Goal: Task Accomplishment & Management: Use online tool/utility

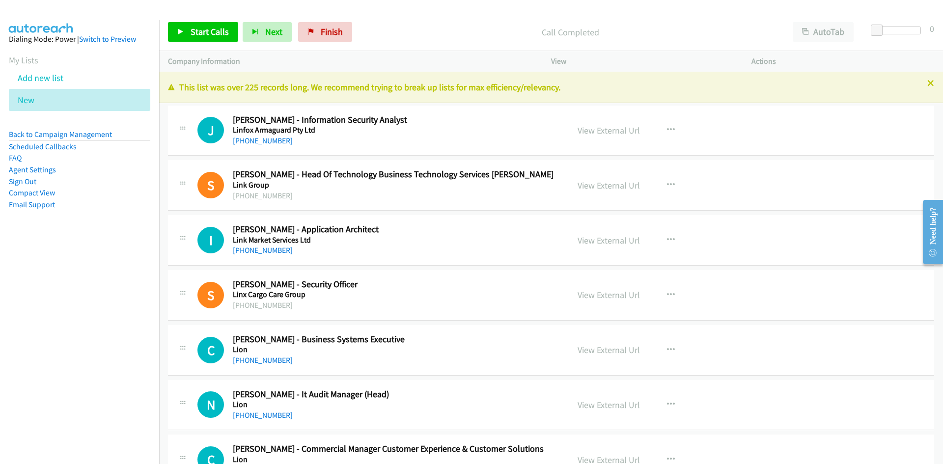
scroll to position [11934, 0]
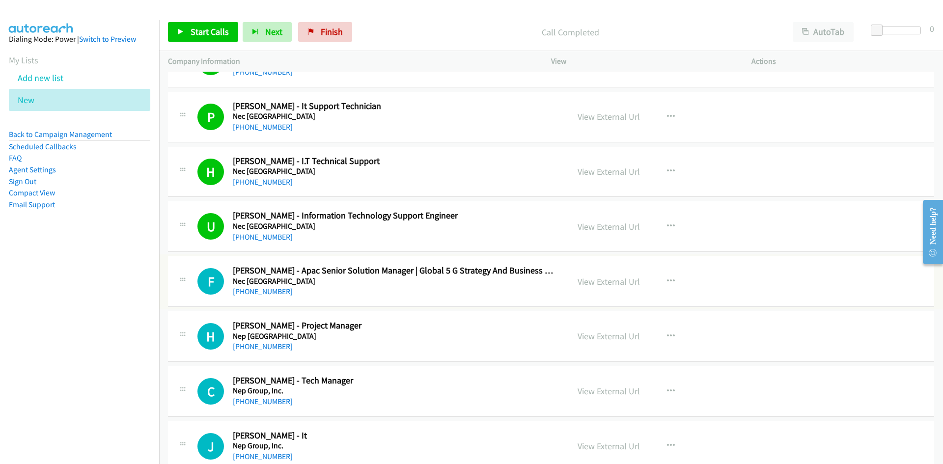
click at [252, 303] on div "F Callback Scheduled Fumihisa Kimura - Apac Senior Solution Manager | Global 5 …" at bounding box center [551, 281] width 766 height 51
click at [259, 288] on link "+61 407 162 635" at bounding box center [263, 291] width 60 height 9
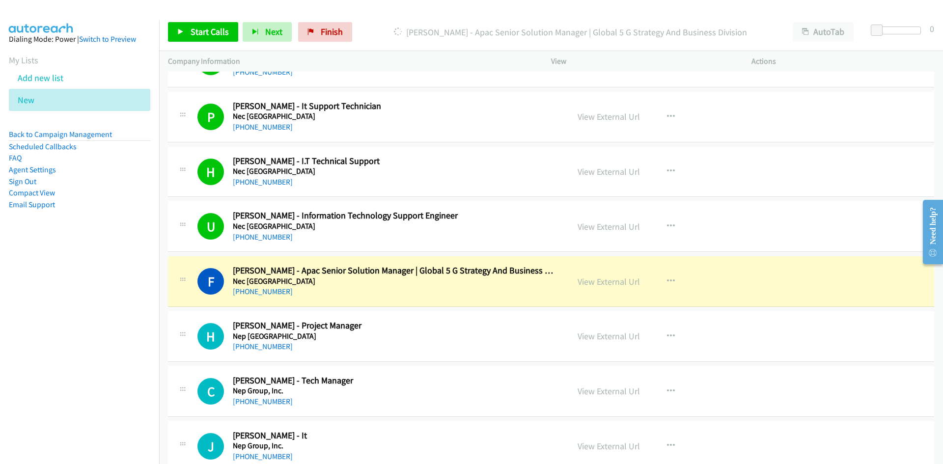
click at [519, 270] on h2 "Fumihisa Kimura - Apac Senior Solution Manager | Global 5 G Strategy And Busine…" at bounding box center [395, 270] width 324 height 11
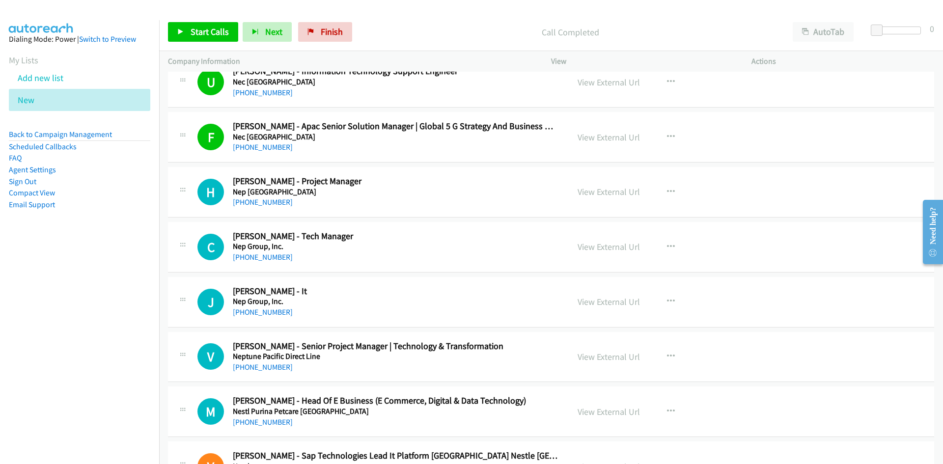
scroll to position [12081, 0]
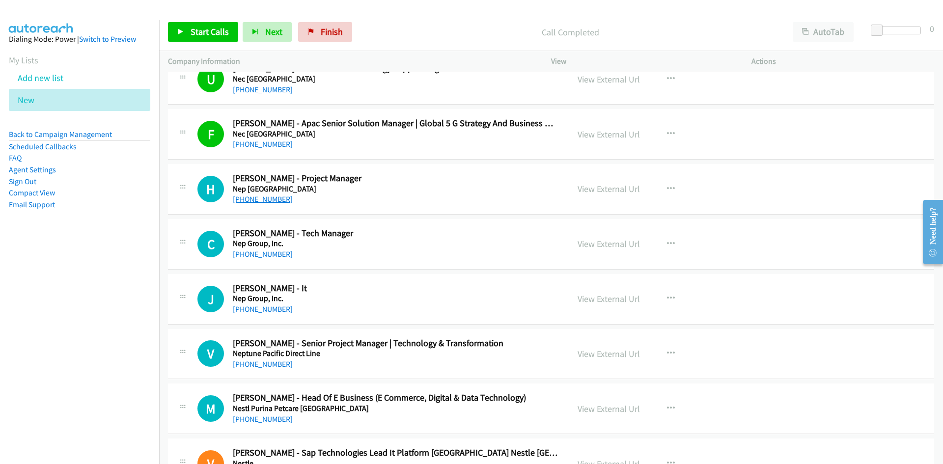
click at [253, 201] on link "+61 407 124 431" at bounding box center [263, 199] width 60 height 9
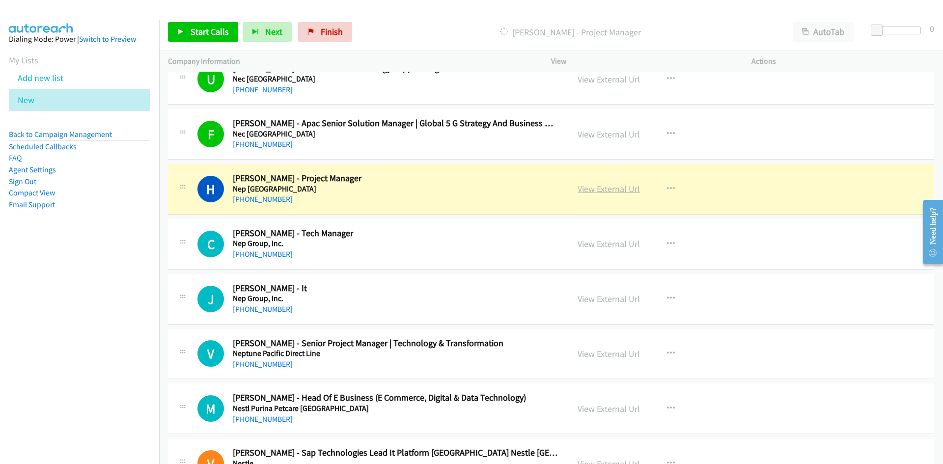
click at [593, 188] on link "View External Url" at bounding box center [609, 188] width 62 height 11
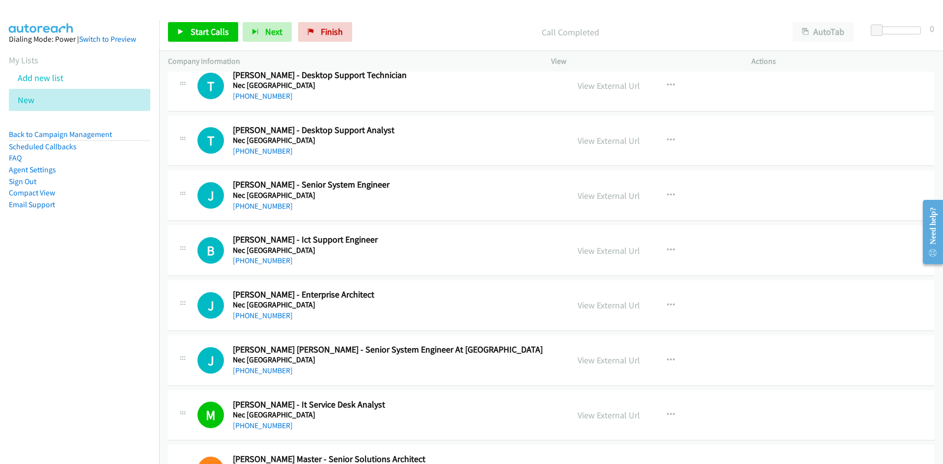
scroll to position [11393, 0]
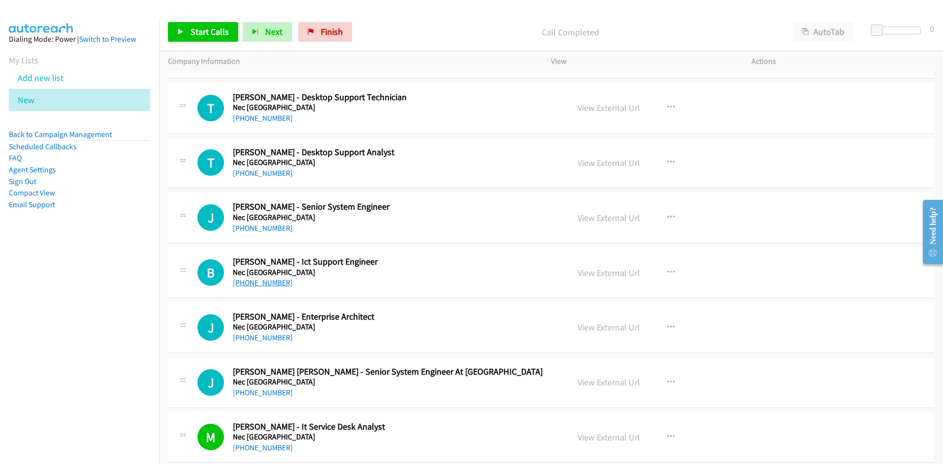
click at [274, 284] on link "+61 413 379 649" at bounding box center [263, 282] width 60 height 9
click at [483, 285] on div "+61 413 379 649" at bounding box center [395, 283] width 324 height 12
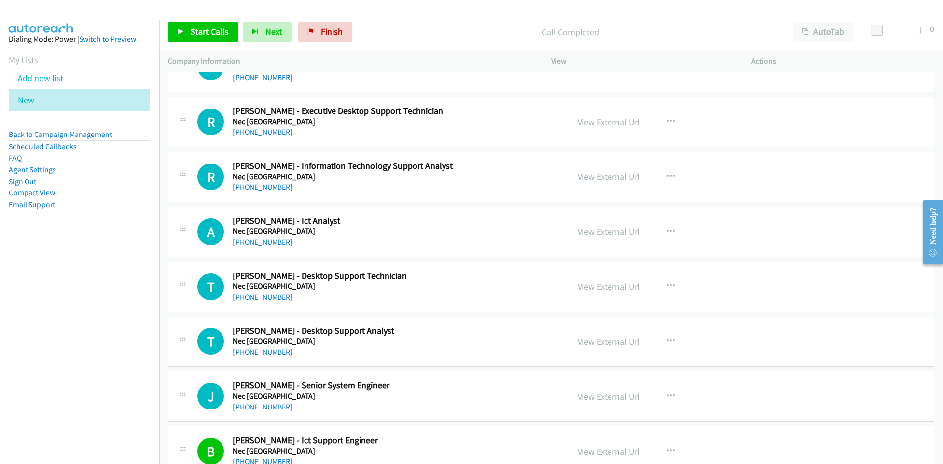
scroll to position [11197, 0]
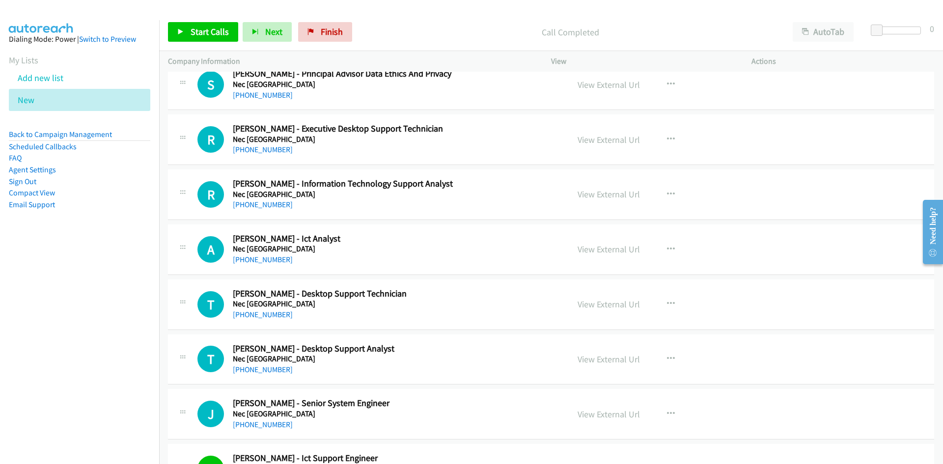
click at [487, 310] on div "+61 424 766 375" at bounding box center [395, 315] width 324 height 12
click at [266, 317] on link "+61 424 766 375" at bounding box center [263, 314] width 60 height 9
click at [419, 254] on div "+61 476 302 896" at bounding box center [395, 260] width 324 height 12
click at [259, 260] on link "+61 476 302 896" at bounding box center [263, 259] width 60 height 9
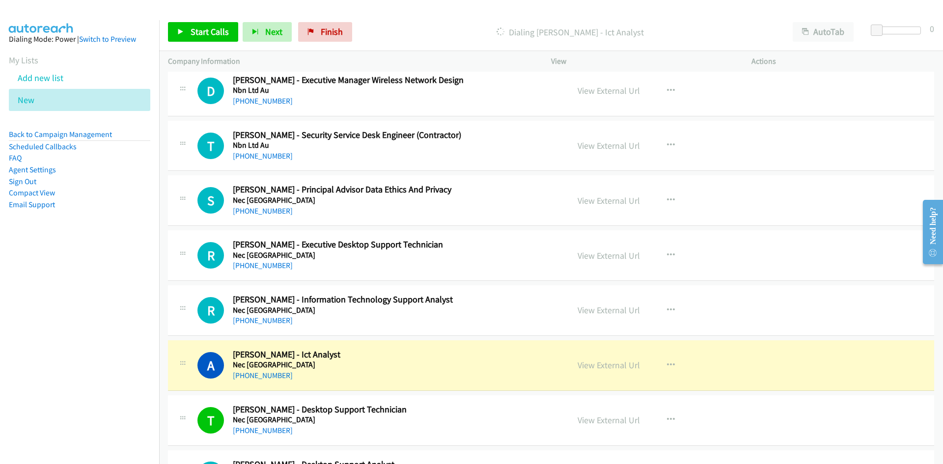
scroll to position [11099, 0]
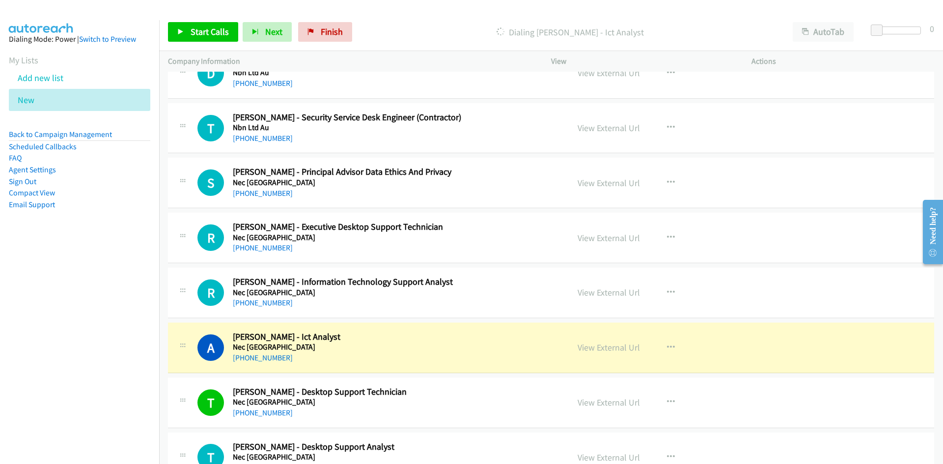
click at [329, 302] on div "+61 410 396 558" at bounding box center [395, 303] width 324 height 12
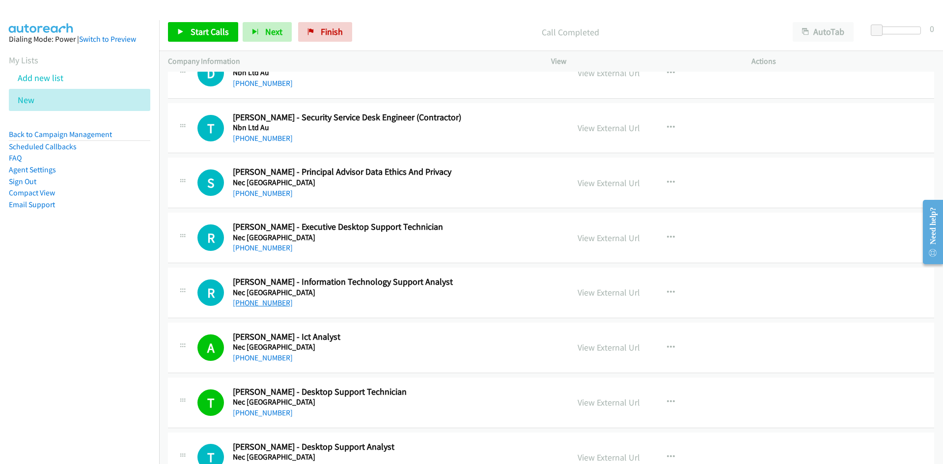
click at [267, 305] on link "+61 410 396 558" at bounding box center [263, 302] width 60 height 9
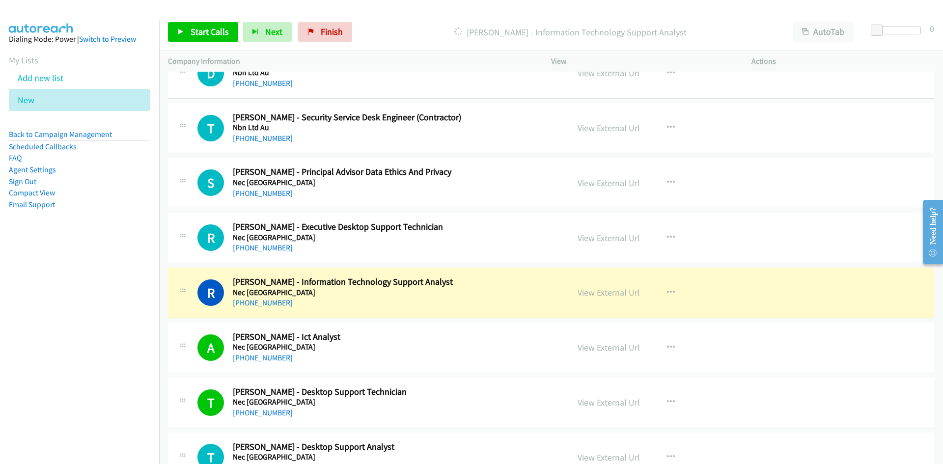
click at [420, 306] on div "+61 410 396 558" at bounding box center [395, 303] width 324 height 12
click at [595, 290] on link "View External Url" at bounding box center [609, 292] width 62 height 11
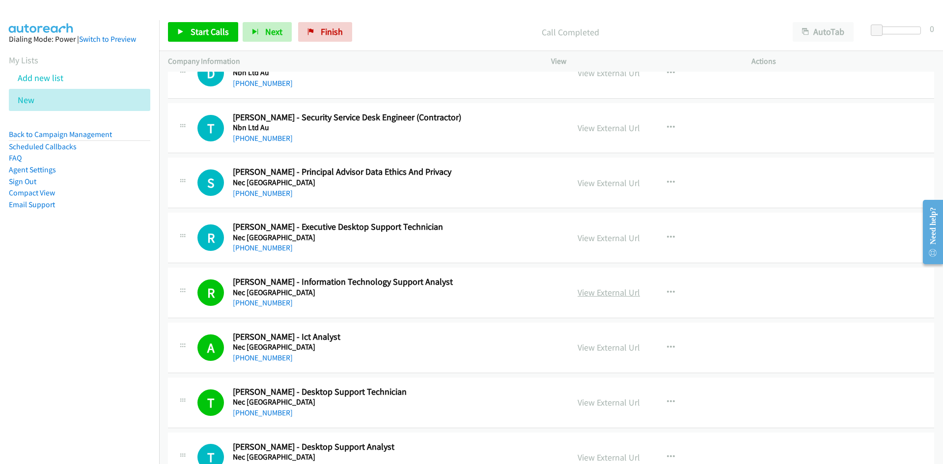
click at [596, 292] on link "View External Url" at bounding box center [609, 292] width 62 height 11
click at [621, 287] on link "View External Url" at bounding box center [609, 292] width 62 height 11
click at [258, 248] on link "+61 432 257 763" at bounding box center [263, 247] width 60 height 9
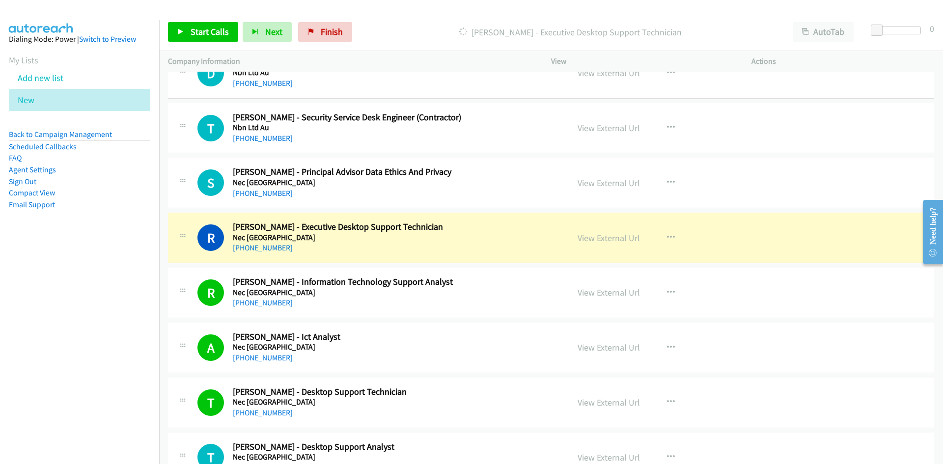
click at [504, 235] on h5 "Nec Australia" at bounding box center [395, 238] width 324 height 10
click at [606, 242] on link "View External Url" at bounding box center [609, 237] width 62 height 11
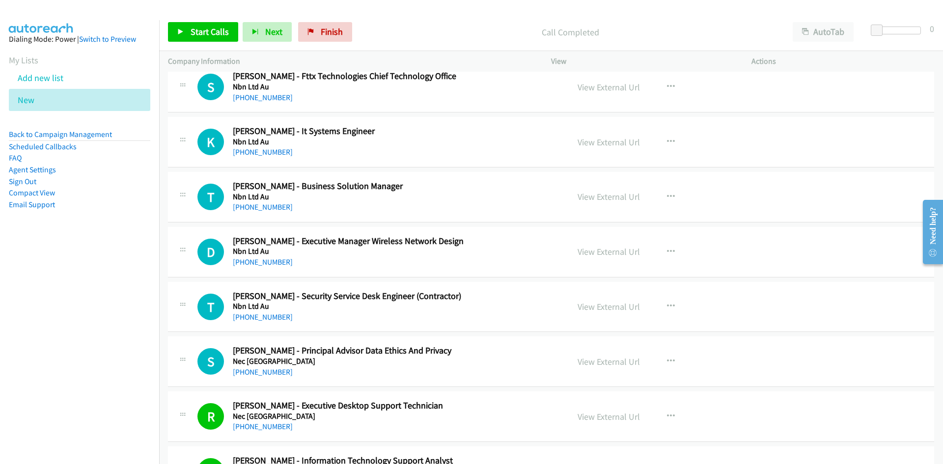
scroll to position [10853, 0]
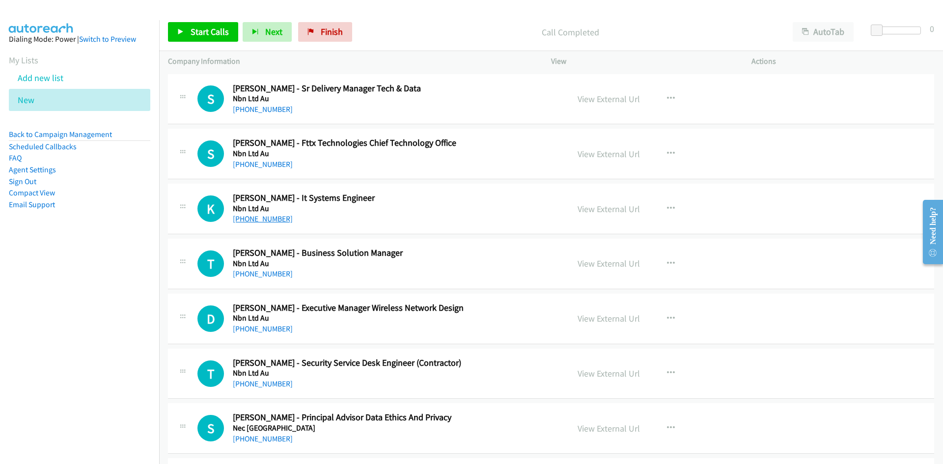
click at [262, 221] on link "+61 412 229 644" at bounding box center [263, 218] width 60 height 9
click at [495, 209] on h5 "Nbn Ltd Au" at bounding box center [395, 209] width 324 height 10
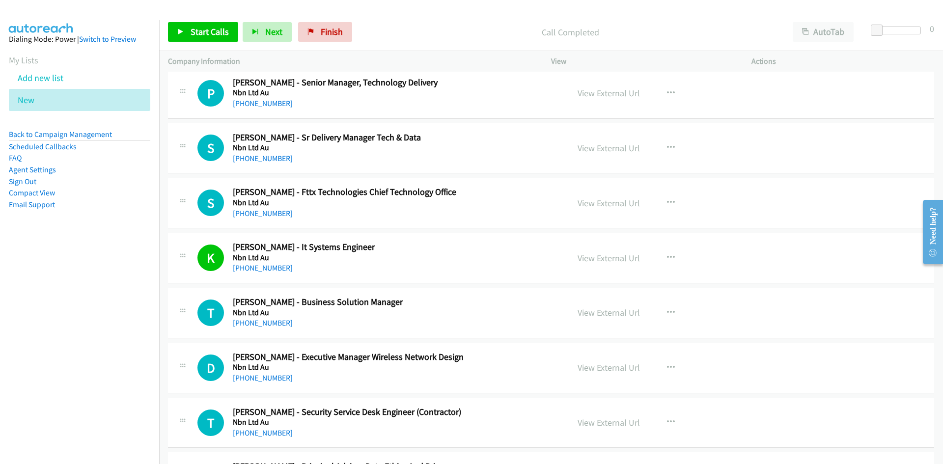
scroll to position [10755, 0]
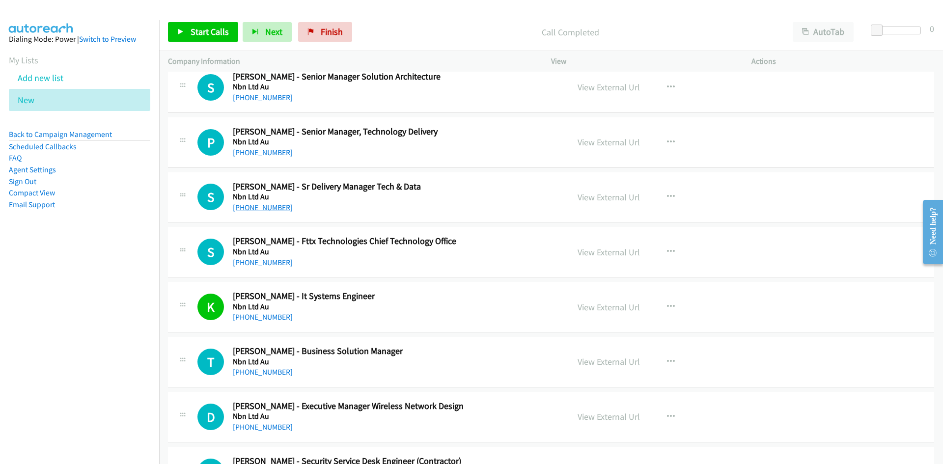
click at [249, 205] on link "+61 413 213 958" at bounding box center [263, 207] width 60 height 9
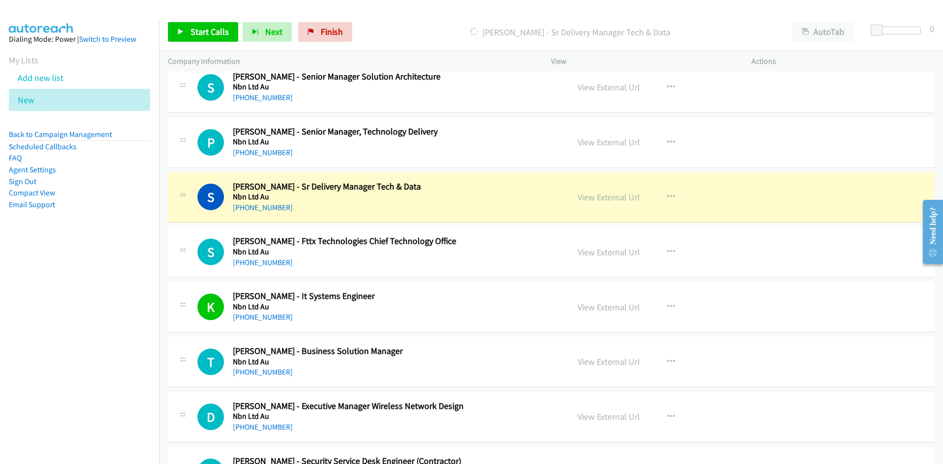
drag, startPoint x: 396, startPoint y: 172, endPoint x: 457, endPoint y: 176, distance: 61.0
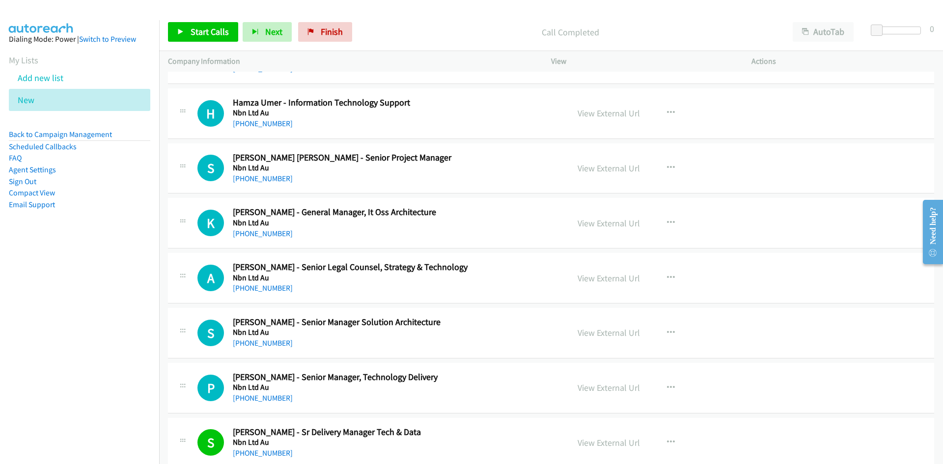
scroll to position [10460, 0]
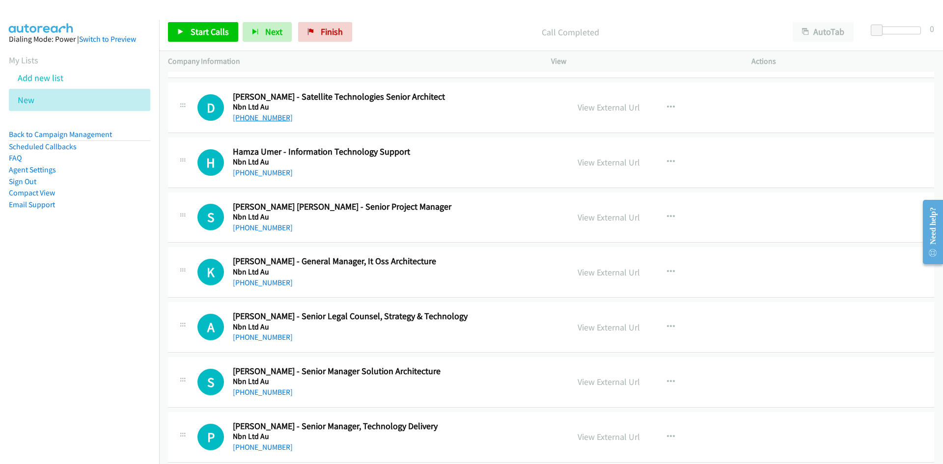
click at [275, 115] on link "+61 419 796 166" at bounding box center [263, 117] width 60 height 9
click at [428, 183] on div "H Callback Scheduled Hamza Umer - Information Technology Support Nbn Ltd Au Aus…" at bounding box center [551, 163] width 766 height 51
click at [263, 174] on link "+61 3 8877 7740" at bounding box center [263, 172] width 60 height 9
click at [491, 183] on div "H Callback Scheduled Hamza Umer - Information Technology Support Nbn Ltd Au Aus…" at bounding box center [551, 163] width 766 height 51
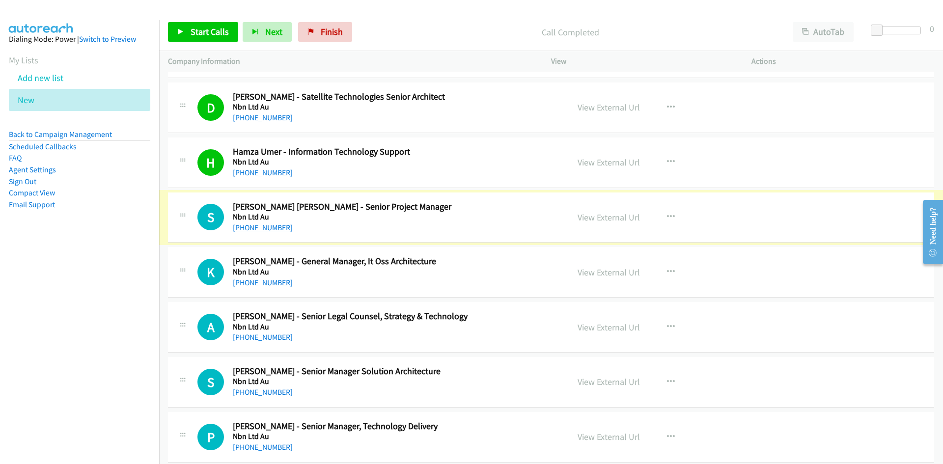
click at [257, 227] on link "+61 499 192 333" at bounding box center [263, 227] width 60 height 9
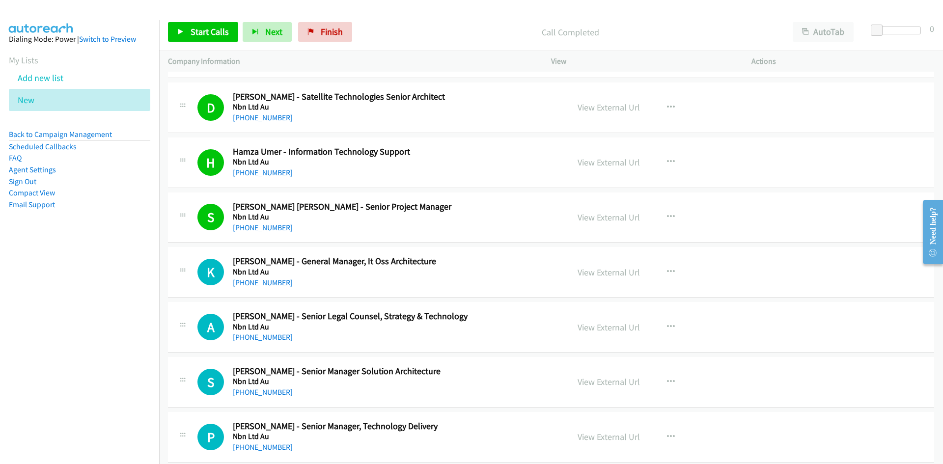
click at [483, 223] on div "+61 499 192 333" at bounding box center [395, 228] width 324 height 12
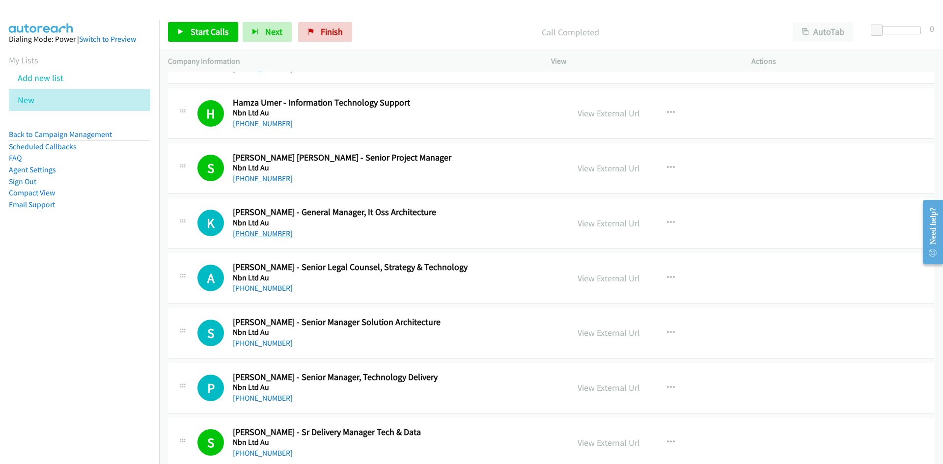
click at [257, 232] on link "+61 2 8082 9231" at bounding box center [263, 233] width 60 height 9
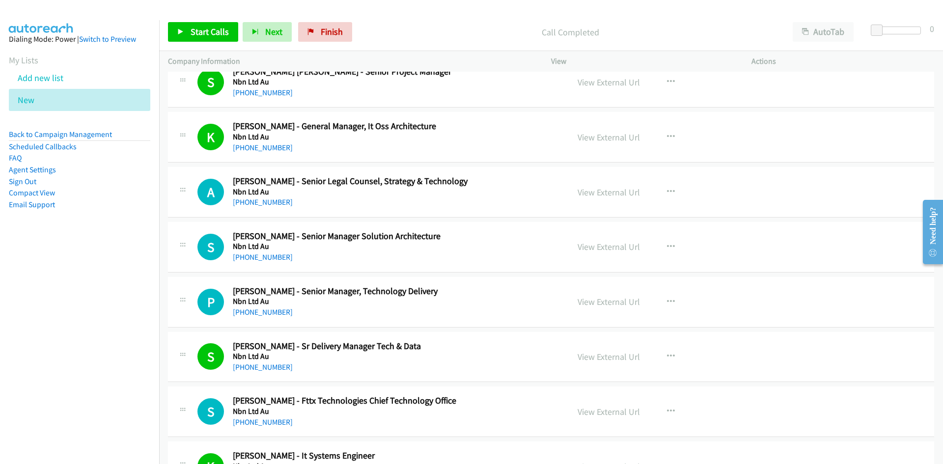
scroll to position [10607, 0]
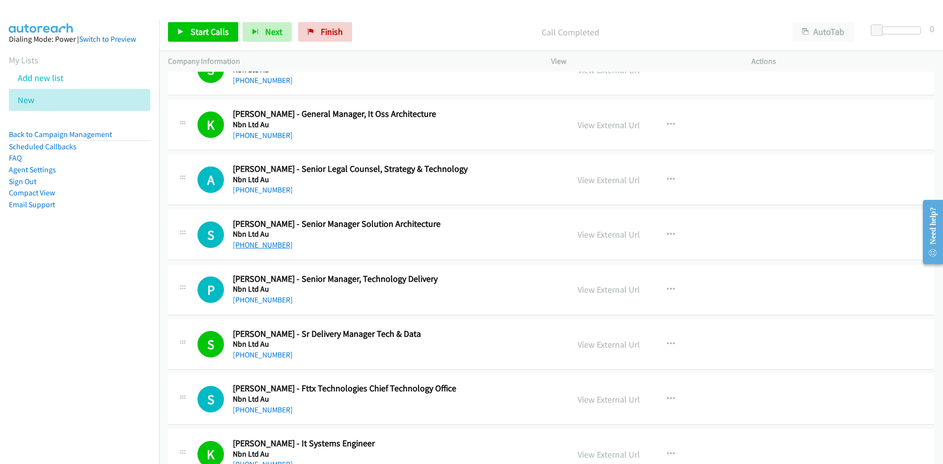
click at [252, 242] on link "+61 433 997 216" at bounding box center [263, 244] width 60 height 9
click at [452, 238] on h5 "Nbn Ltd Au" at bounding box center [395, 234] width 324 height 10
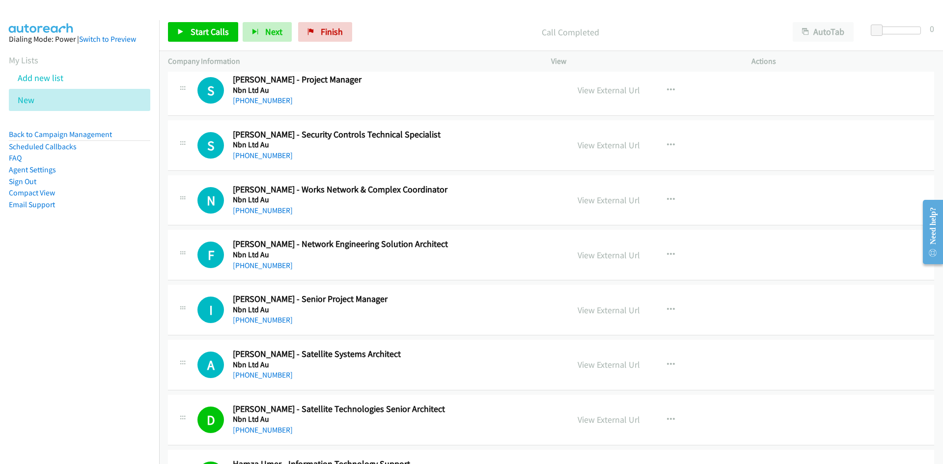
scroll to position [10165, 0]
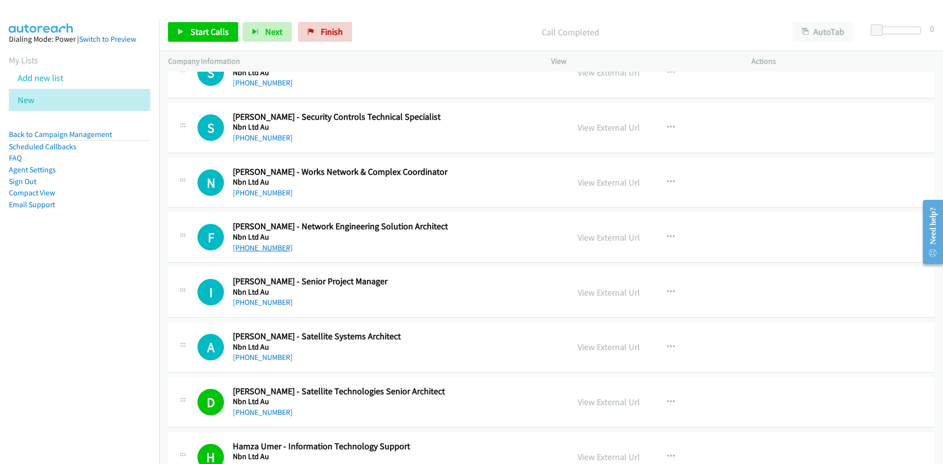
click at [252, 246] on link "+61 411 574 615" at bounding box center [263, 247] width 60 height 9
click at [479, 230] on h2 "Fabi Rahim - Network Engineering Solution Architect" at bounding box center [395, 226] width 324 height 11
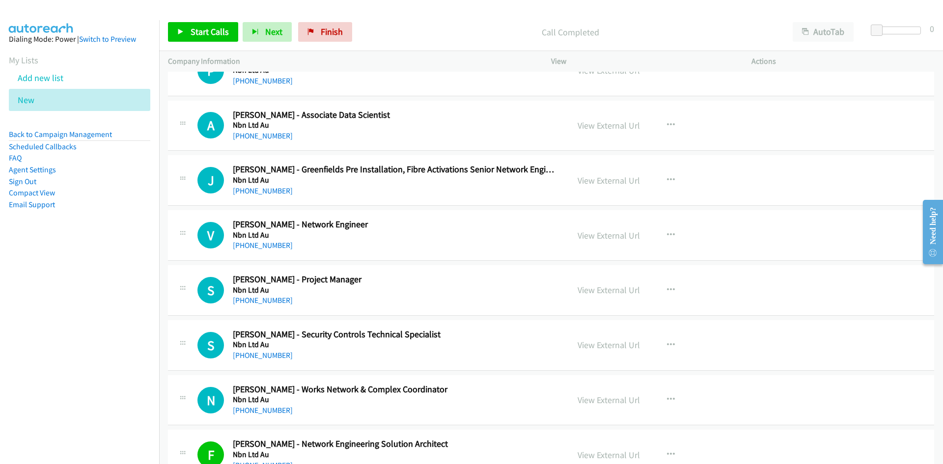
scroll to position [9920, 0]
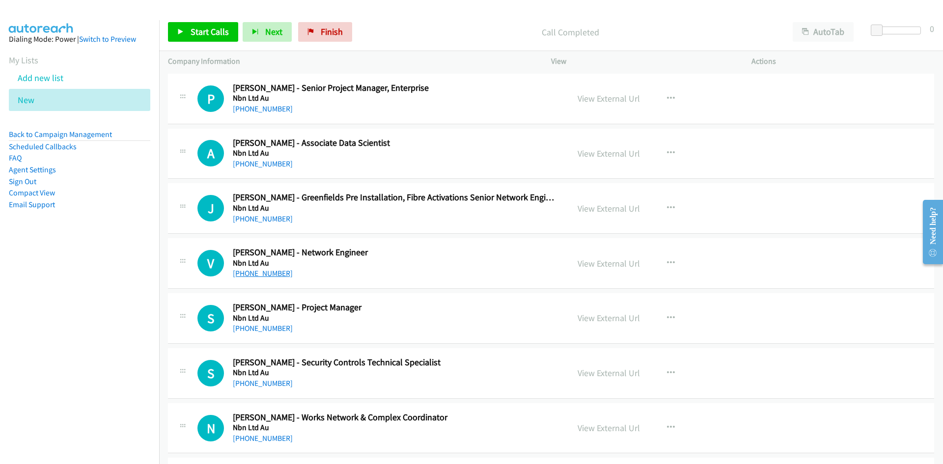
click at [255, 274] on link "+61 432 786 077" at bounding box center [263, 273] width 60 height 9
click at [407, 270] on div "+61 432 786 077" at bounding box center [395, 274] width 324 height 12
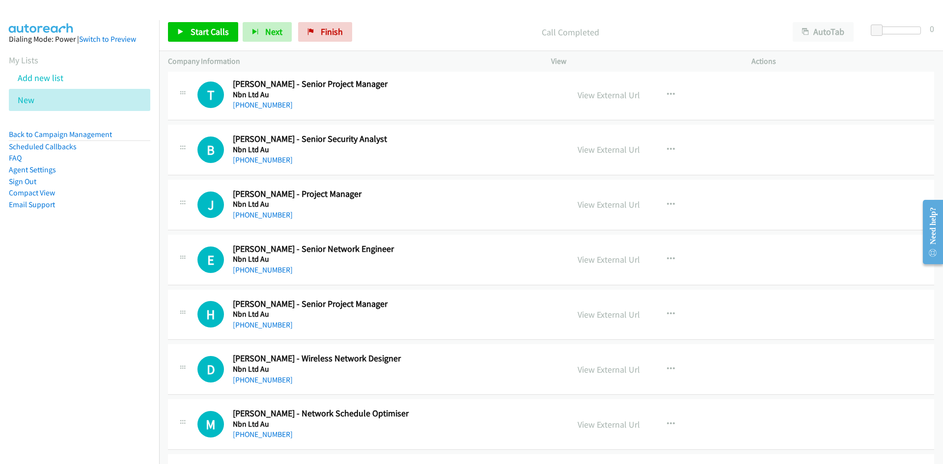
scroll to position [9477, 0]
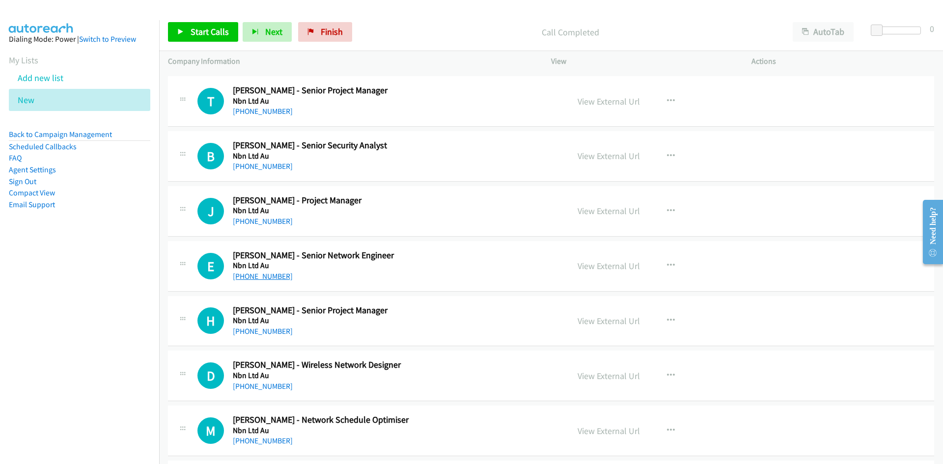
click at [252, 277] on link "+61 403 916 016" at bounding box center [263, 276] width 60 height 9
click at [458, 270] on h5 "Nbn Ltd Au" at bounding box center [395, 266] width 324 height 10
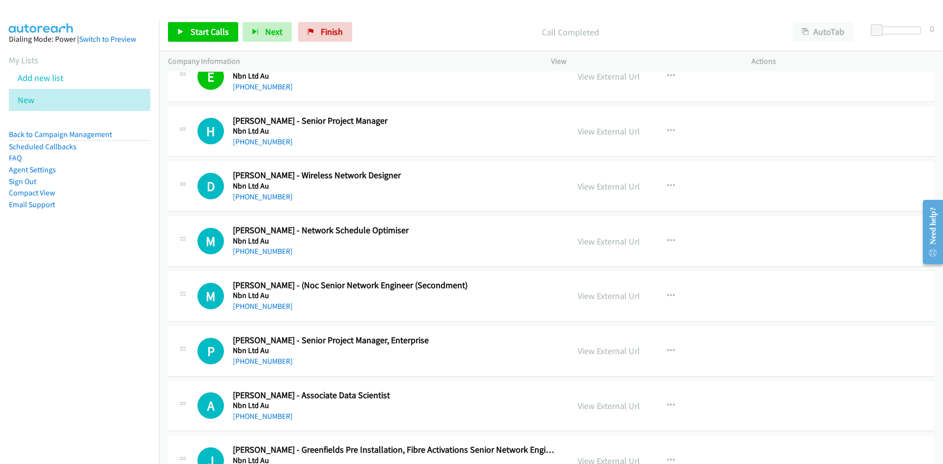
scroll to position [9674, 0]
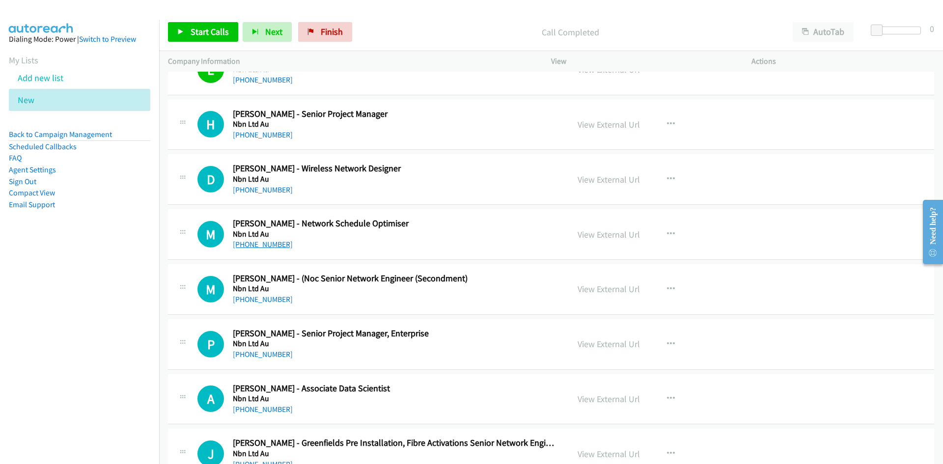
click at [259, 244] on link "+61 406 597 650" at bounding box center [263, 244] width 60 height 9
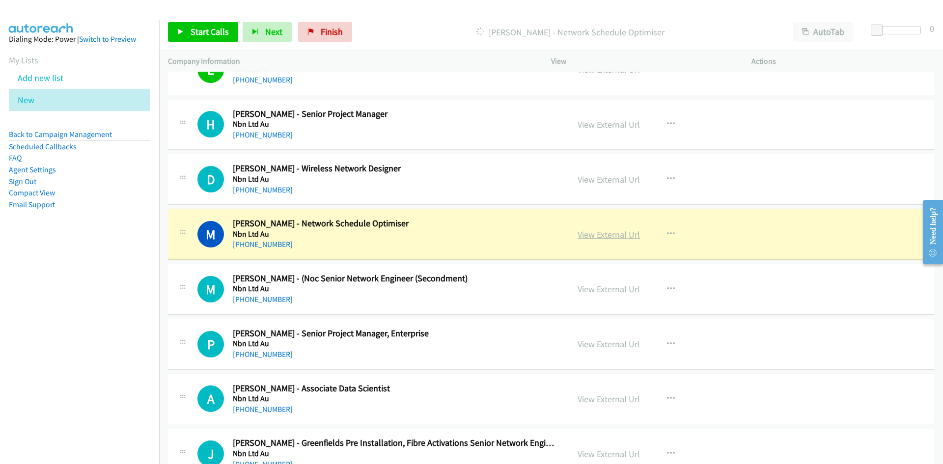
click at [592, 234] on link "View External Url" at bounding box center [609, 234] width 62 height 11
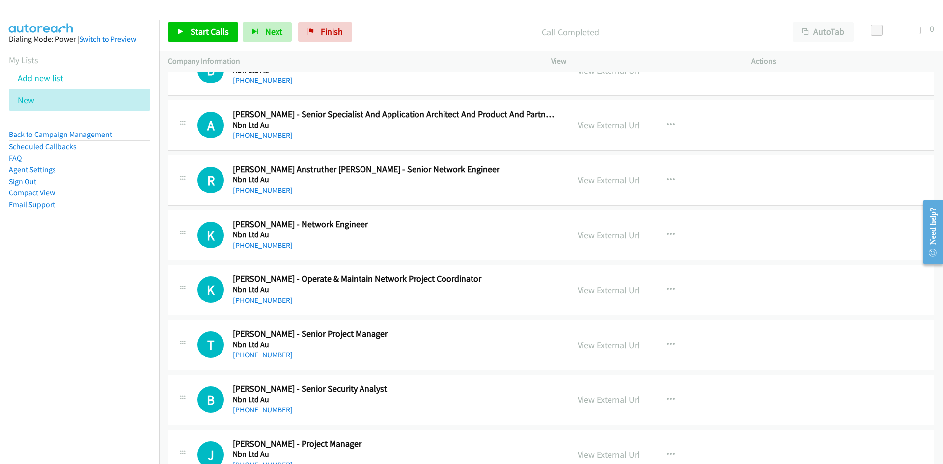
scroll to position [9232, 0]
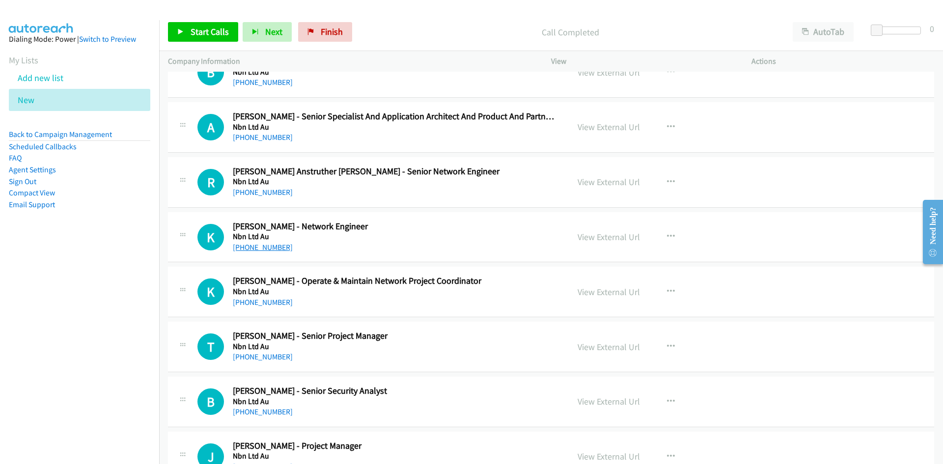
click at [261, 249] on link "+61 420 984 445" at bounding box center [263, 247] width 60 height 9
click at [443, 234] on h5 "Nbn Ltd Au" at bounding box center [395, 237] width 324 height 10
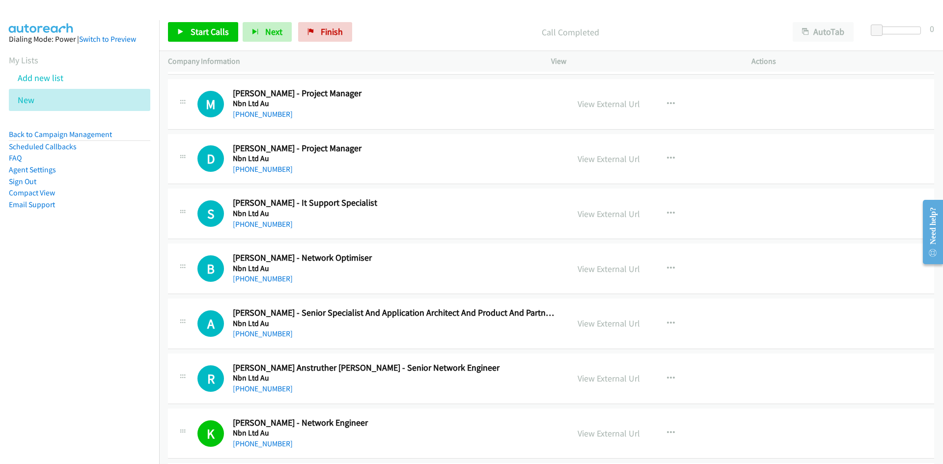
scroll to position [8986, 0]
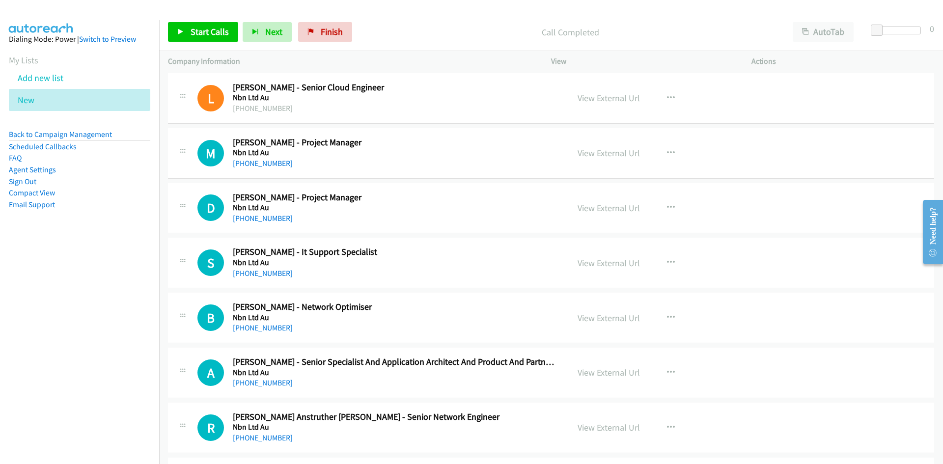
click at [474, 277] on div "+61 419 722 419" at bounding box center [395, 274] width 324 height 12
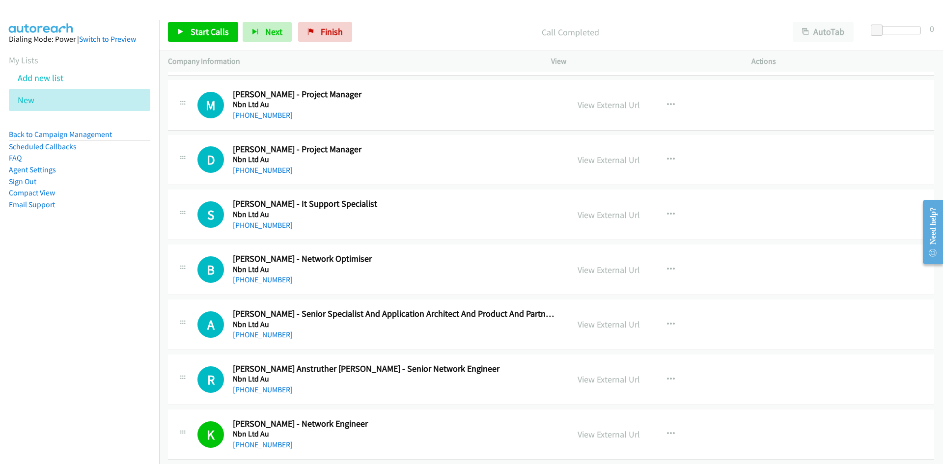
scroll to position [9035, 0]
click at [599, 209] on link "View External Url" at bounding box center [609, 213] width 62 height 11
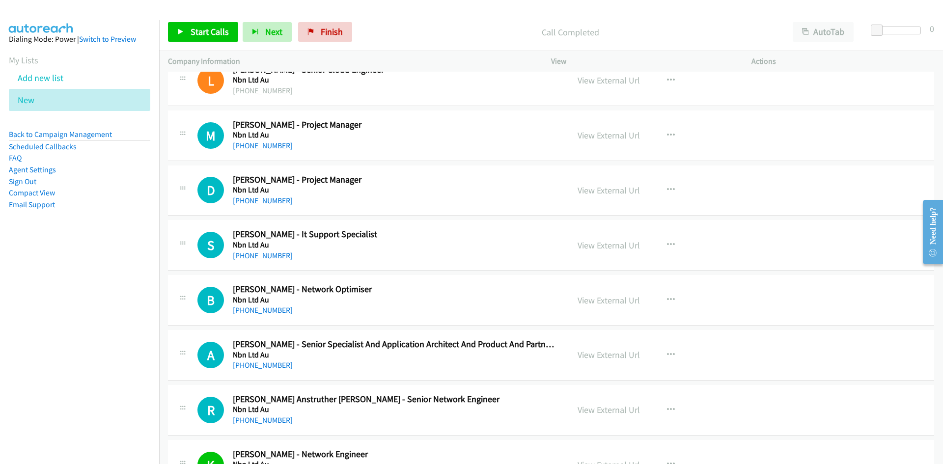
scroll to position [8986, 0]
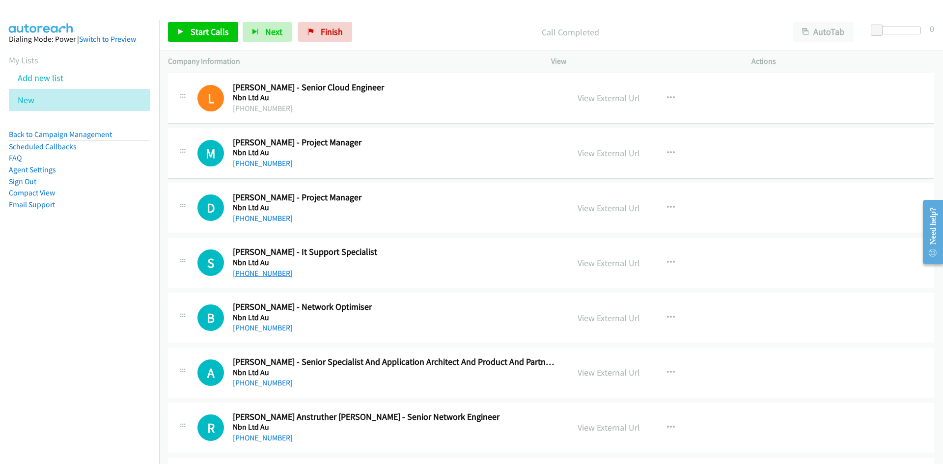
click at [275, 270] on link "+61 419 722 419" at bounding box center [263, 273] width 60 height 9
click at [434, 255] on h2 "Shifali Grover - It Support Specialist" at bounding box center [395, 252] width 324 height 11
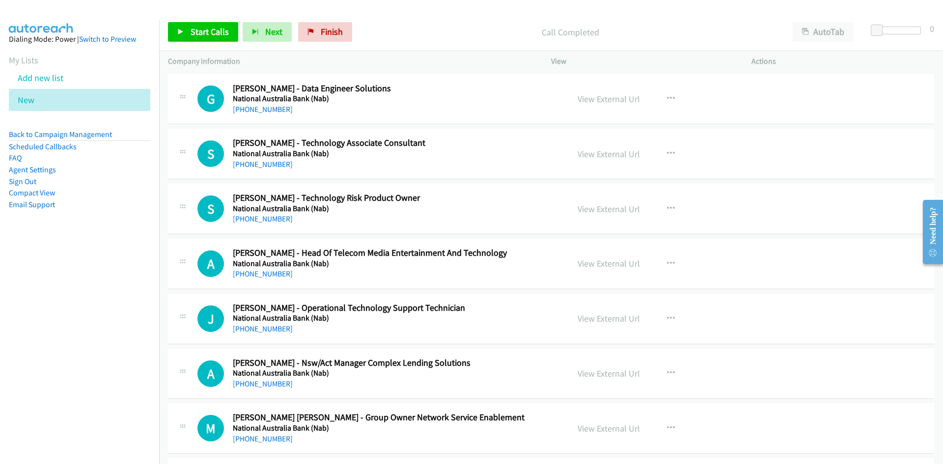
scroll to position [8200, 0]
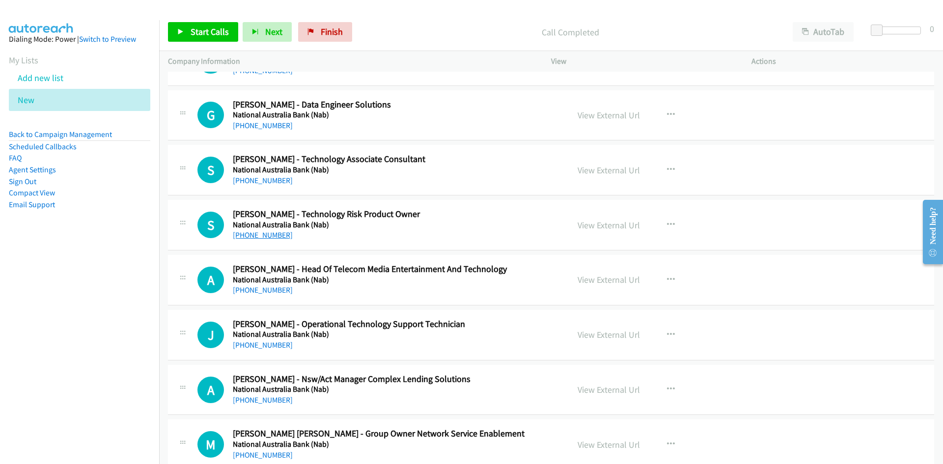
click at [259, 238] on link "+61 2 9614 2340" at bounding box center [263, 234] width 60 height 9
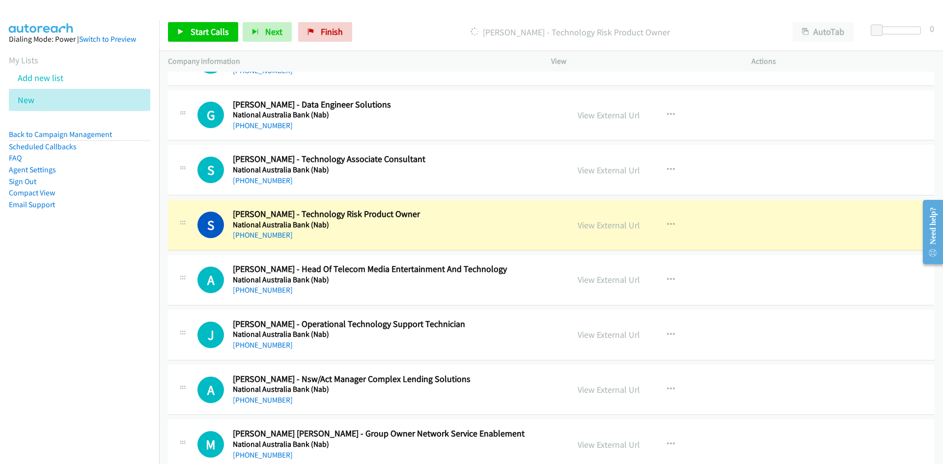
click at [457, 228] on h5 "National Australia Bank (Nab)" at bounding box center [395, 225] width 324 height 10
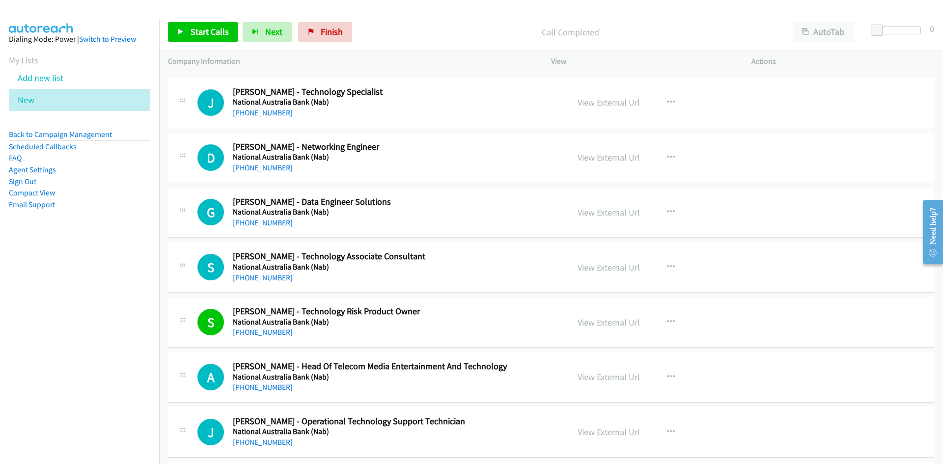
scroll to position [8102, 0]
click at [265, 225] on link "+61 410 074 154" at bounding box center [263, 223] width 60 height 9
click at [411, 271] on h5 "National Australia Bank (Nab)" at bounding box center [395, 268] width 324 height 10
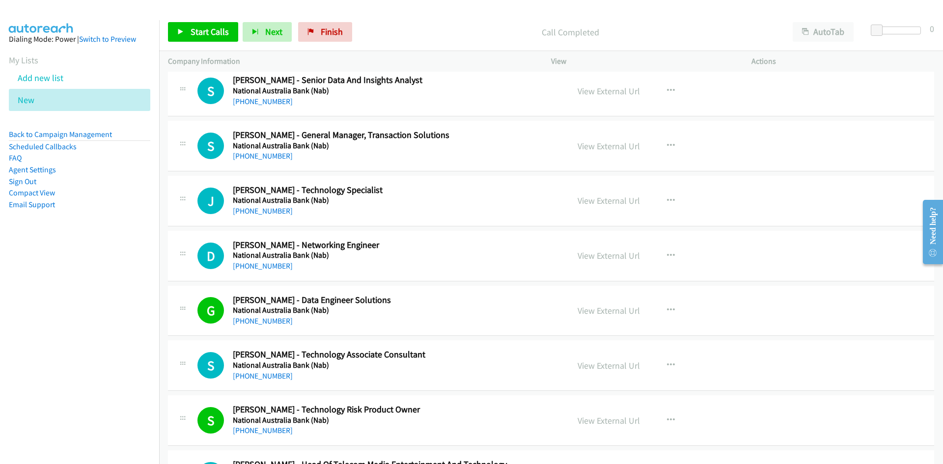
scroll to position [8004, 0]
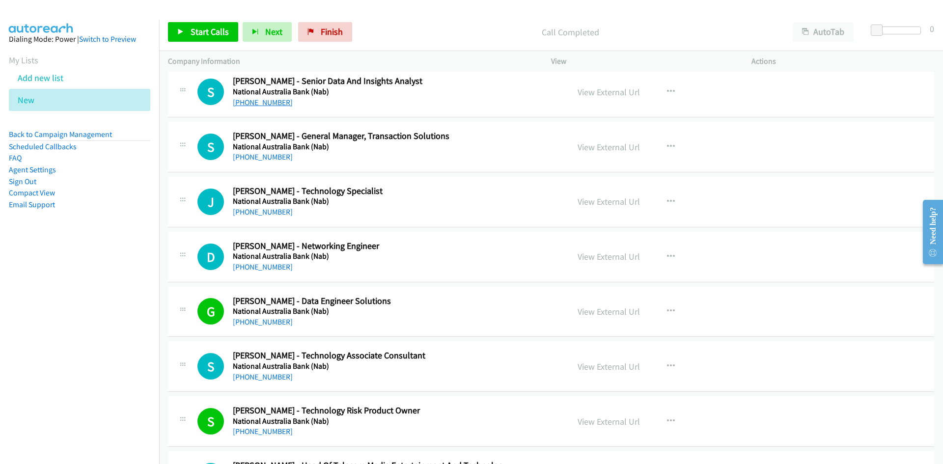
click at [259, 105] on link "+61 404 702 653" at bounding box center [263, 102] width 60 height 9
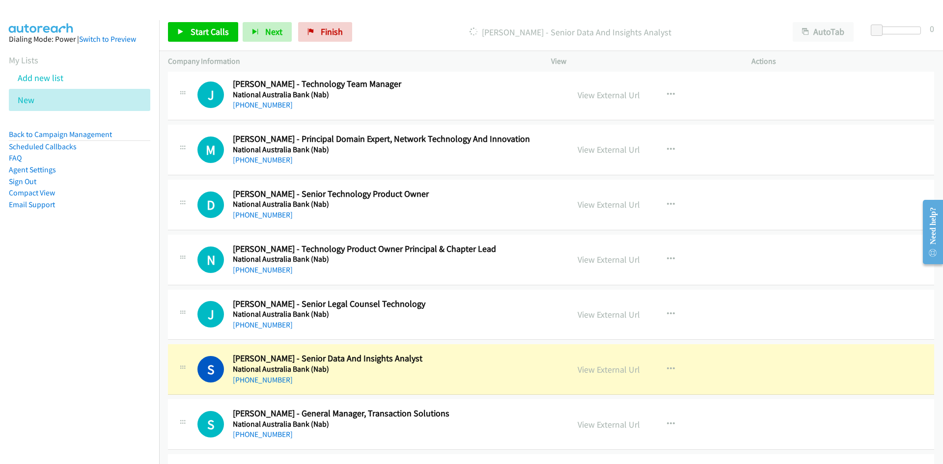
scroll to position [7709, 0]
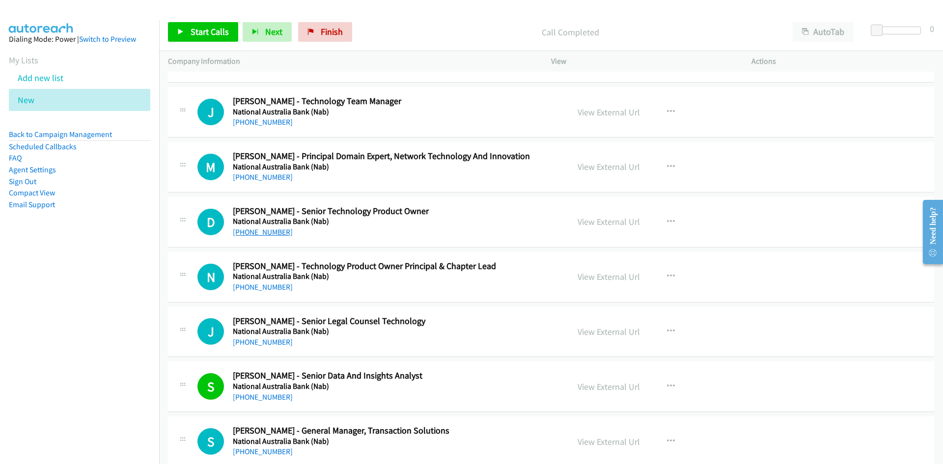
click at [275, 228] on link "+61 477 725 503" at bounding box center [263, 231] width 60 height 9
click at [384, 285] on div "+61 402 506 694" at bounding box center [395, 288] width 324 height 12
click at [261, 287] on link "+61 402 506 694" at bounding box center [263, 286] width 60 height 9
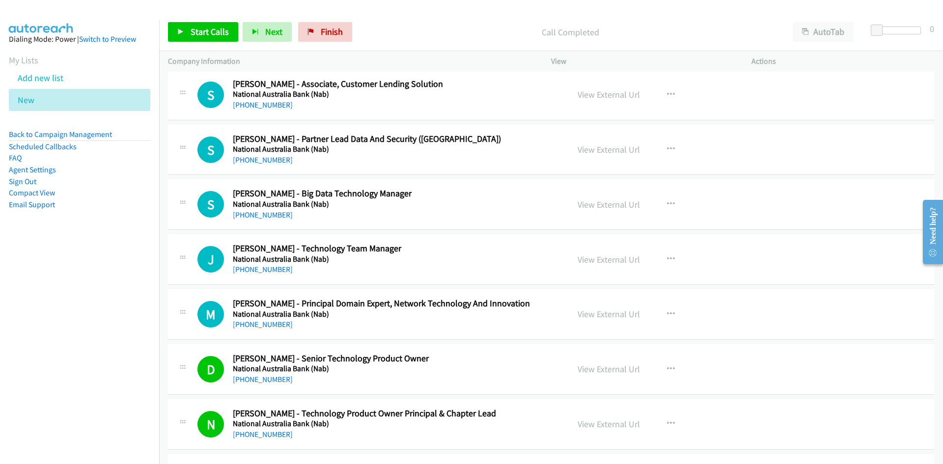
scroll to position [7512, 0]
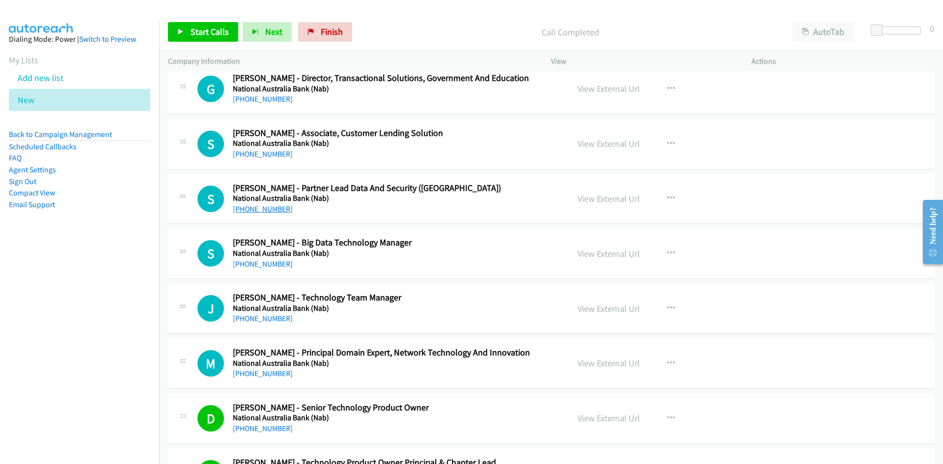
click at [273, 208] on link "+61 408 479 738" at bounding box center [263, 208] width 60 height 9
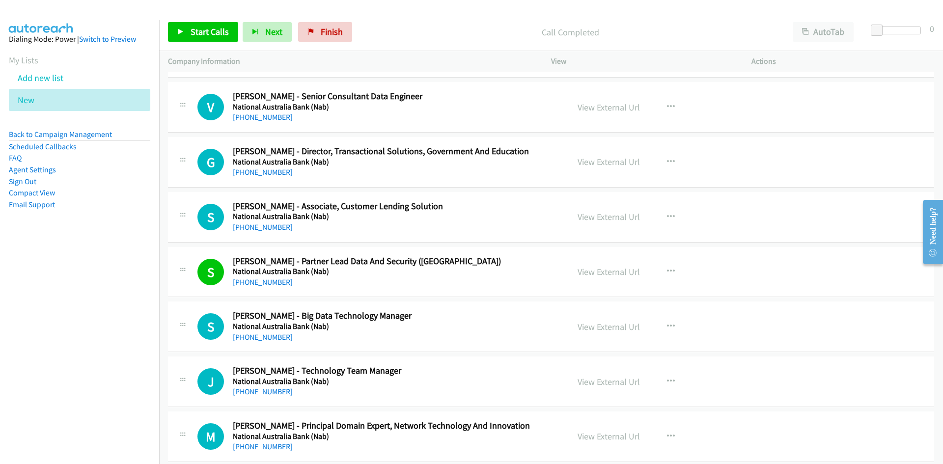
scroll to position [7463, 0]
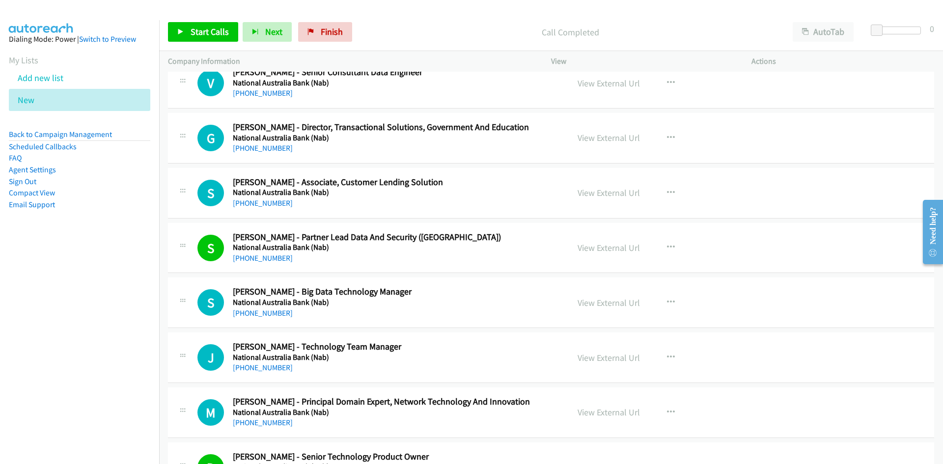
click at [506, 260] on div "+61 408 479 738" at bounding box center [395, 259] width 324 height 12
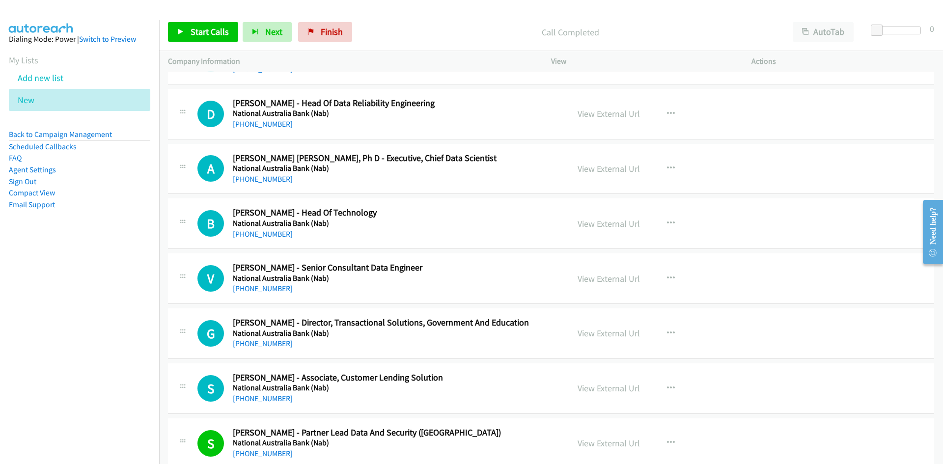
scroll to position [7267, 0]
click at [259, 287] on link "+61 434 991 442" at bounding box center [263, 289] width 60 height 9
click at [474, 281] on h5 "National Australia Bank (Nab)" at bounding box center [395, 280] width 324 height 10
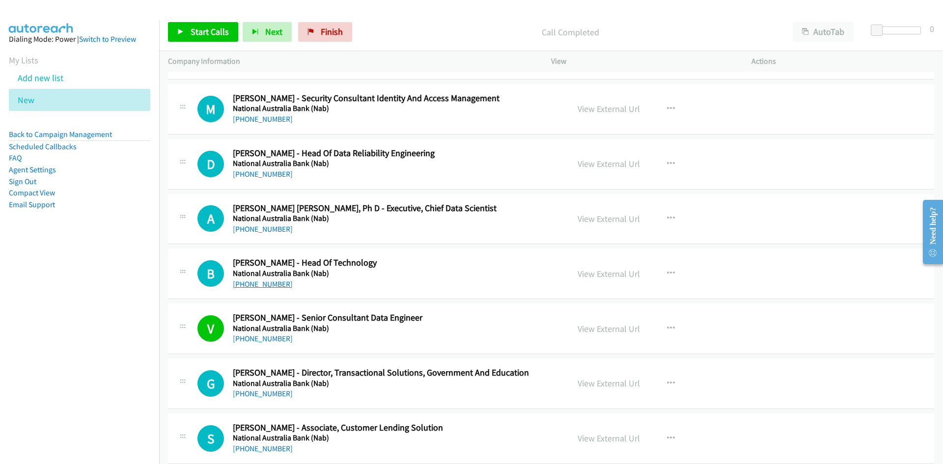
click at [273, 287] on link "+61 407 918 602" at bounding box center [263, 284] width 60 height 9
click at [471, 272] on h5 "National Australia Bank (Nab)" at bounding box center [395, 274] width 324 height 10
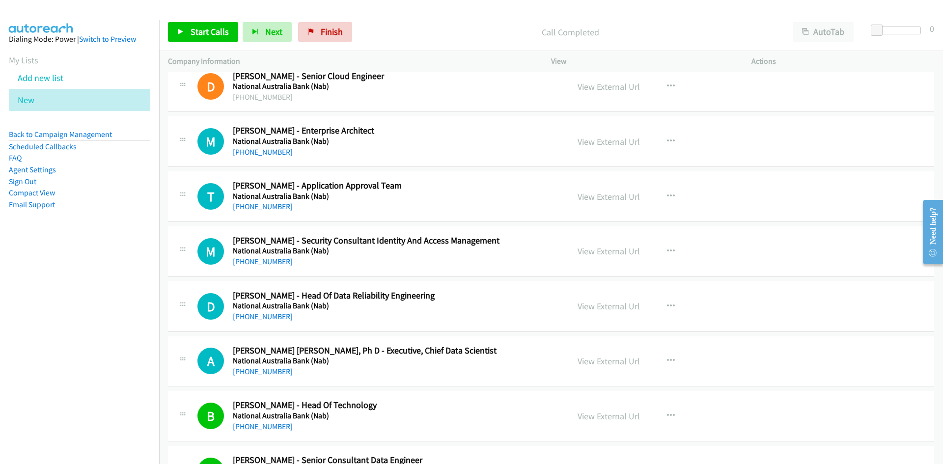
scroll to position [7070, 0]
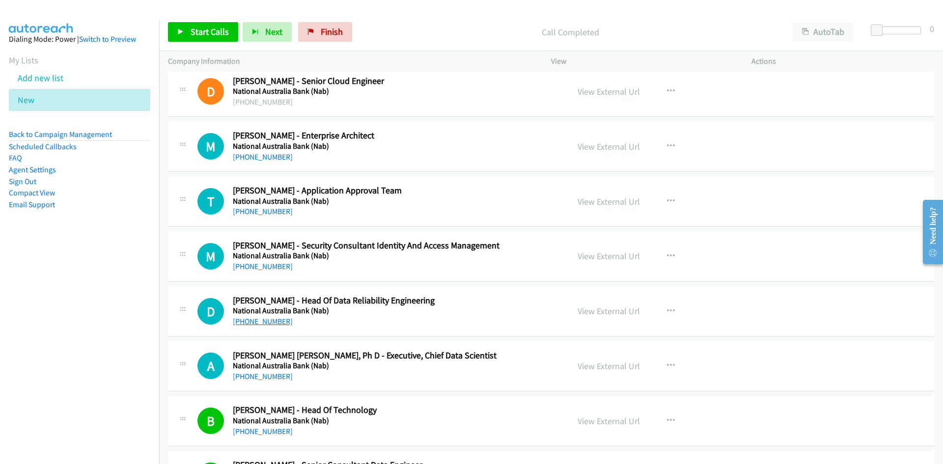
click at [252, 321] on link "+61 466 776 927" at bounding box center [263, 321] width 60 height 9
click at [466, 312] on h5 "National Australia Bank (Nab)" at bounding box center [395, 311] width 324 height 10
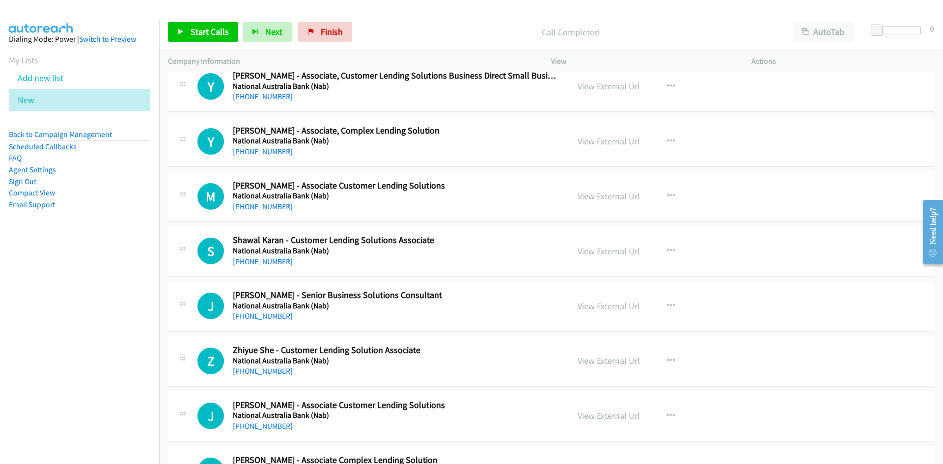
scroll to position [6628, 0]
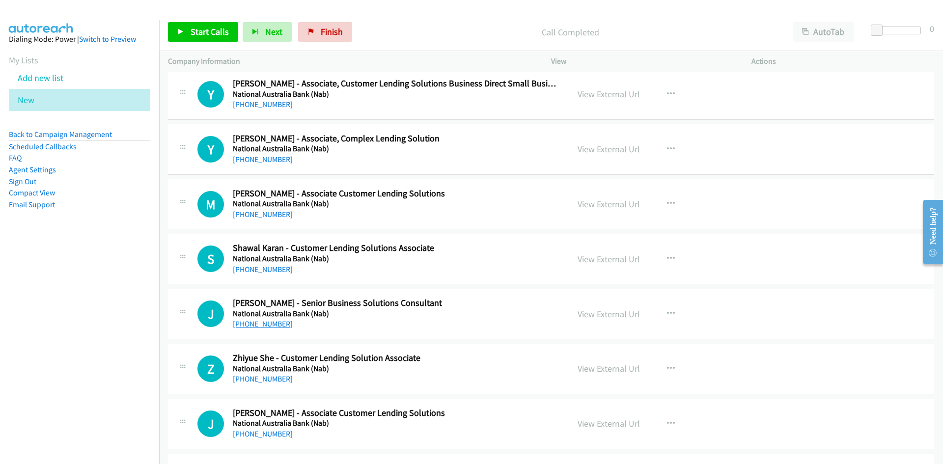
click at [256, 324] on link "+61 452 601 803" at bounding box center [263, 323] width 60 height 9
click at [460, 278] on div "S Callback Scheduled Shawal Karan - Customer Lending Solutions Associate Nation…" at bounding box center [551, 259] width 766 height 51
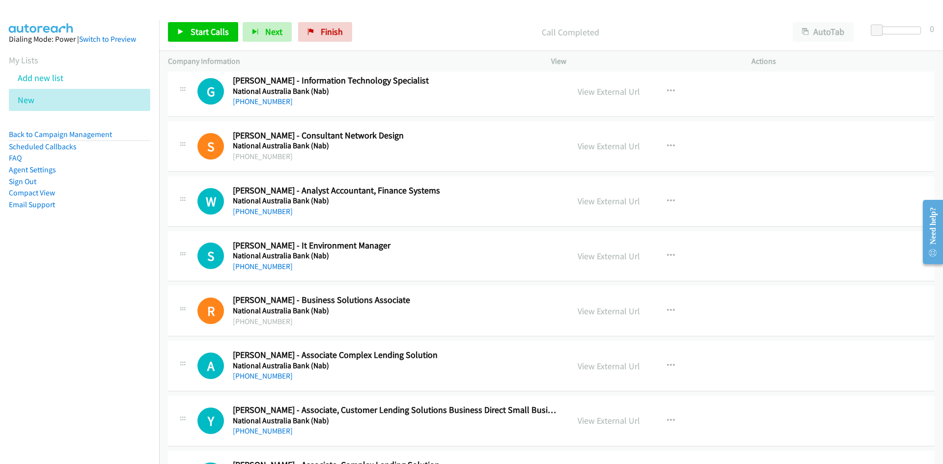
scroll to position [6284, 0]
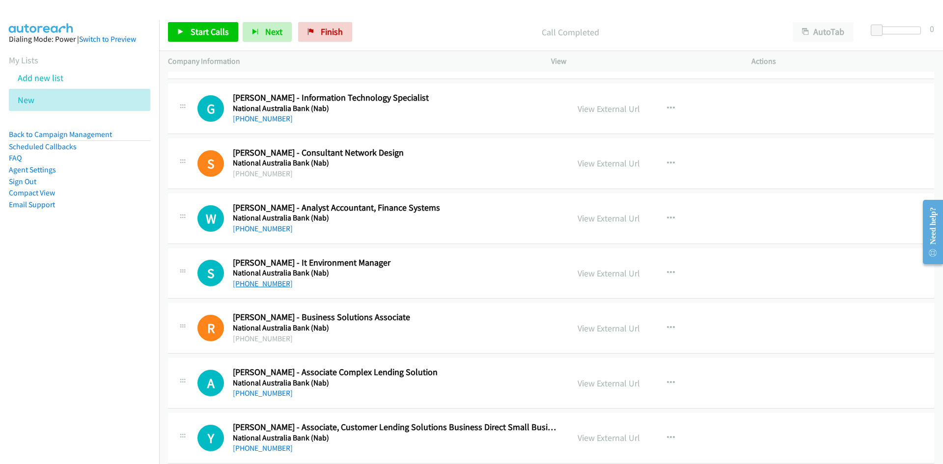
click at [249, 282] on link "+61 403 468 341" at bounding box center [263, 283] width 60 height 9
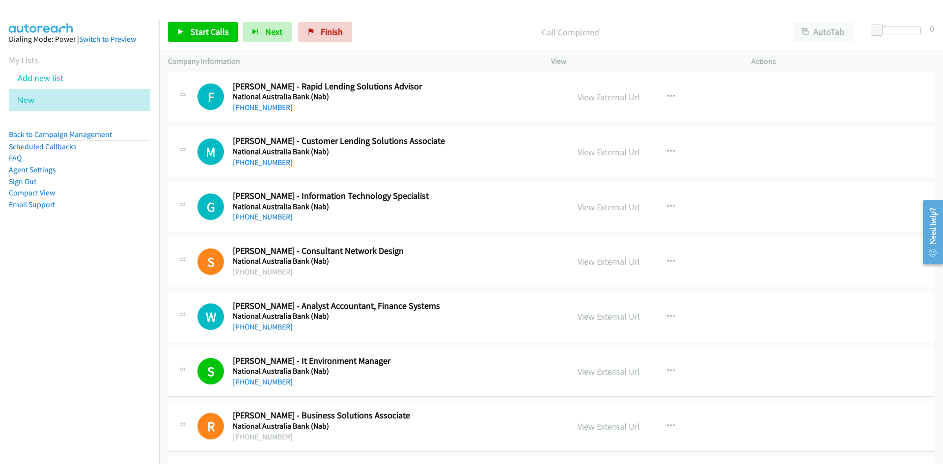
scroll to position [6137, 0]
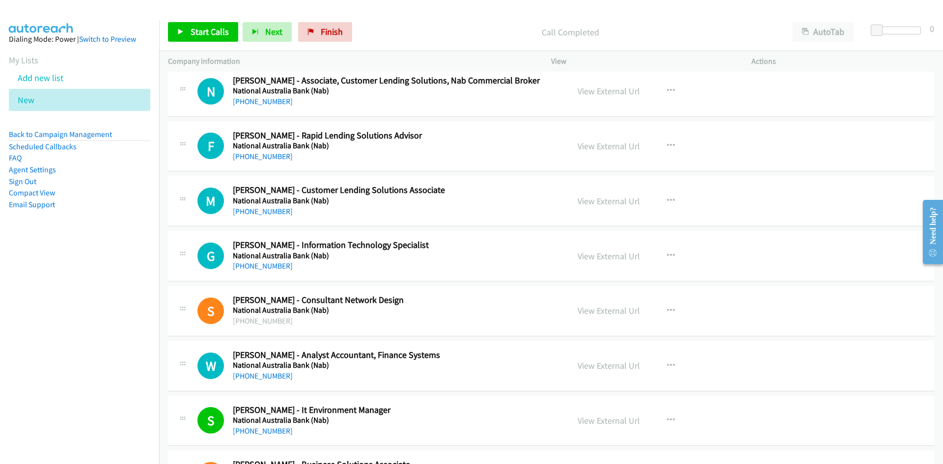
click at [508, 267] on div "+61 435 772 426" at bounding box center [395, 266] width 324 height 12
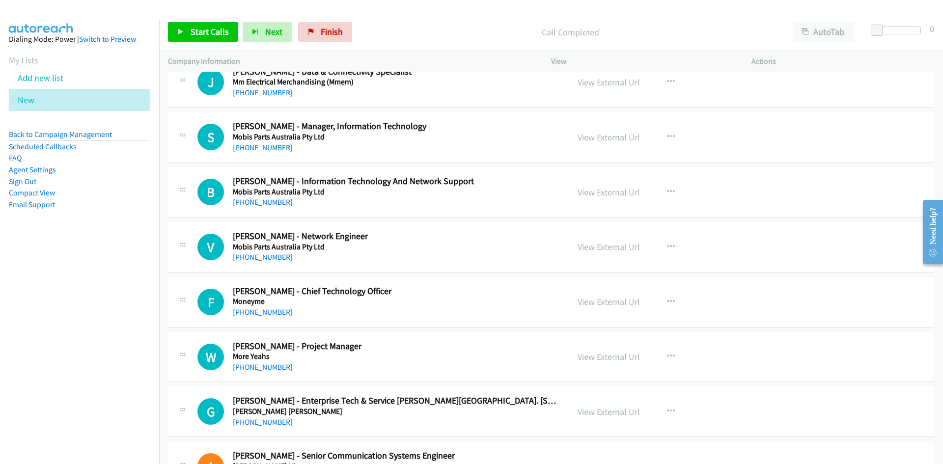
scroll to position [3828, 0]
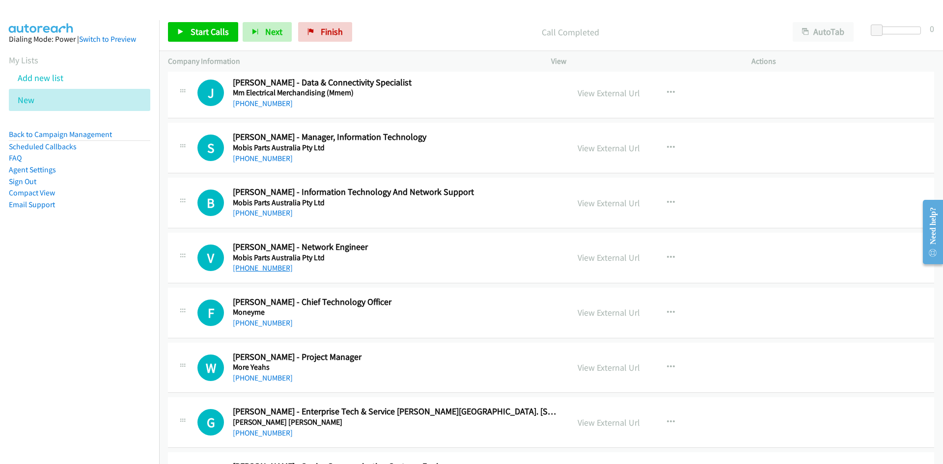
click at [262, 267] on link "+61 438 279 406" at bounding box center [263, 267] width 60 height 9
click at [253, 213] on link "+61 424 922 867" at bounding box center [263, 212] width 60 height 9
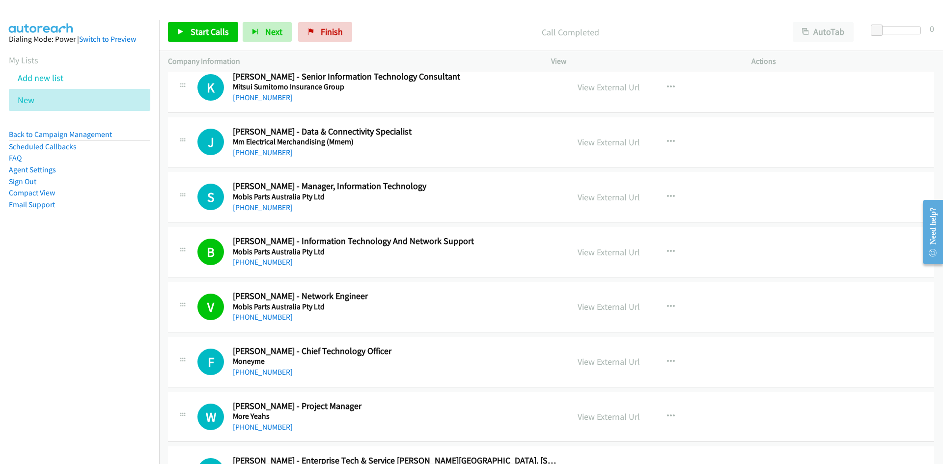
click at [489, 197] on h5 "Mobis Parts Australia Pty Ltd" at bounding box center [395, 197] width 324 height 10
click at [262, 209] on link "+61 400 303 597" at bounding box center [263, 207] width 60 height 9
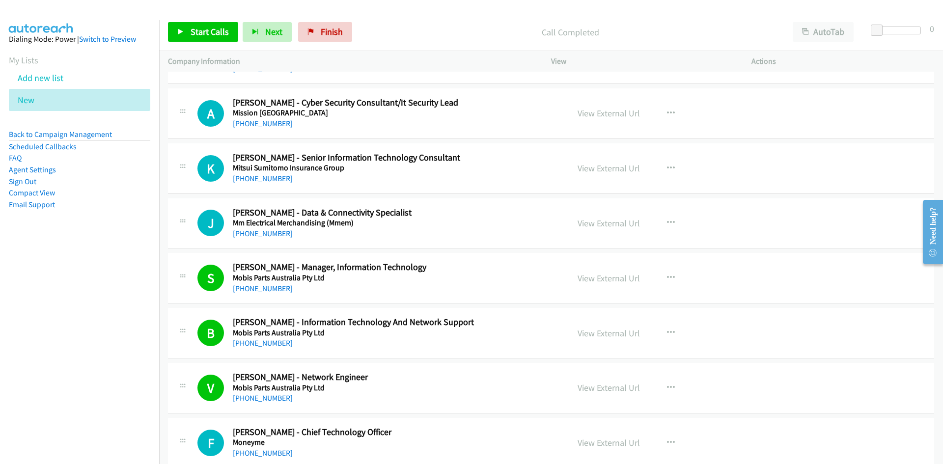
scroll to position [3680, 0]
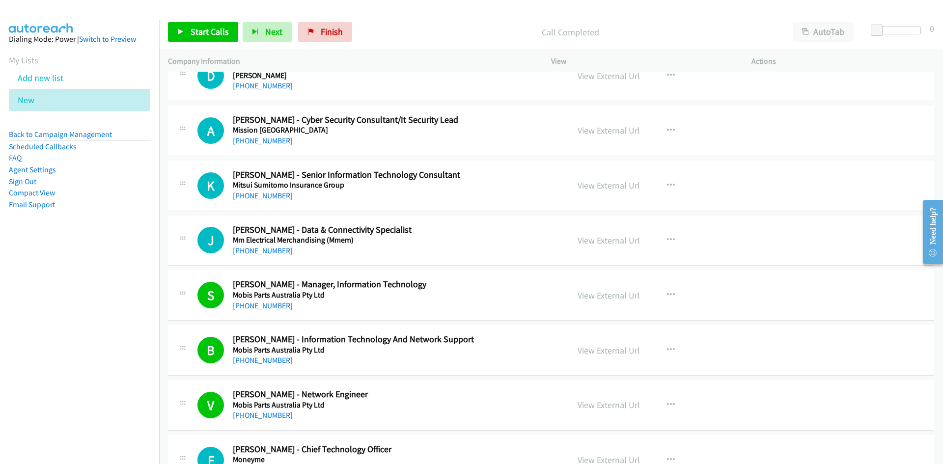
click at [497, 232] on h2 "Jonathan Smith - Data & Connectivity Specialist" at bounding box center [395, 230] width 324 height 11
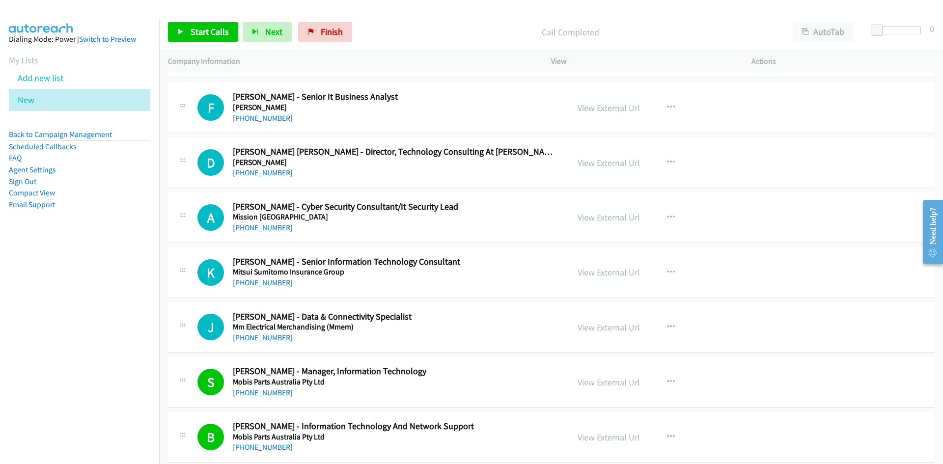
scroll to position [3582, 0]
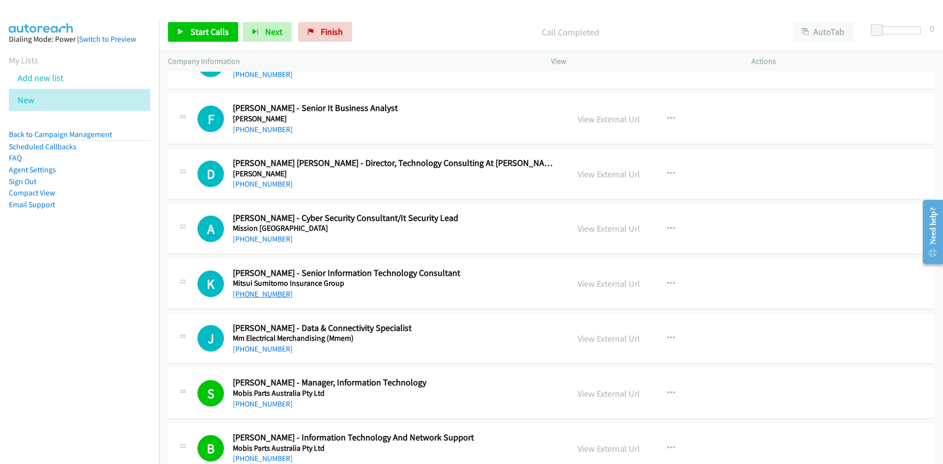
click at [267, 293] on link "+61 403 248 183" at bounding box center [263, 293] width 60 height 9
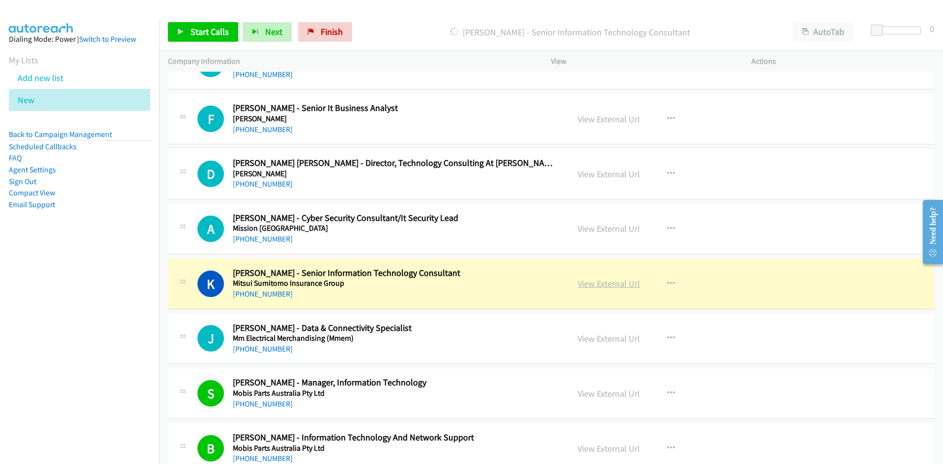
click at [604, 283] on link "View External Url" at bounding box center [609, 283] width 62 height 11
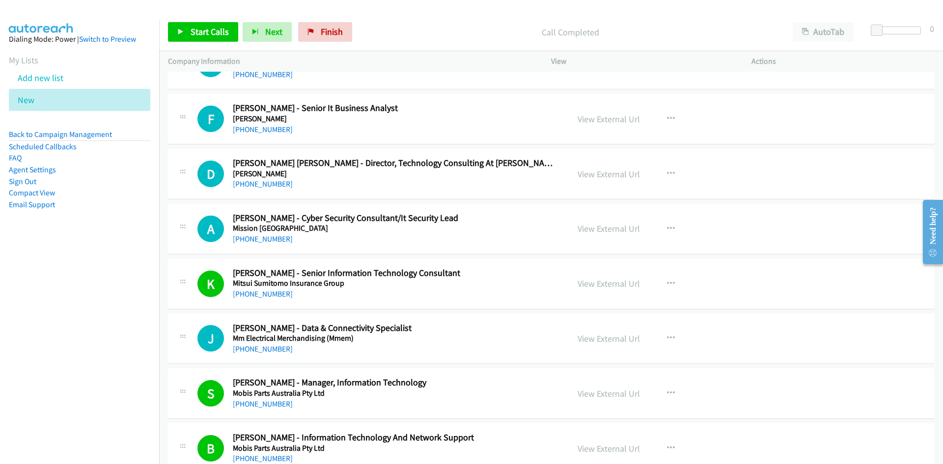
click at [489, 282] on h5 "Mitsui Sumitomo Insurance Group" at bounding box center [395, 284] width 324 height 10
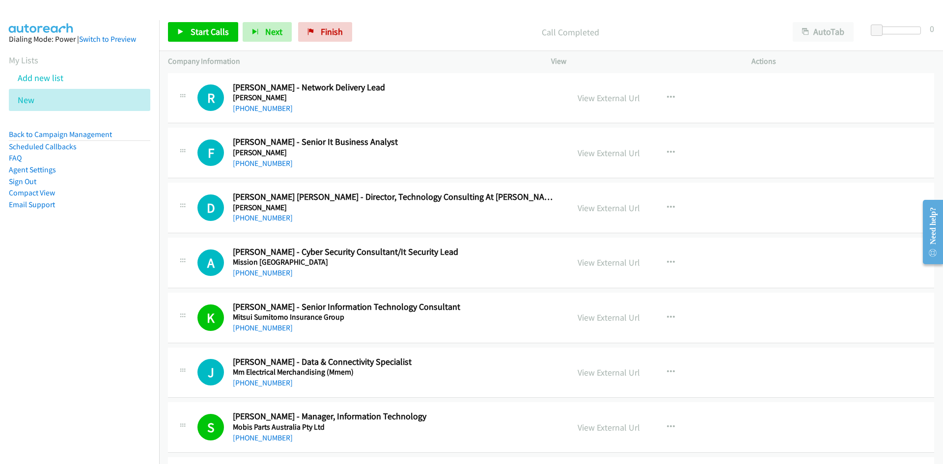
scroll to position [3533, 0]
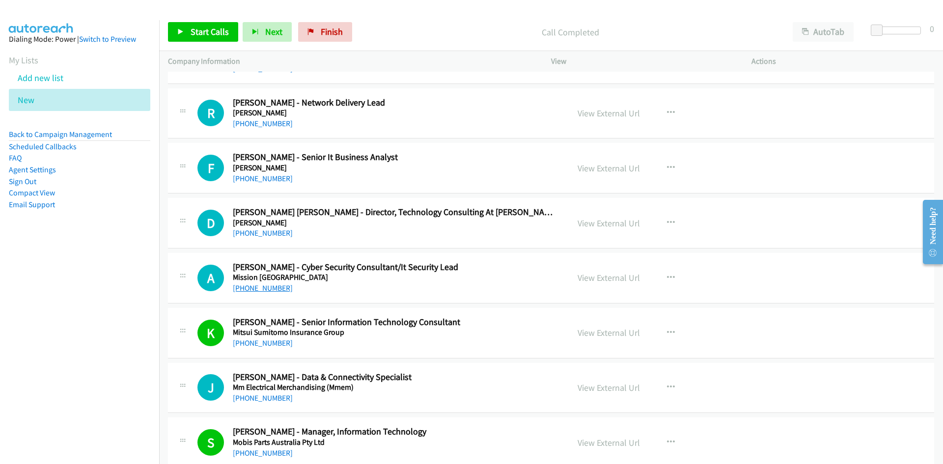
click at [254, 284] on link "+61 401 834 411" at bounding box center [263, 287] width 60 height 9
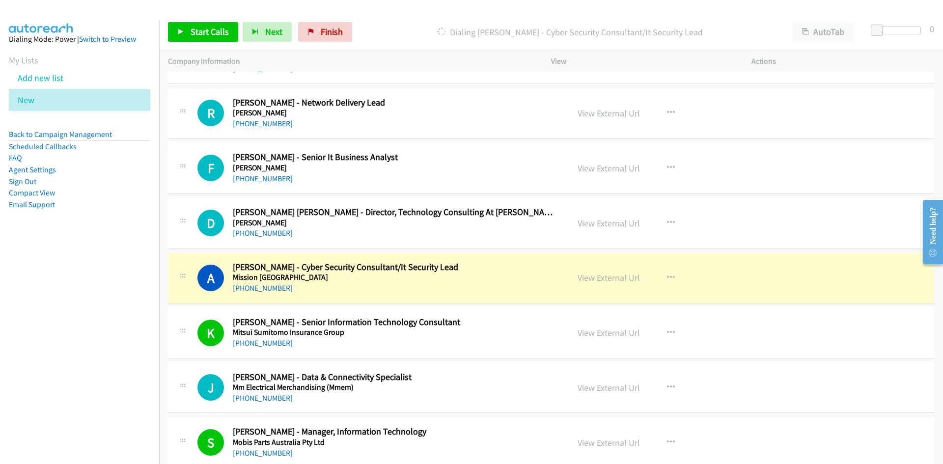
click at [491, 275] on h5 "Mission Australia" at bounding box center [395, 278] width 324 height 10
click at [607, 275] on link "View External Url" at bounding box center [609, 277] width 62 height 11
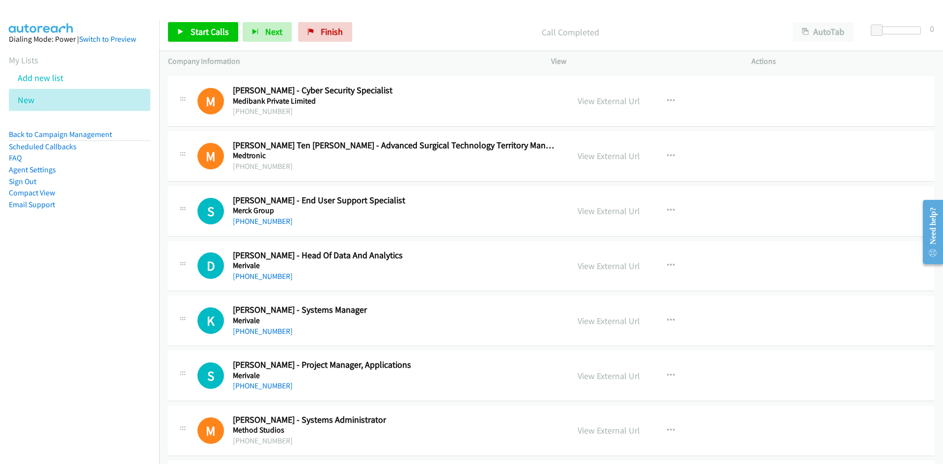
scroll to position [2452, 0]
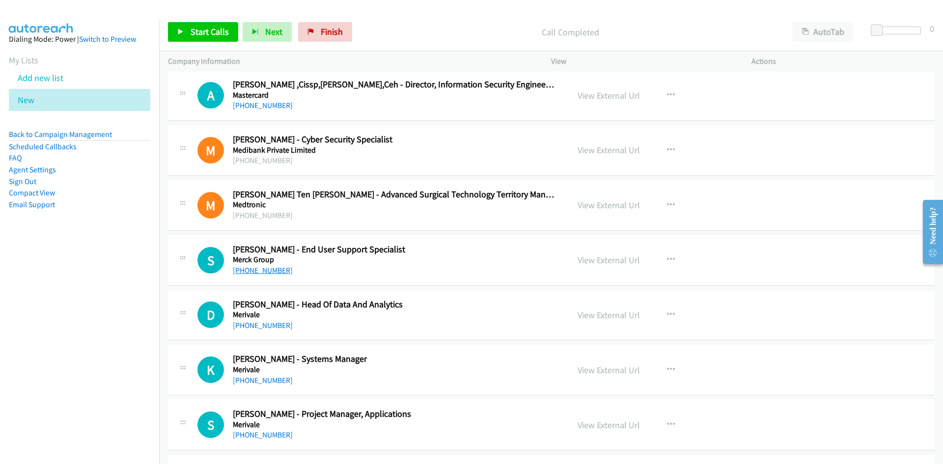
click at [254, 268] on link "+61 499 870 125" at bounding box center [263, 270] width 60 height 9
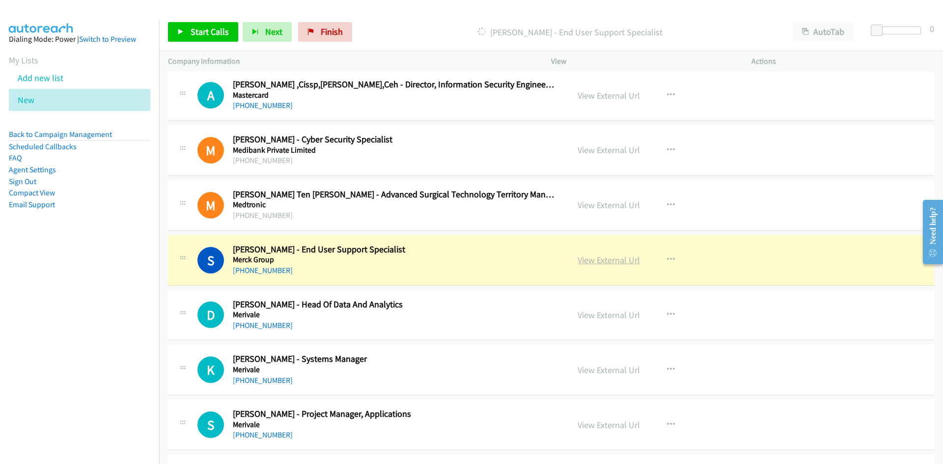
click at [603, 259] on link "View External Url" at bounding box center [609, 259] width 62 height 11
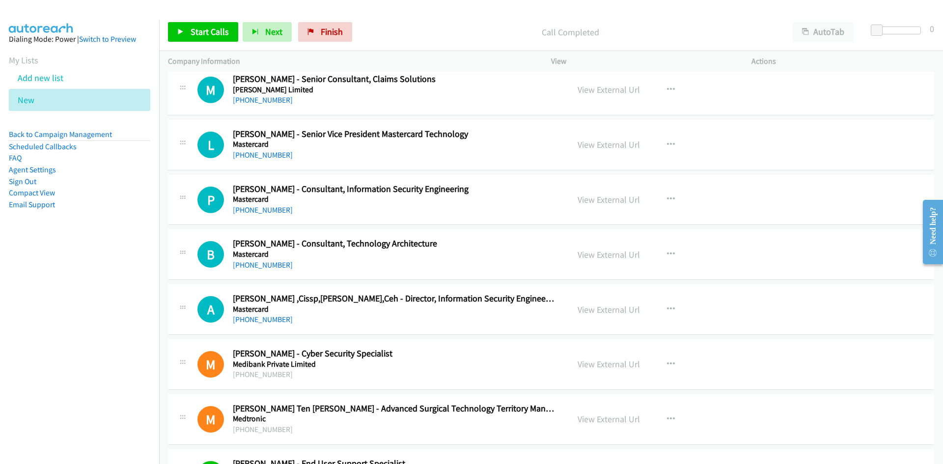
scroll to position [2255, 0]
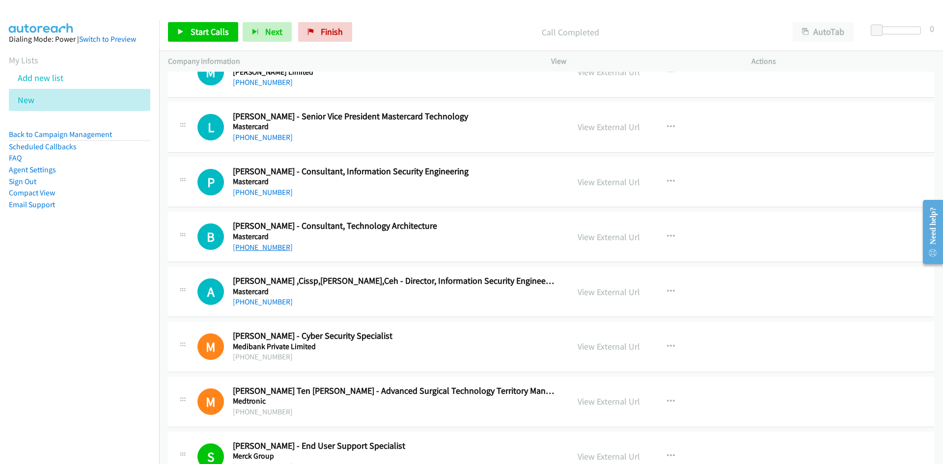
click at [261, 248] on link "+61 433 195 199" at bounding box center [263, 247] width 60 height 9
click at [266, 300] on link "+61 428 323 846" at bounding box center [263, 301] width 60 height 9
click at [497, 296] on h5 "Mastercard" at bounding box center [395, 292] width 324 height 10
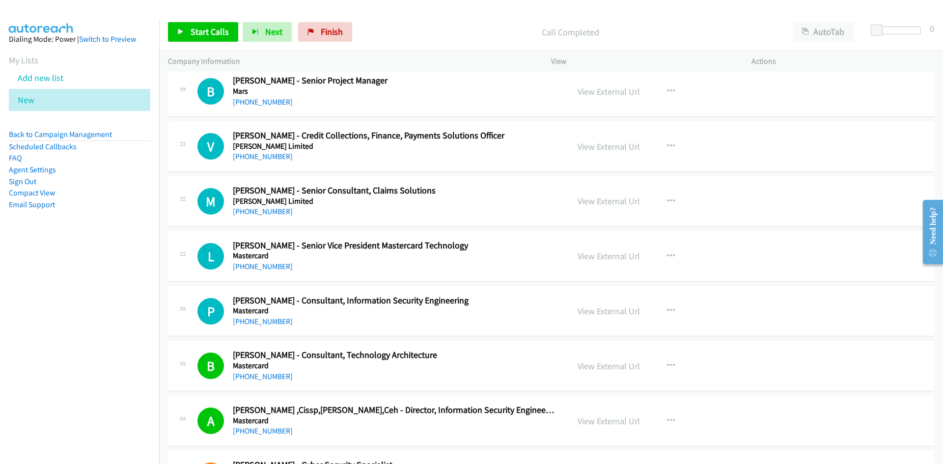
scroll to position [2108, 0]
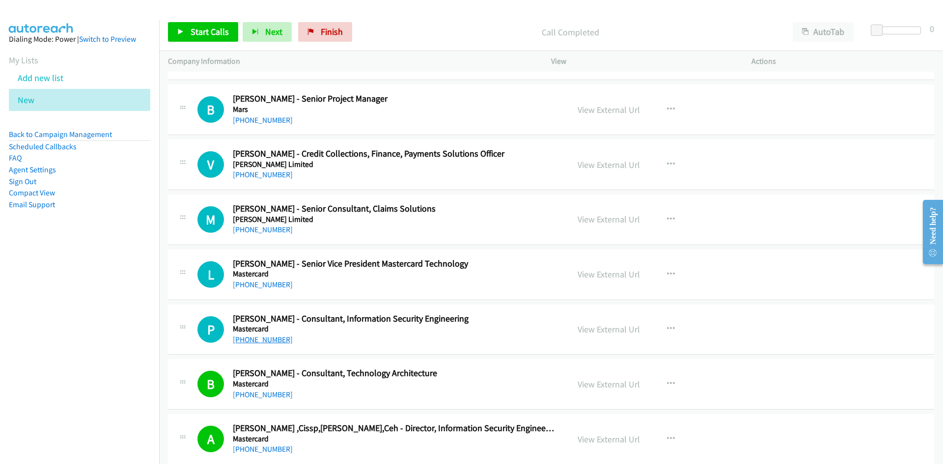
click at [248, 338] on link "+61 2 7955 5217" at bounding box center [263, 339] width 60 height 9
click at [482, 314] on h2 "Padma Iyer - Consultant, Information Security Engineering" at bounding box center [395, 318] width 324 height 11
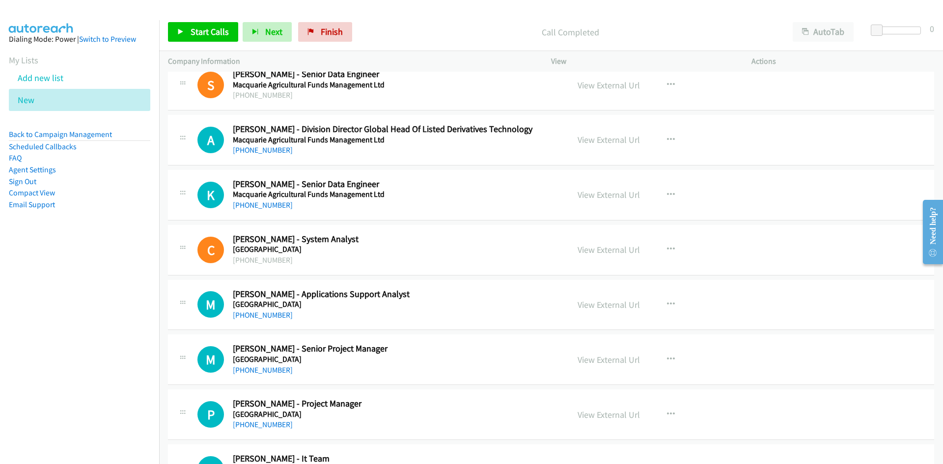
scroll to position [1568, 0]
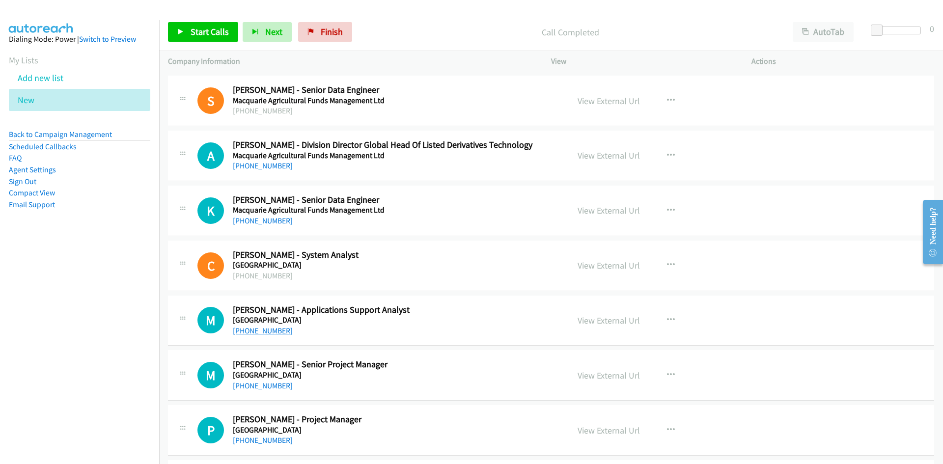
click at [263, 331] on link "+61 2 9850 1628" at bounding box center [263, 330] width 60 height 9
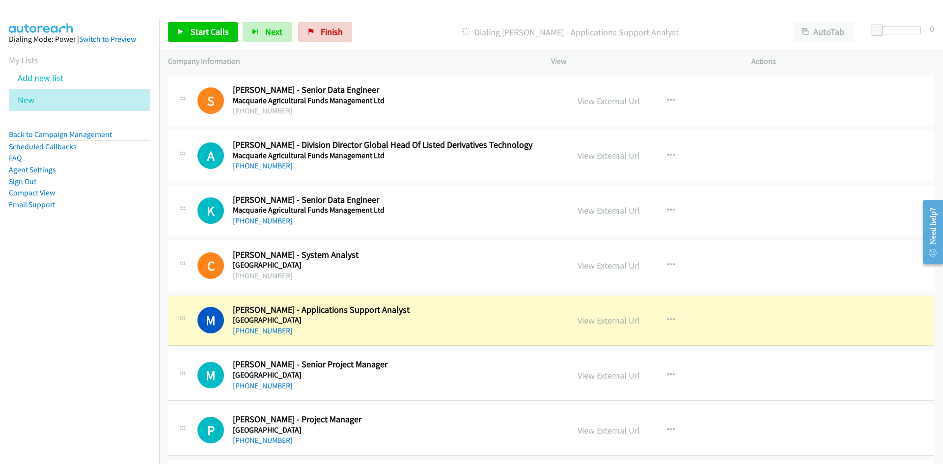
click at [512, 318] on h5 "Macquarie University" at bounding box center [395, 320] width 324 height 10
click at [603, 317] on link "View External Url" at bounding box center [609, 320] width 62 height 11
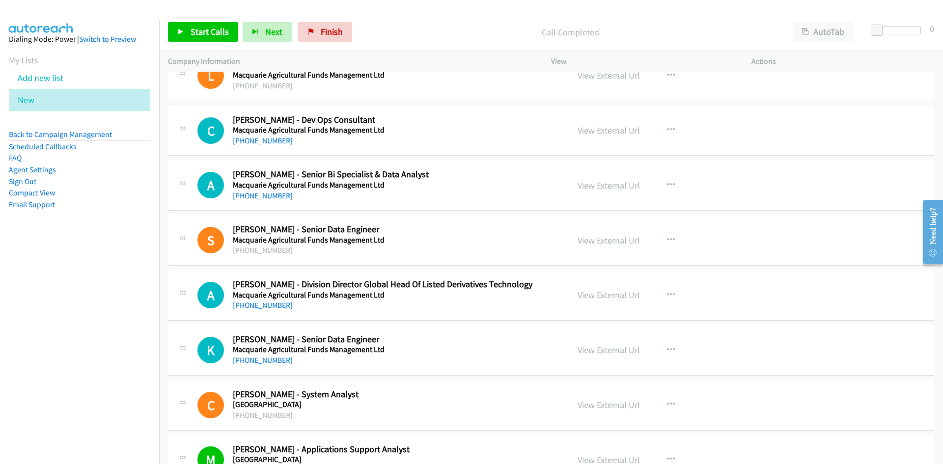
scroll to position [1371, 0]
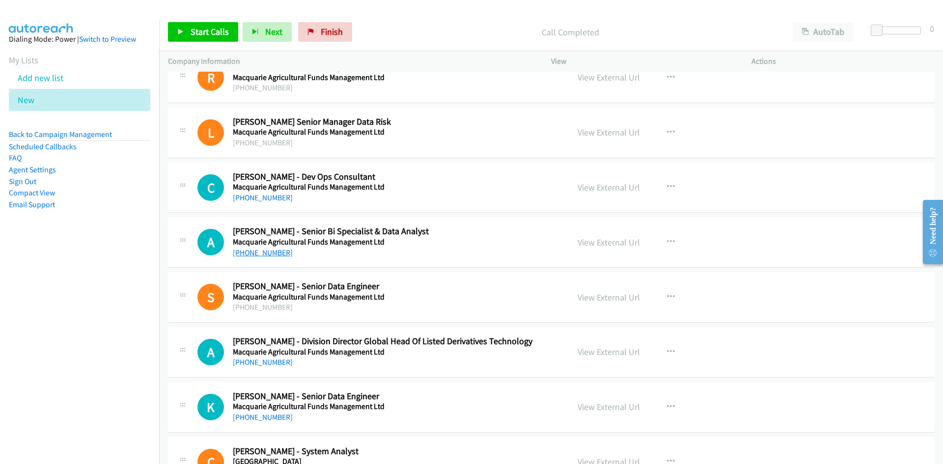
click at [259, 252] on link "+61 468 456 274" at bounding box center [263, 252] width 60 height 9
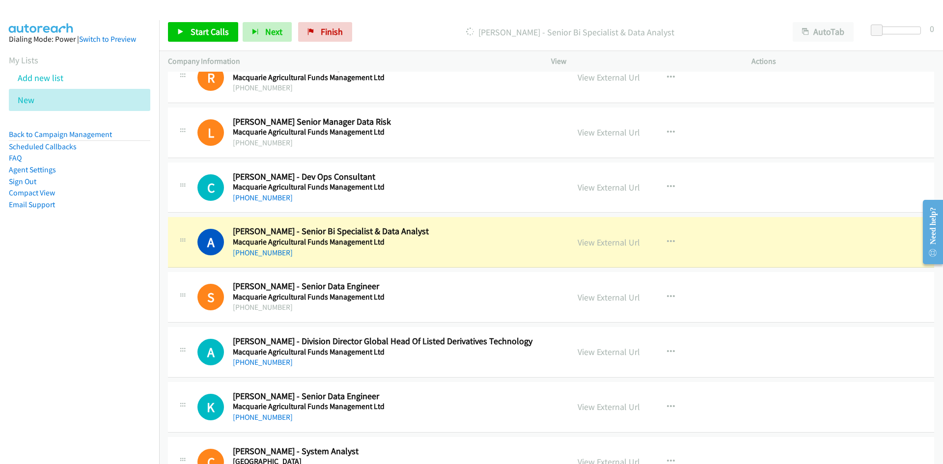
click at [462, 233] on h2 "Abhi Bhardwaj - Senior Bi Specialist & Data Analyst" at bounding box center [395, 231] width 324 height 11
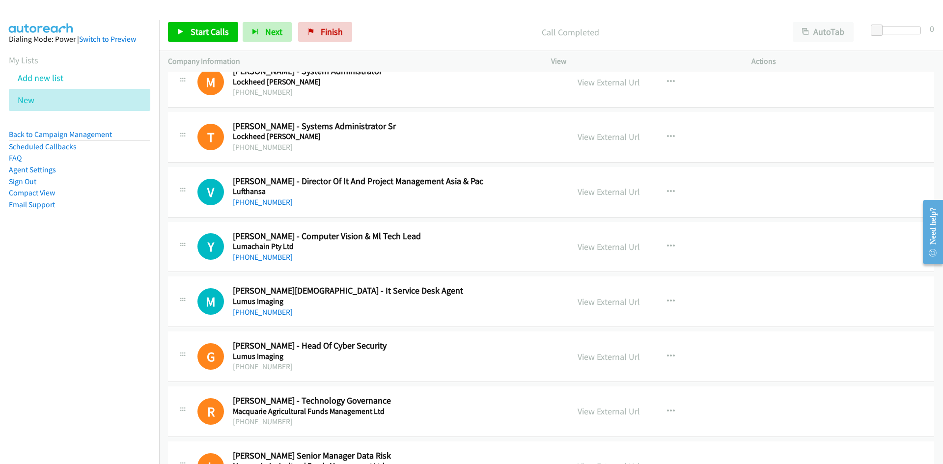
scroll to position [1027, 0]
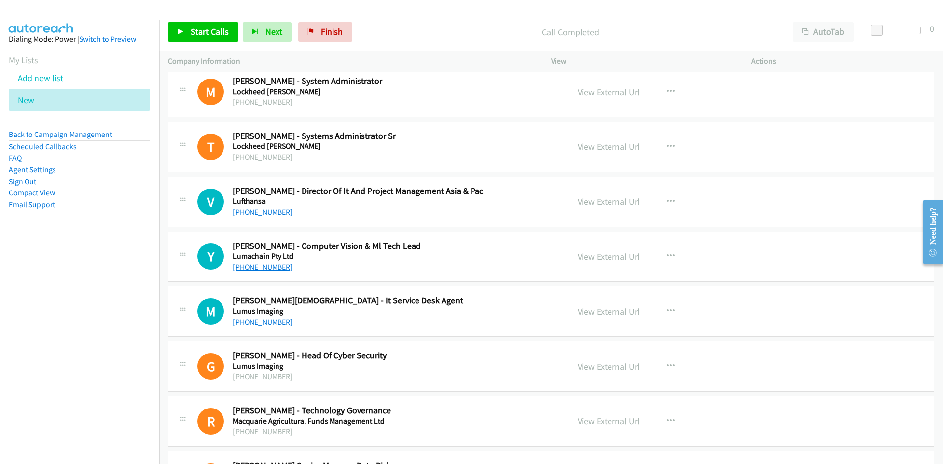
click at [261, 263] on link "+61 432 801 073" at bounding box center [263, 266] width 60 height 9
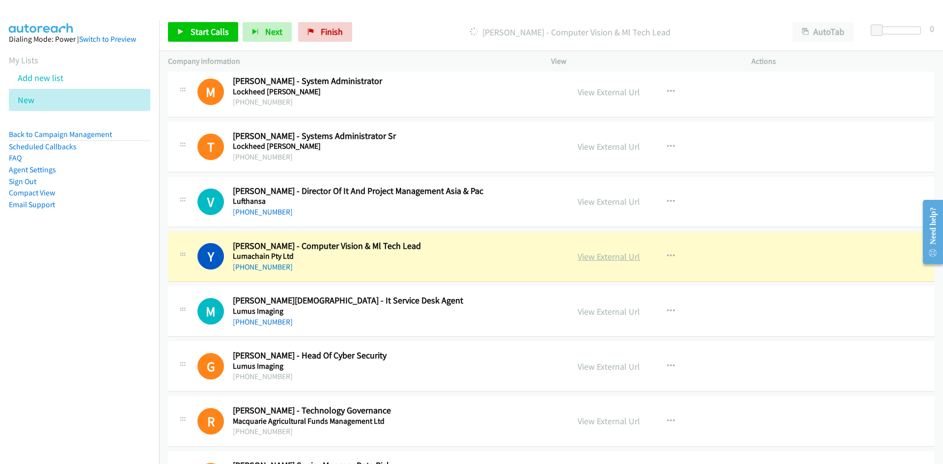
click at [586, 253] on link "View External Url" at bounding box center [609, 256] width 62 height 11
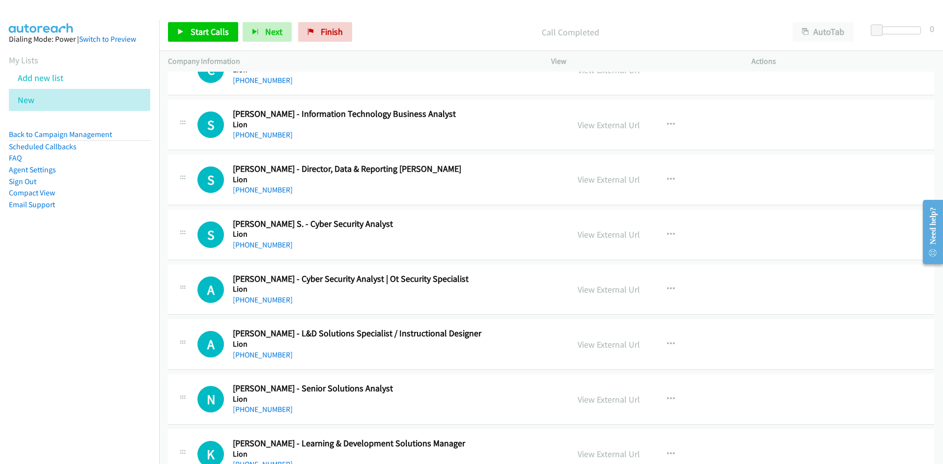
scroll to position [389, 0]
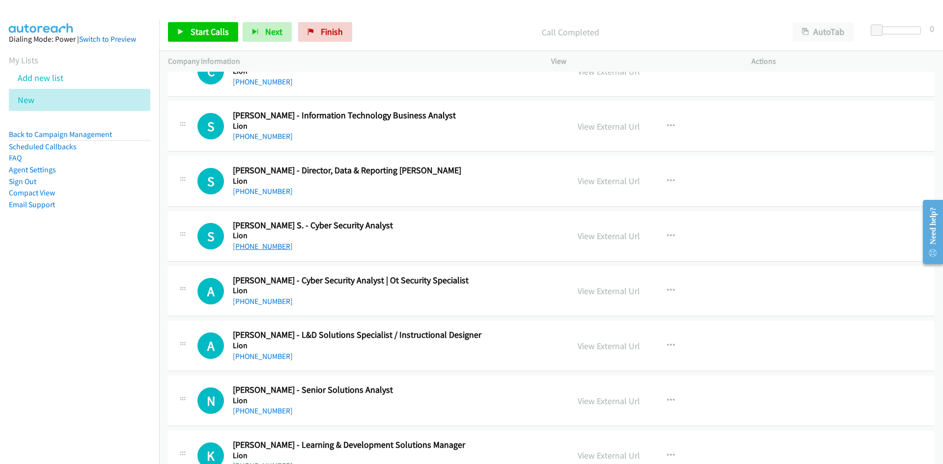
click at [270, 250] on link "+61 469 932 325" at bounding box center [263, 246] width 60 height 9
click at [453, 241] on div "+61 469 932 325" at bounding box center [395, 247] width 324 height 12
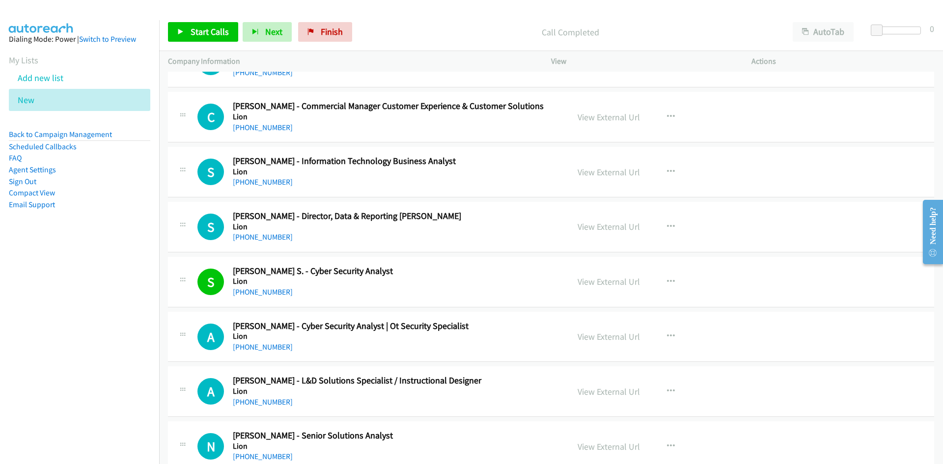
scroll to position [290, 0]
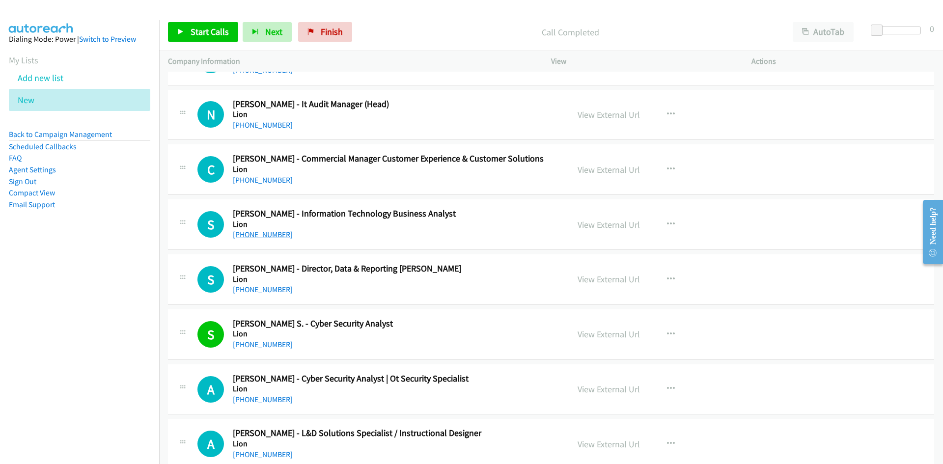
click at [264, 235] on link "+61 452 258 105" at bounding box center [263, 234] width 60 height 9
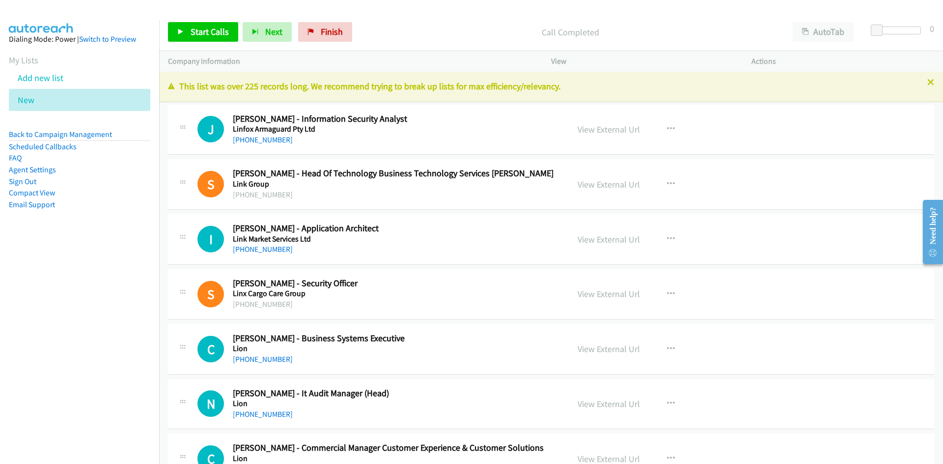
scroll to position [0, 0]
click at [252, 141] on link "+61 3 8340 1324" at bounding box center [263, 140] width 60 height 9
click at [463, 204] on div "S Callback Scheduled Stephanie Latina - Head Of Technology Business Technology …" at bounding box center [551, 185] width 766 height 51
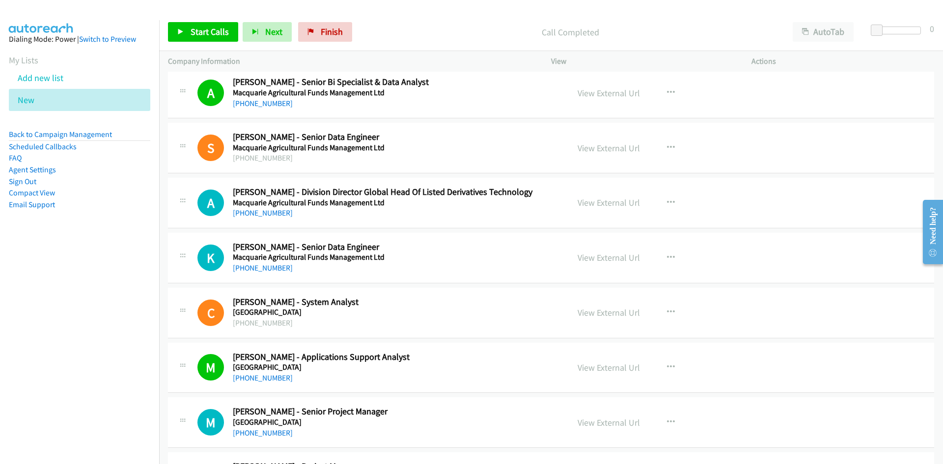
scroll to position [1523, 0]
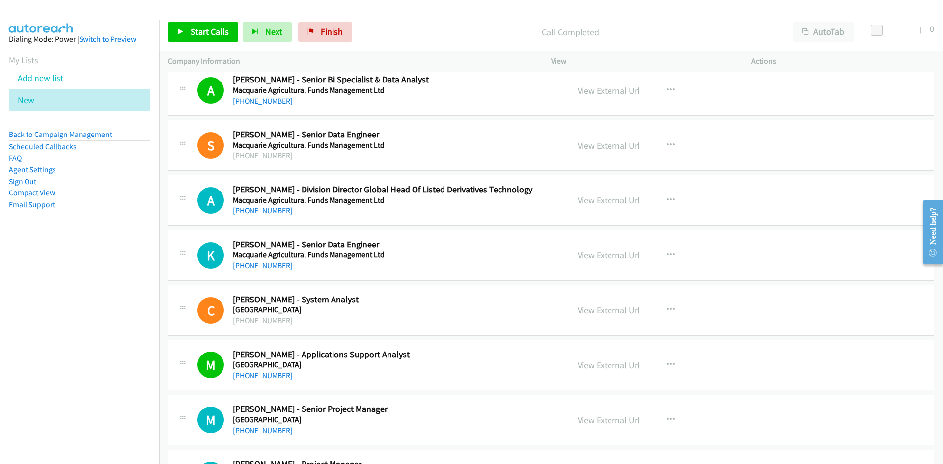
click at [268, 208] on link "+61 433 509 596" at bounding box center [263, 210] width 60 height 9
click at [488, 224] on div "A Callback Scheduled Amit Kapoor - Division Director Global Head Of Listed Deri…" at bounding box center [551, 200] width 766 height 51
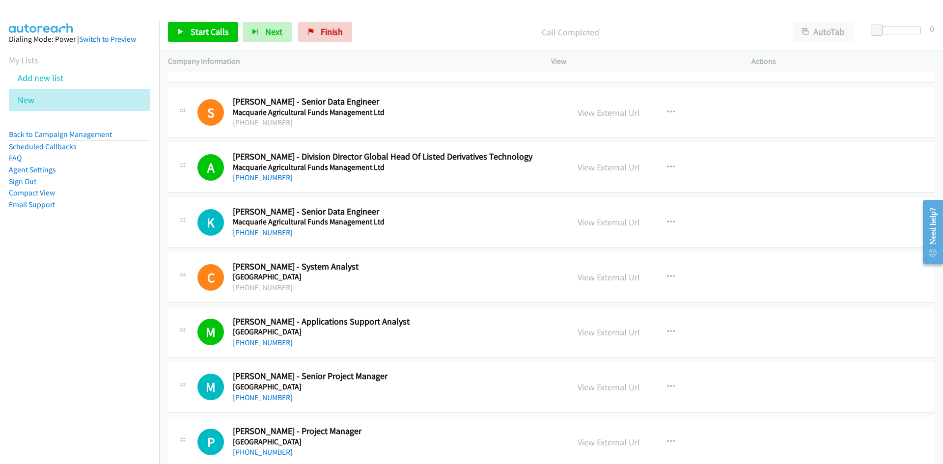
scroll to position [1572, 0]
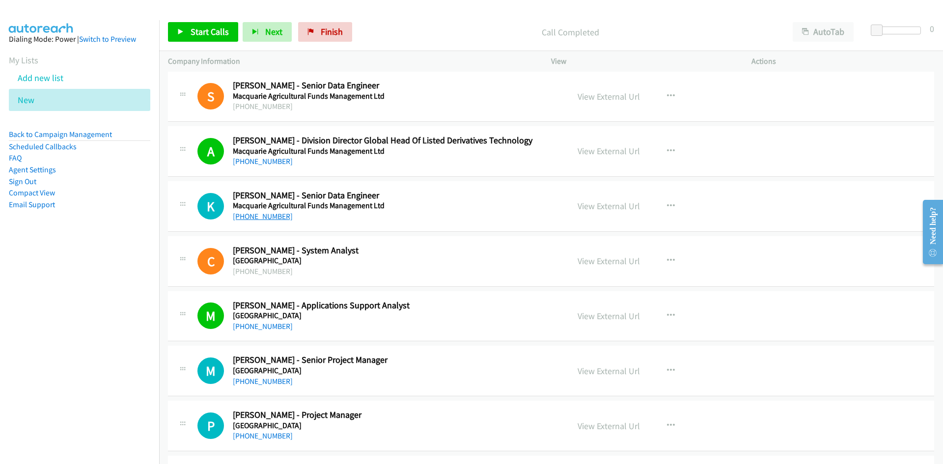
click at [265, 218] on link "+61 401 384 449" at bounding box center [263, 216] width 60 height 9
click at [440, 204] on h5 "Macquarie Agricultural Funds Management Ltd" at bounding box center [395, 206] width 324 height 10
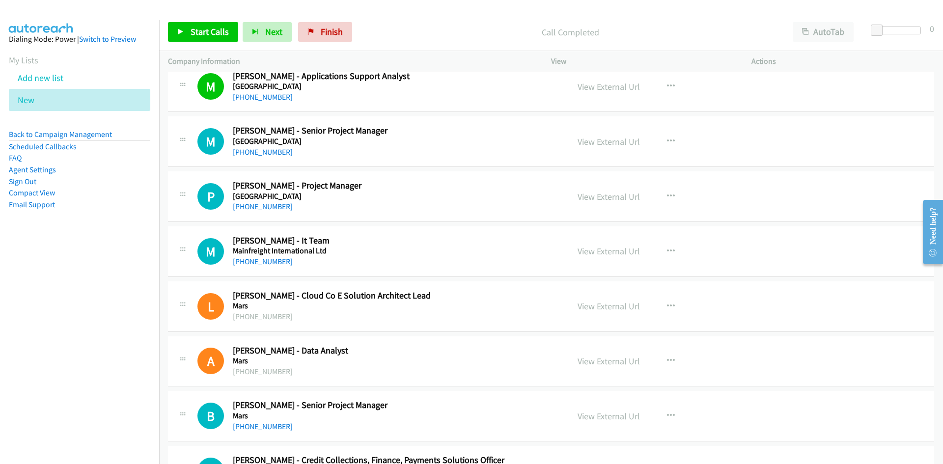
scroll to position [1818, 0]
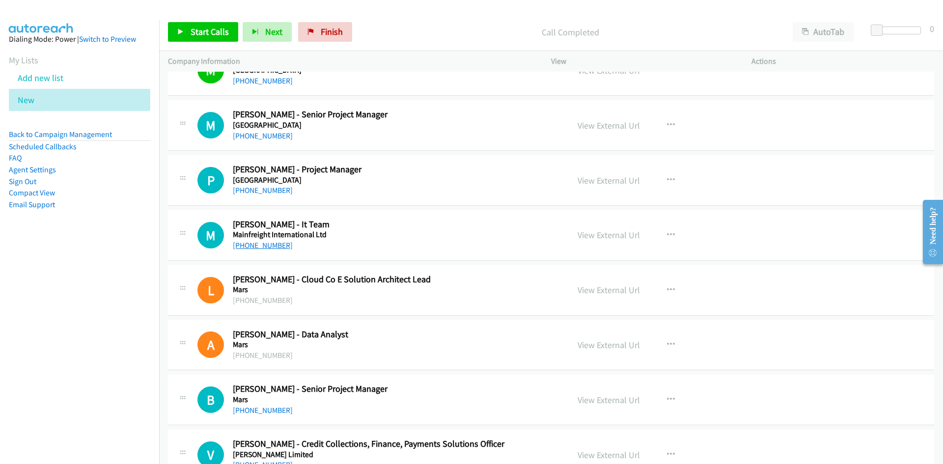
click at [270, 246] on link "+61 416 008 993" at bounding box center [263, 245] width 60 height 9
click at [440, 242] on div "+61 416 008 993" at bounding box center [395, 246] width 324 height 12
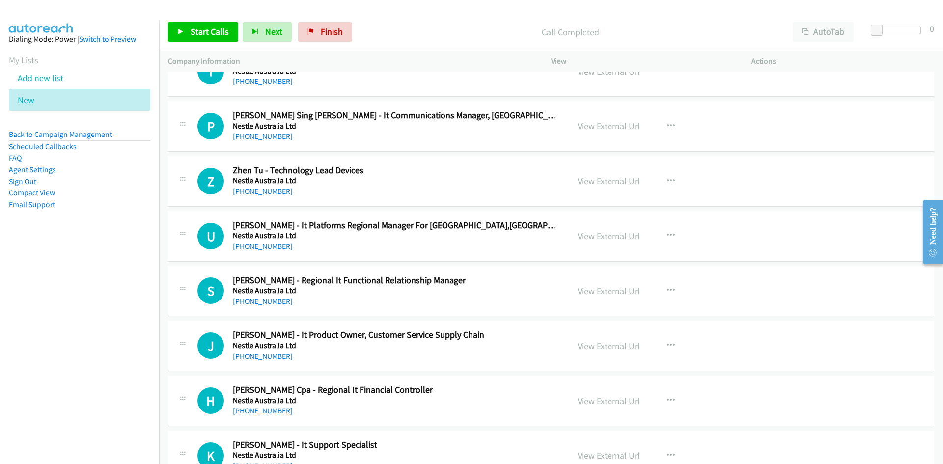
scroll to position [20580, 0]
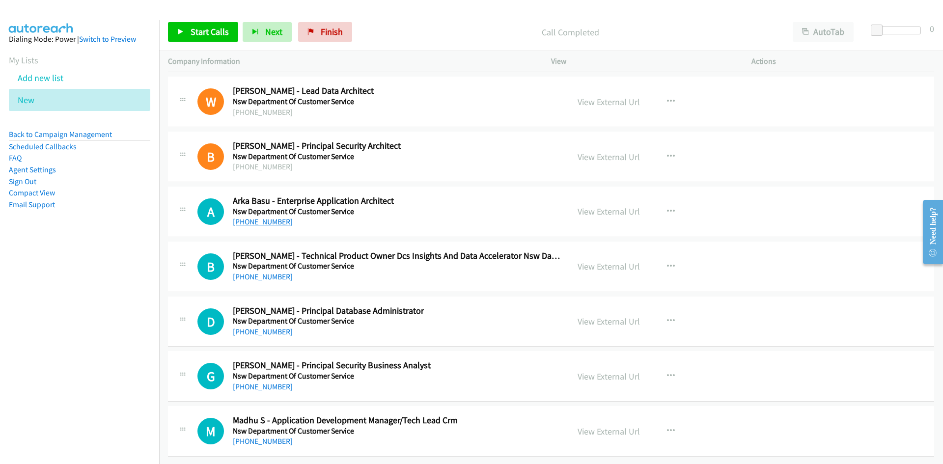
click at [264, 217] on link "+61 420 491 855" at bounding box center [263, 221] width 60 height 9
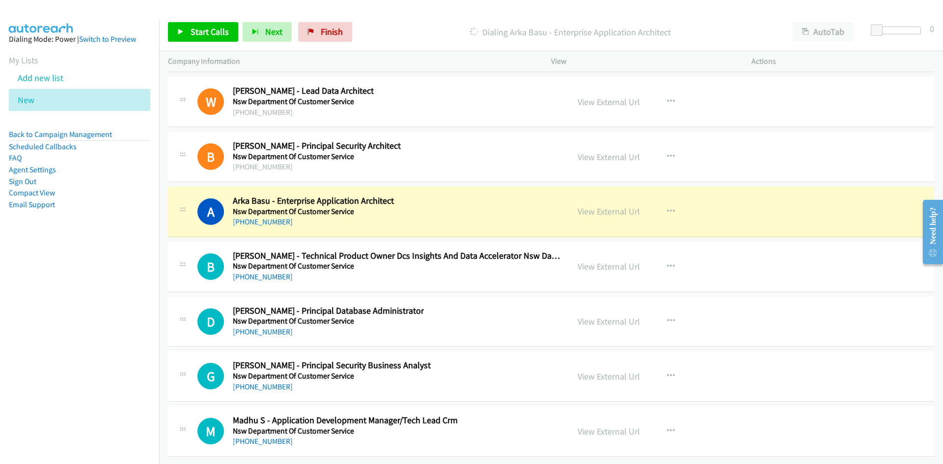
click at [483, 204] on div "A Callback Scheduled Arka Basu - Enterprise Application Architect Nsw Departmen…" at bounding box center [378, 212] width 363 height 32
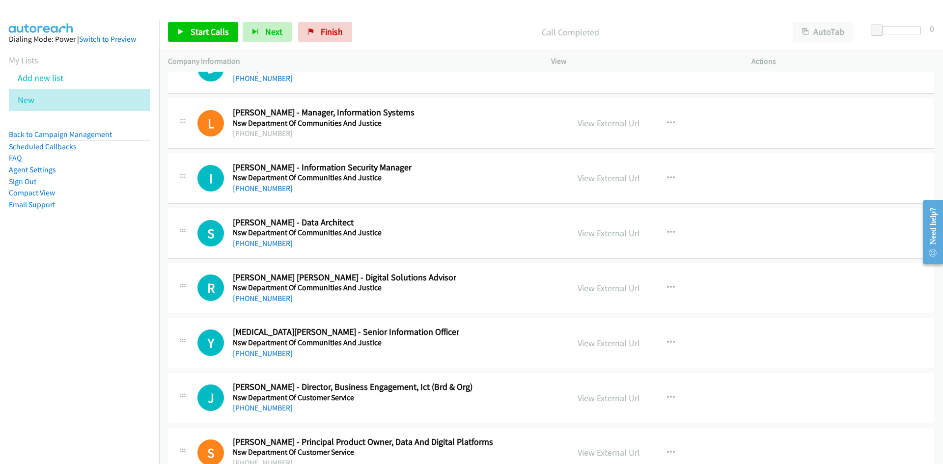
scroll to position [20040, 0]
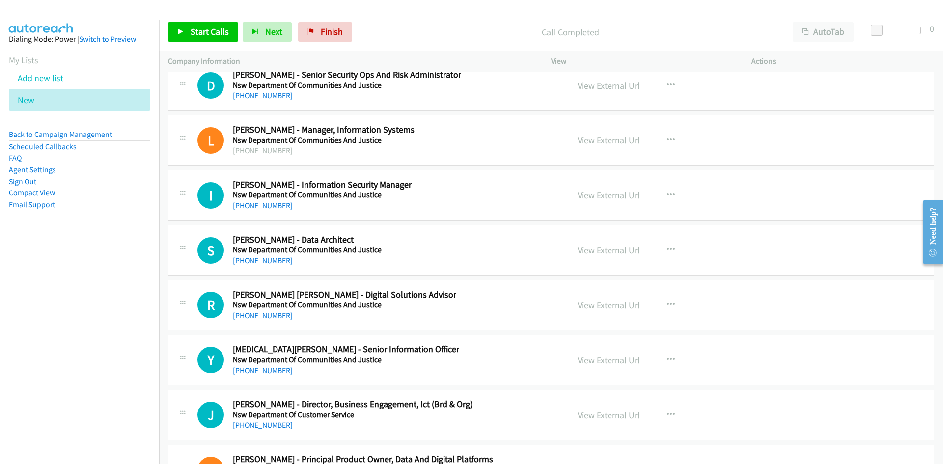
click at [259, 262] on link "+61 402 306 032" at bounding box center [263, 260] width 60 height 9
click at [465, 256] on div "S Callback Scheduled Shankar Radhakrishnan - Data Architect Nsw Department Of C…" at bounding box center [378, 250] width 363 height 32
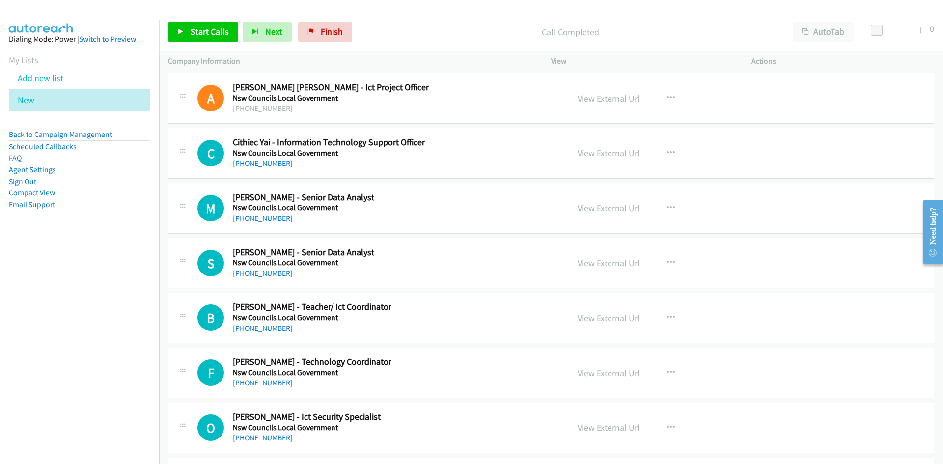
scroll to position [18861, 0]
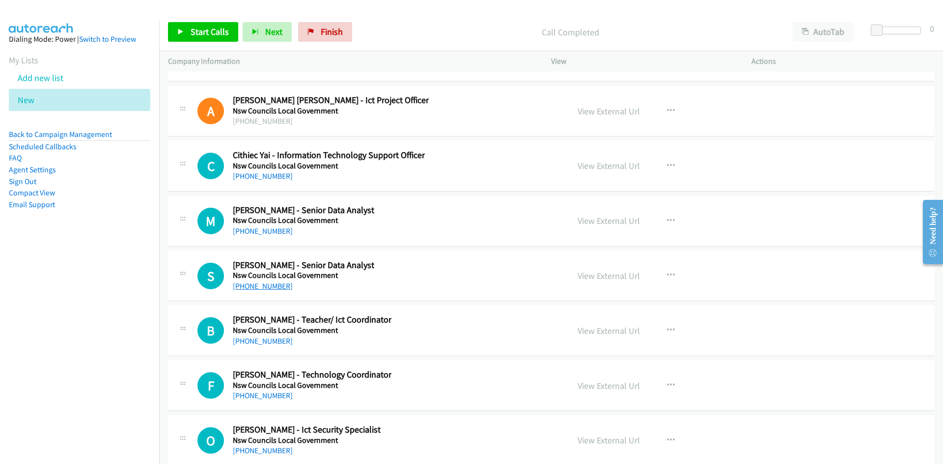
click at [263, 285] on link "+61 401 961 013" at bounding box center [263, 286] width 60 height 9
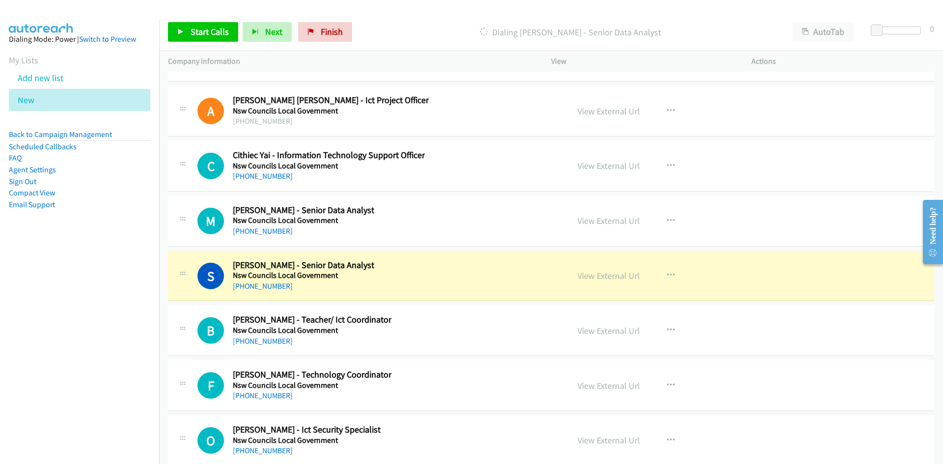
drag, startPoint x: 444, startPoint y: 272, endPoint x: 463, endPoint y: 272, distance: 19.2
click at [444, 272] on div "S Callback Scheduled Somya Verma - Senior Data Analyst Nsw Councils Local Gover…" at bounding box center [378, 276] width 363 height 32
click at [599, 278] on link "View External Url" at bounding box center [609, 275] width 62 height 11
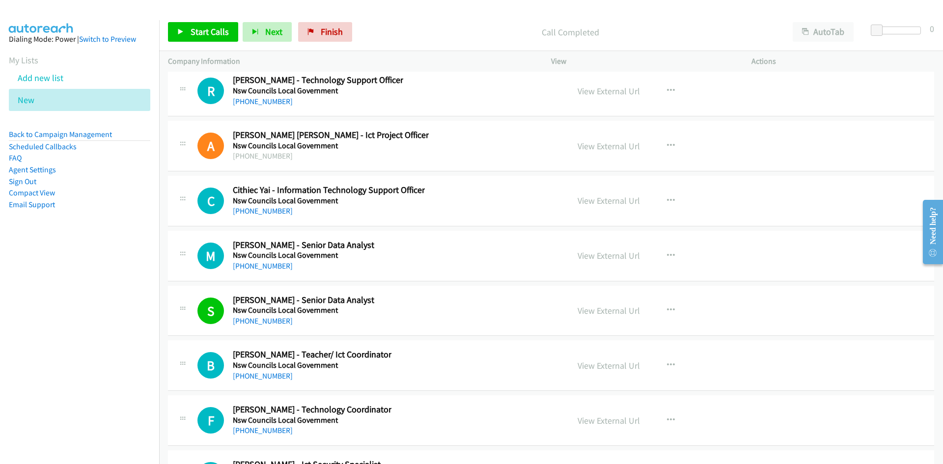
scroll to position [18812, 0]
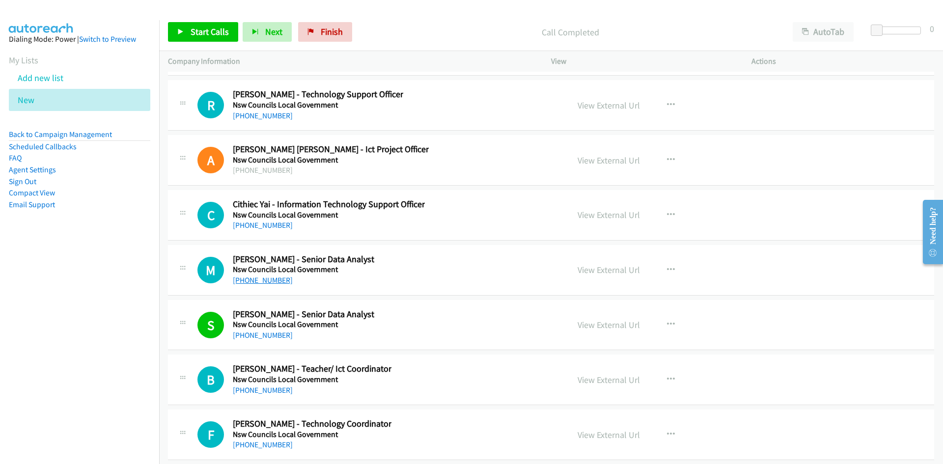
click at [257, 277] on link "+61 451 877 822" at bounding box center [263, 280] width 60 height 9
click at [502, 274] on div "M Callback Scheduled Maryam Shahpasand - Senior Data Analyst Nsw Councils Local…" at bounding box center [378, 270] width 363 height 32
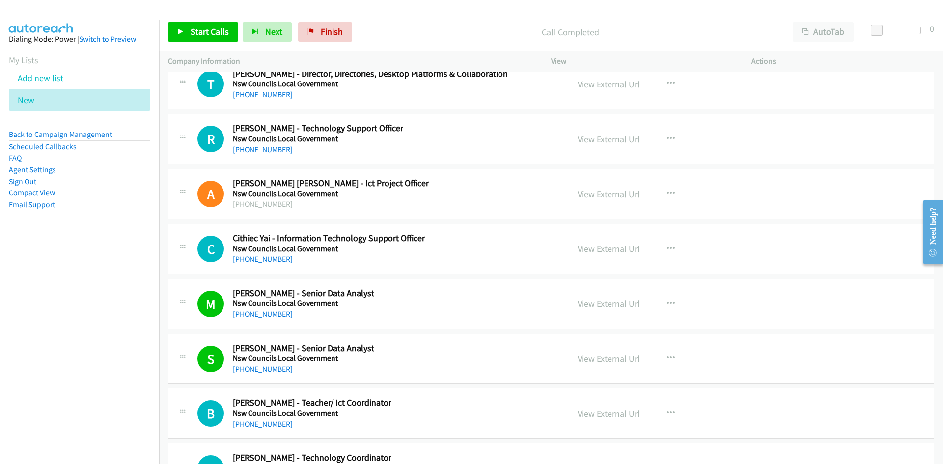
scroll to position [18763, 0]
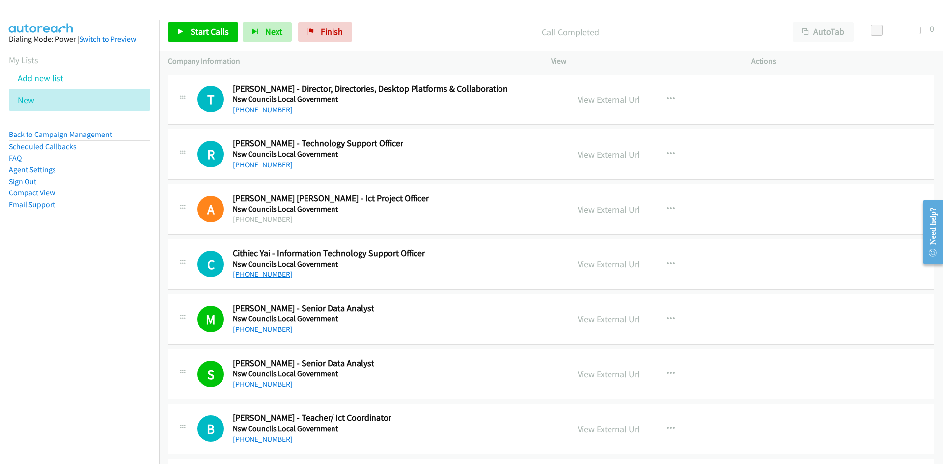
click at [267, 278] on link "+61 401 013 563" at bounding box center [263, 274] width 60 height 9
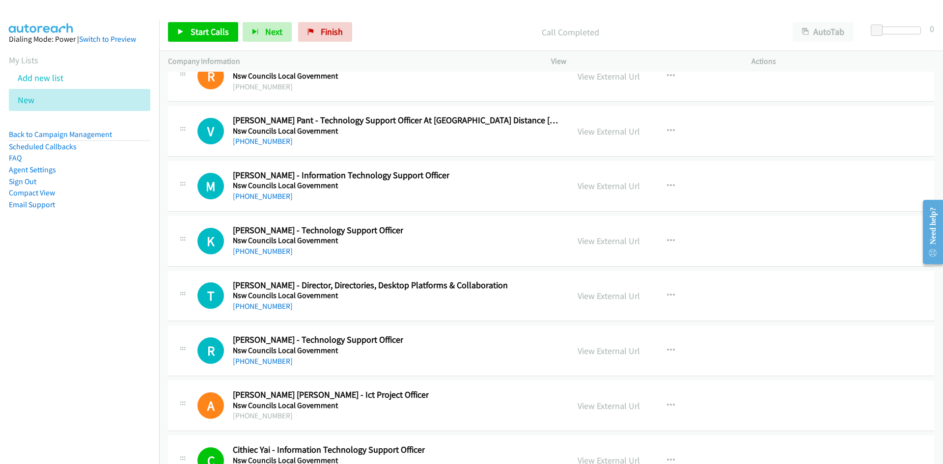
scroll to position [18517, 0]
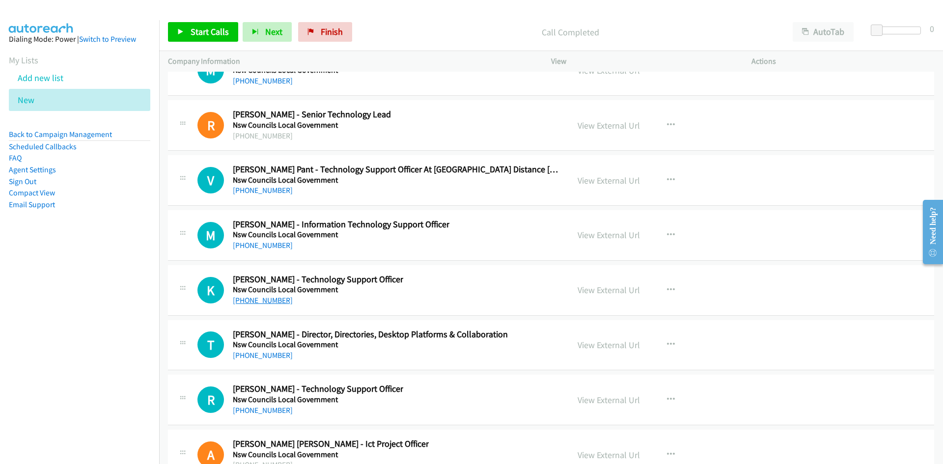
click at [260, 298] on link "+61 421 029 745" at bounding box center [263, 300] width 60 height 9
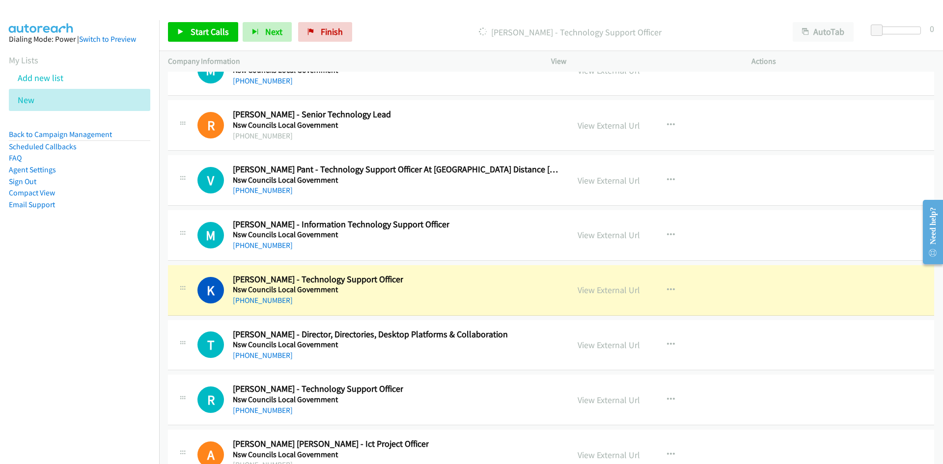
click at [453, 301] on div "K Callback Scheduled Khandker Shakur - Technology Support Officer Nsw Councils …" at bounding box center [378, 290] width 363 height 32
click at [611, 289] on link "View External Url" at bounding box center [609, 289] width 62 height 11
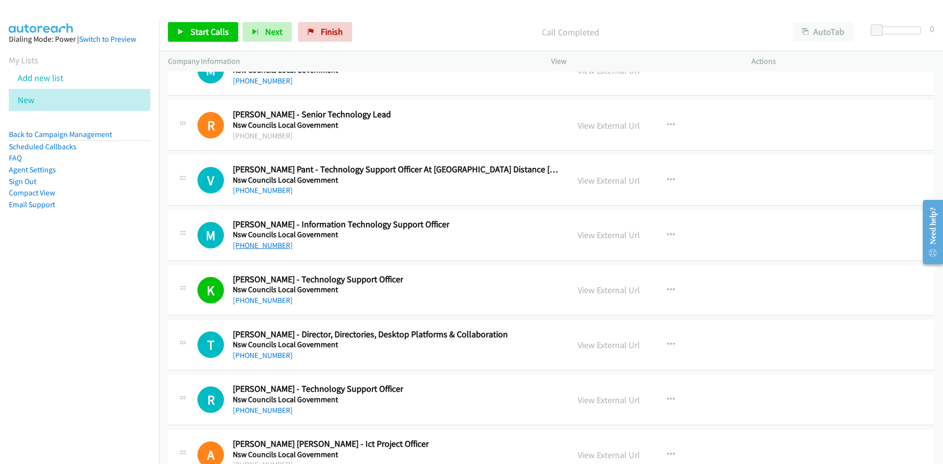
click at [263, 246] on link "+61 416 759 000" at bounding box center [263, 245] width 60 height 9
click at [445, 241] on div "+61 416 759 000" at bounding box center [341, 246] width 217 height 12
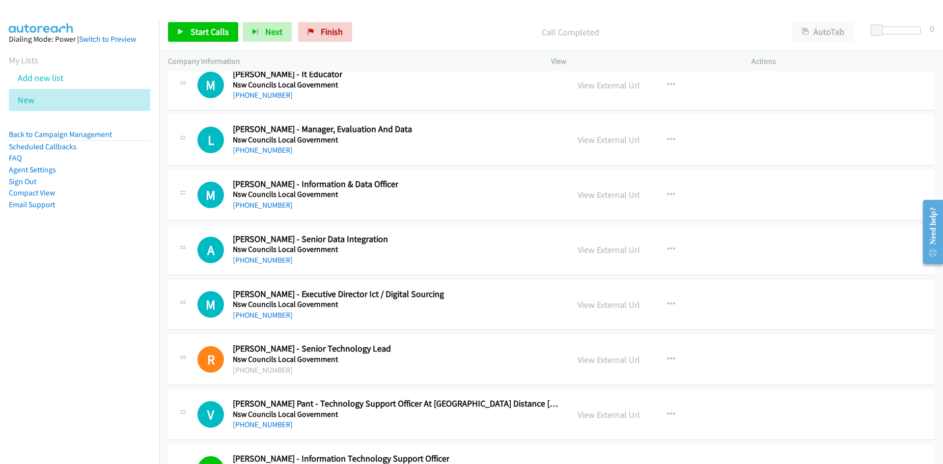
scroll to position [18271, 0]
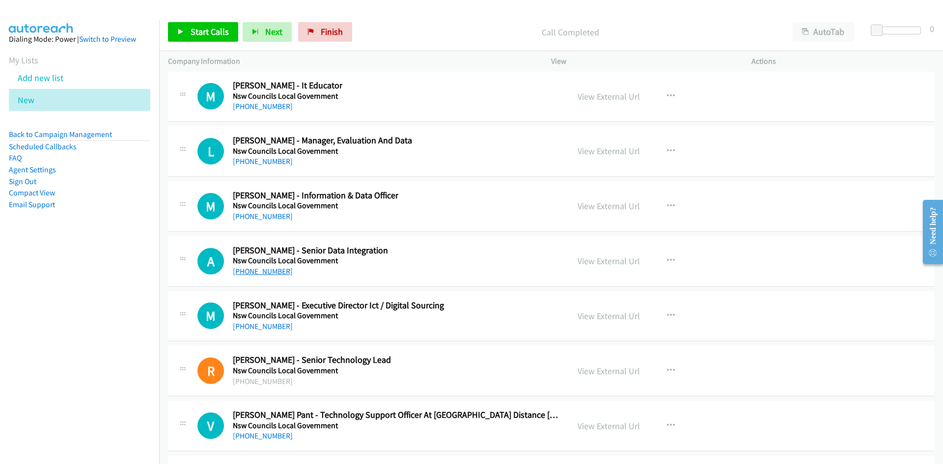
click at [273, 271] on link "+61 476 792 347" at bounding box center [263, 271] width 60 height 9
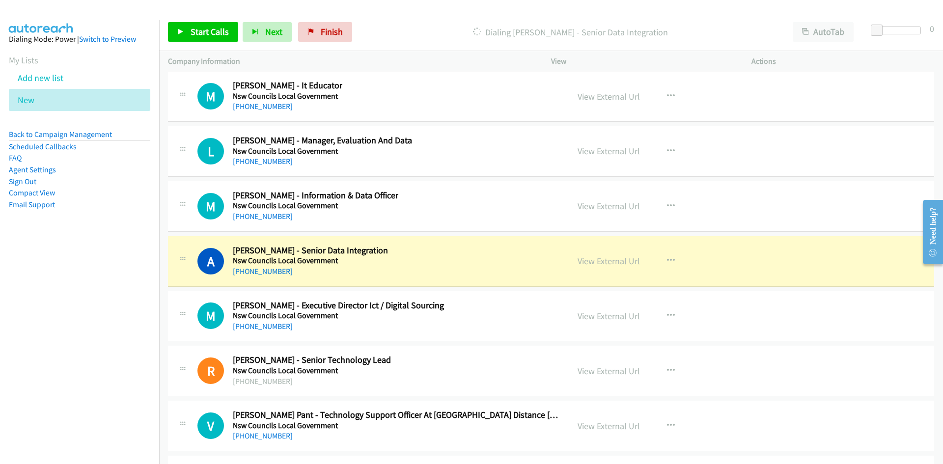
click at [491, 255] on div "A Callback Scheduled Ankur Harkut - Senior Data Integration Nsw Councils Local …" at bounding box center [378, 261] width 363 height 32
click at [605, 257] on link "View External Url" at bounding box center [609, 260] width 62 height 11
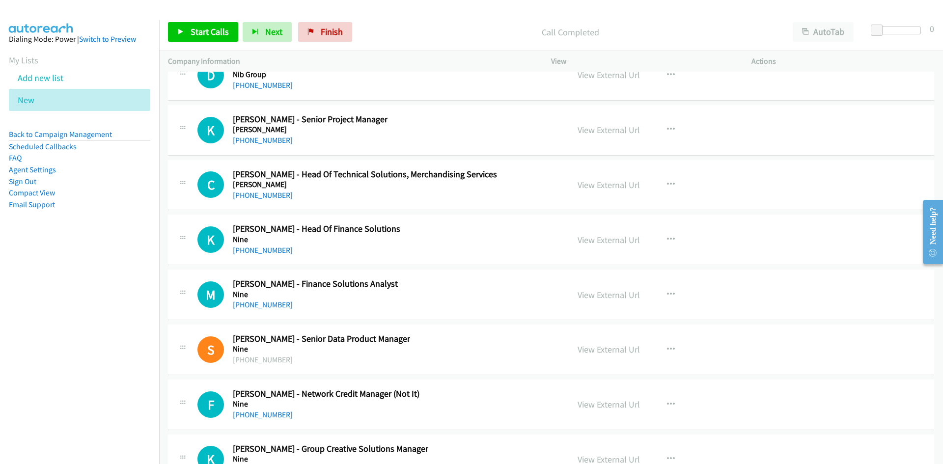
scroll to position [15668, 0]
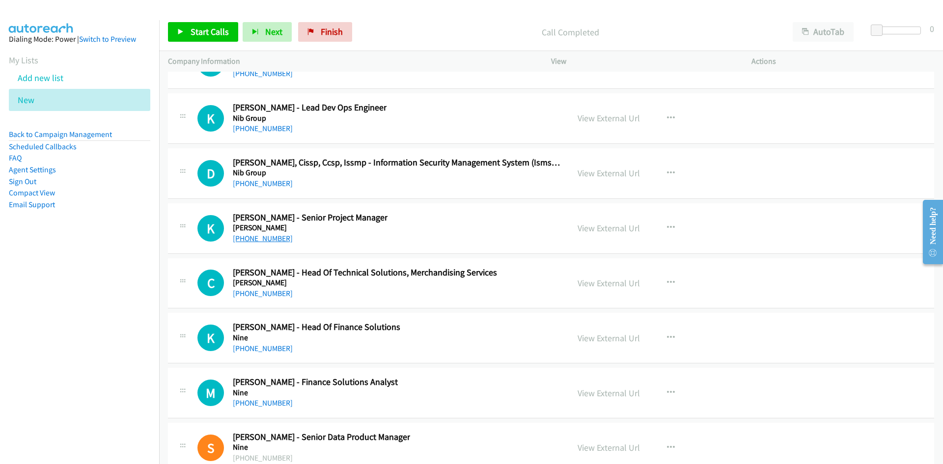
click at [253, 240] on link "+61 2 9490 6564" at bounding box center [263, 238] width 60 height 9
click at [432, 231] on div "K Callback Scheduled Kratika Rathi - Senior Project Manager Nielsen Australia/S…" at bounding box center [378, 228] width 363 height 32
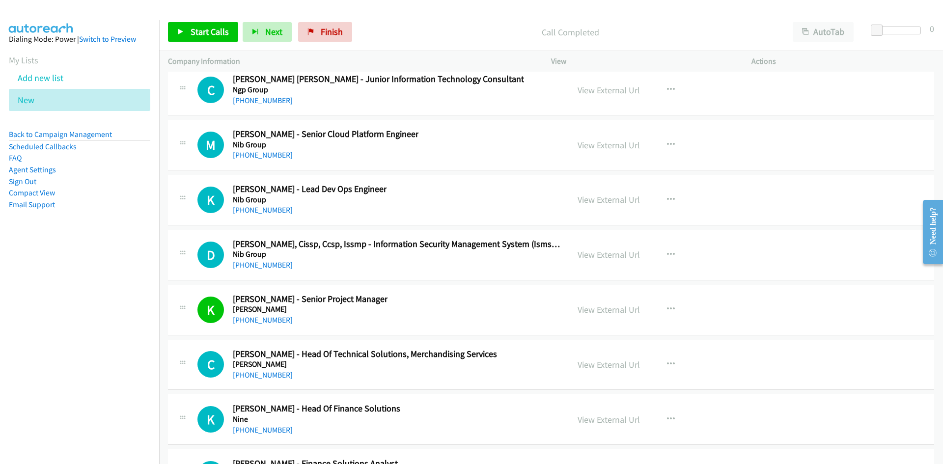
scroll to position [15569, 0]
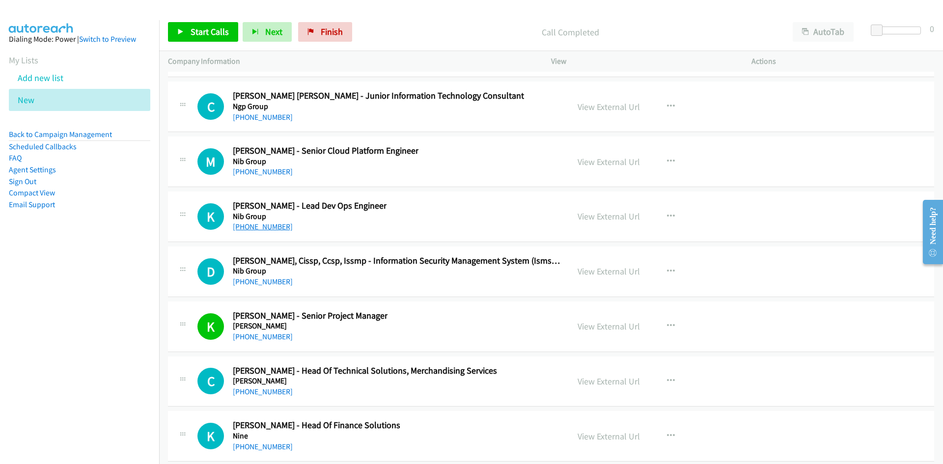
click at [263, 227] on link "+61 424 357 142" at bounding box center [263, 226] width 60 height 9
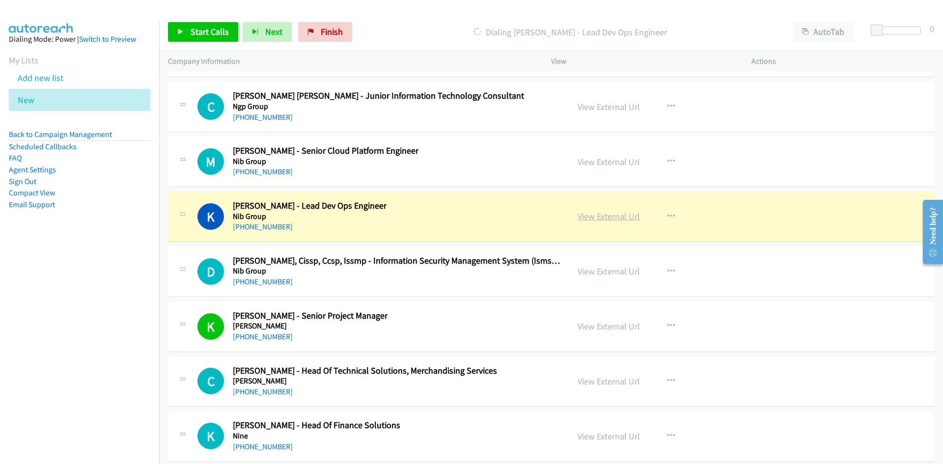
click at [588, 216] on link "View External Url" at bounding box center [609, 216] width 62 height 11
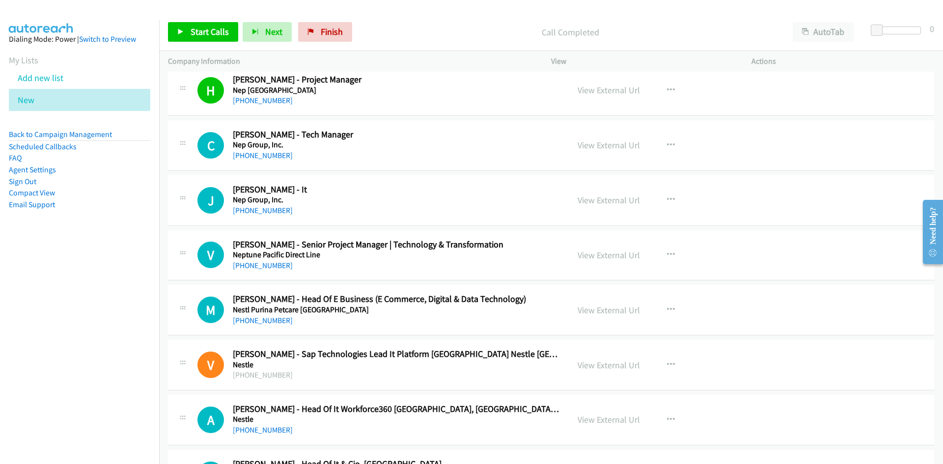
scroll to position [12179, 0]
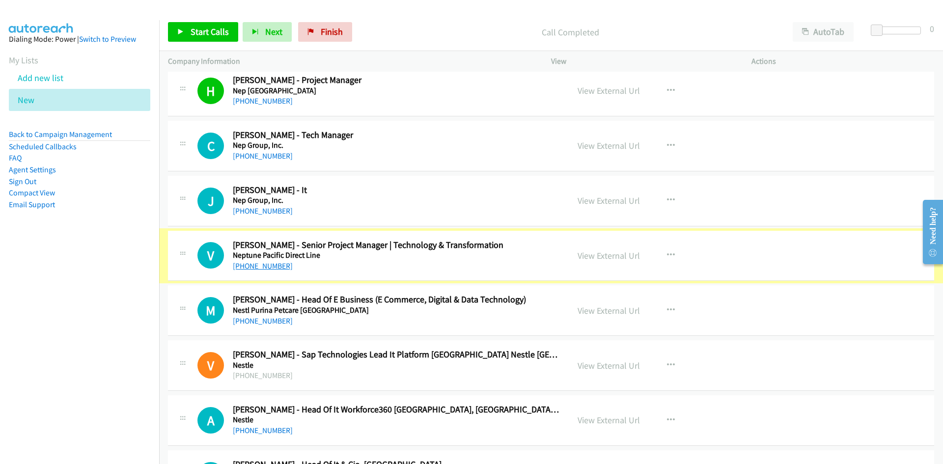
click at [254, 267] on link "+61 433 202 515" at bounding box center [263, 265] width 60 height 9
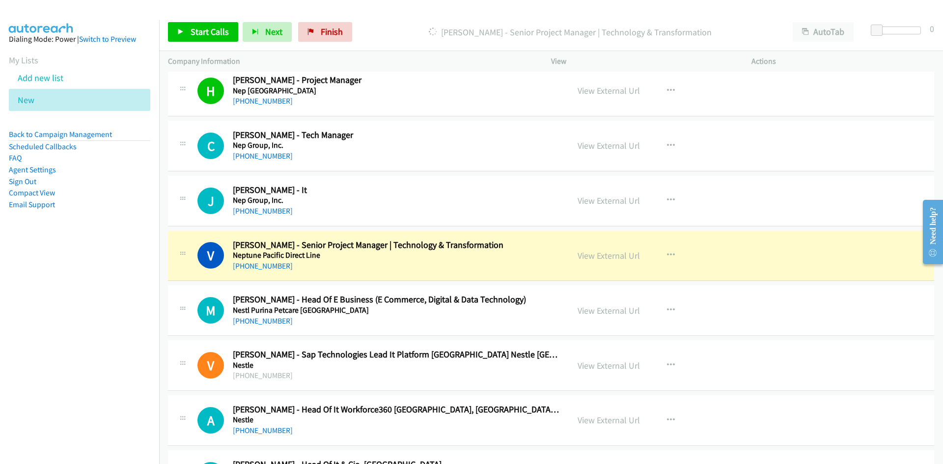
click at [508, 258] on h5 "Neptune Pacific Direct Line" at bounding box center [395, 256] width 324 height 10
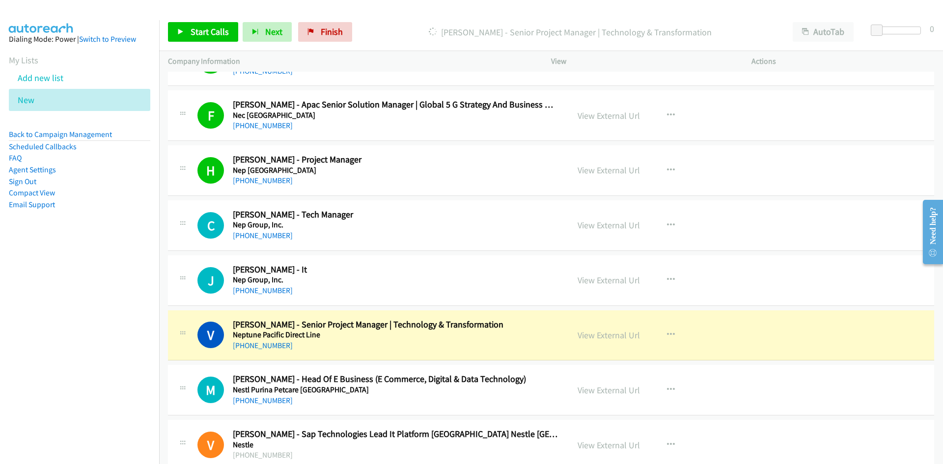
scroll to position [12032, 0]
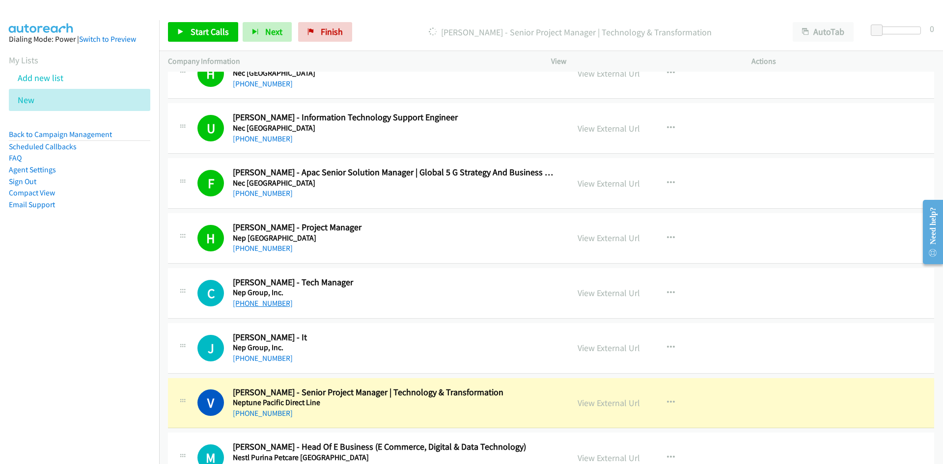
click at [257, 303] on link "+61 408 669 283" at bounding box center [263, 303] width 60 height 9
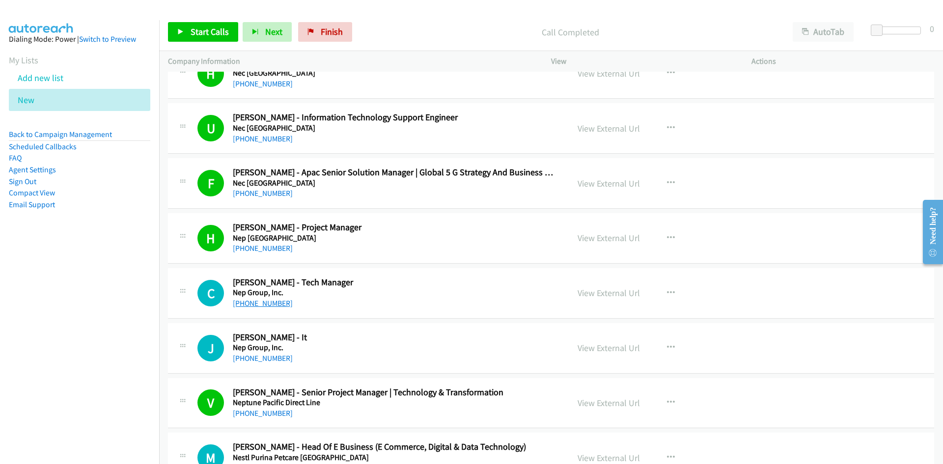
click at [263, 303] on link "+61 408 669 283" at bounding box center [263, 303] width 60 height 9
click at [418, 299] on div "+61 408 669 283" at bounding box center [395, 304] width 324 height 12
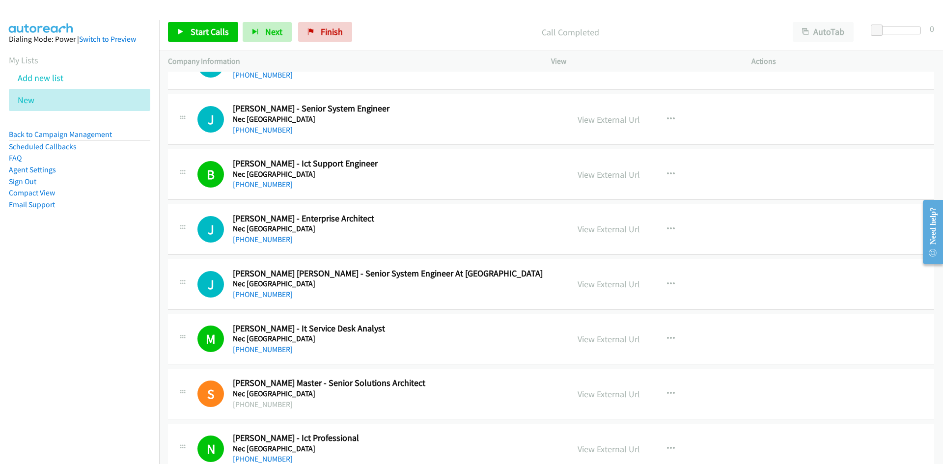
scroll to position [11442, 0]
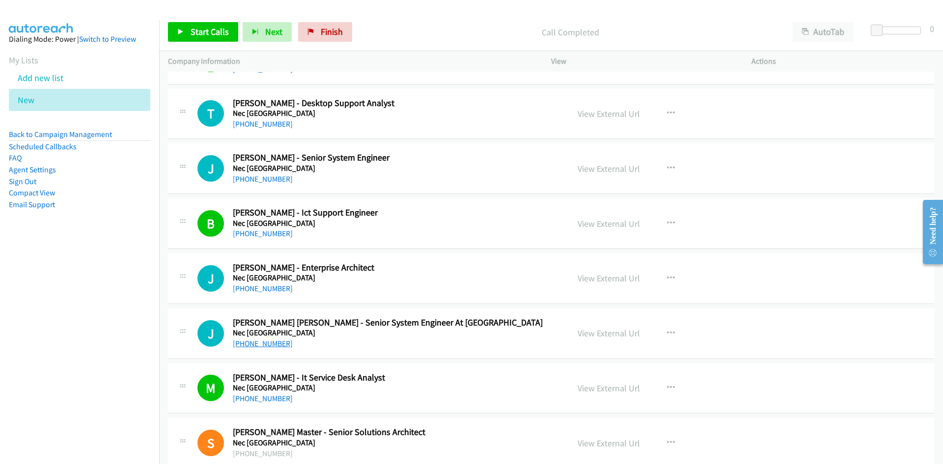
click at [254, 344] on link "+61 490 815 118" at bounding box center [263, 343] width 60 height 9
click at [500, 336] on h5 "Nec Australia" at bounding box center [395, 333] width 324 height 10
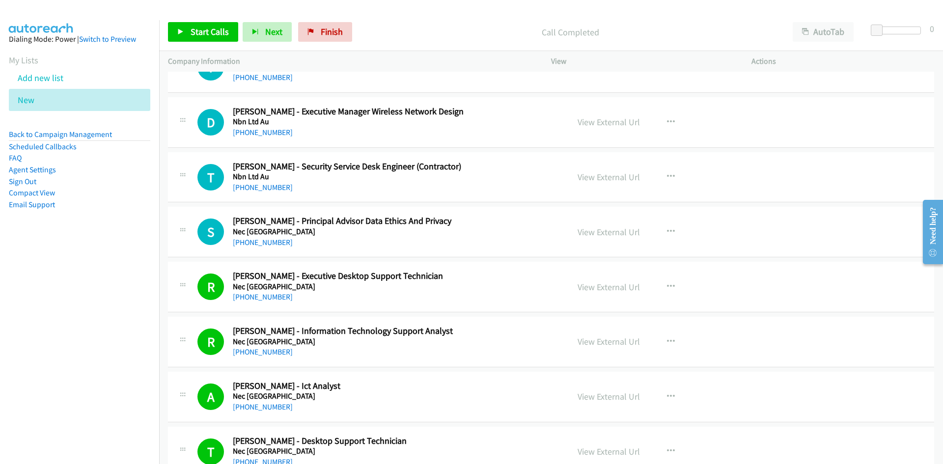
scroll to position [10951, 0]
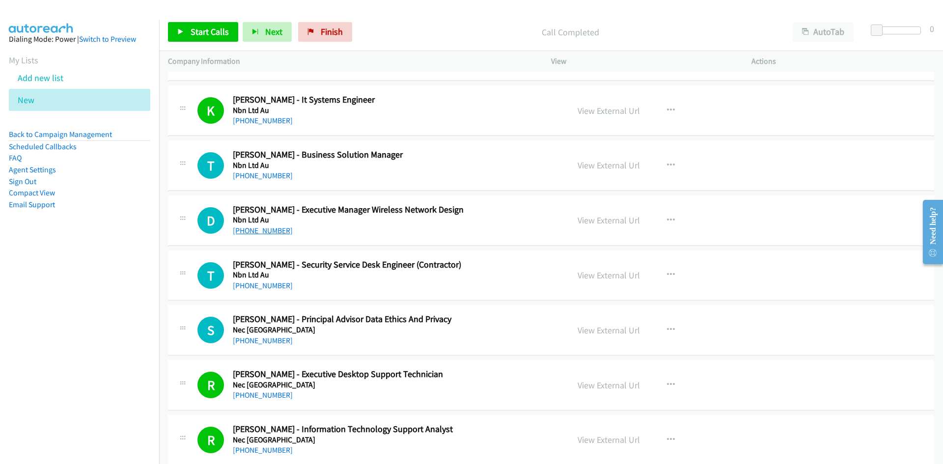
click at [256, 227] on link "+61 448 401 405" at bounding box center [263, 230] width 60 height 9
click at [496, 212] on h2 "Deepak Dadhwal - Executive Manager Wireless Network Design" at bounding box center [395, 209] width 324 height 11
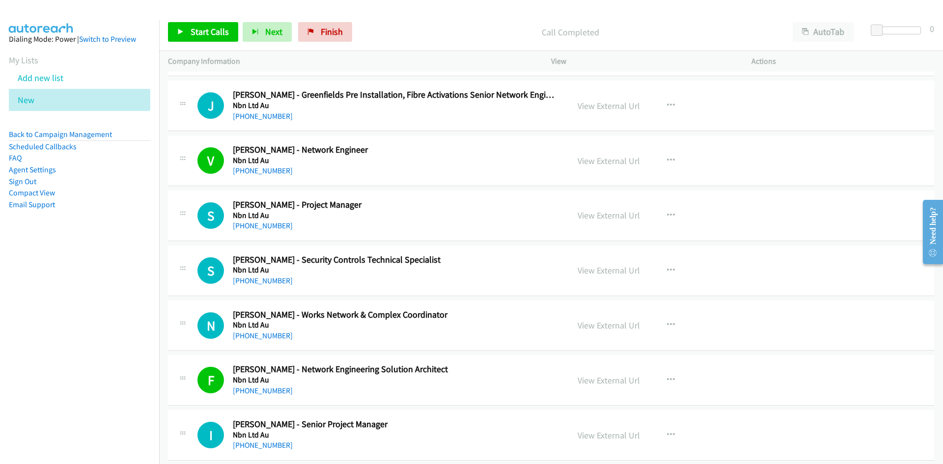
scroll to position [10018, 0]
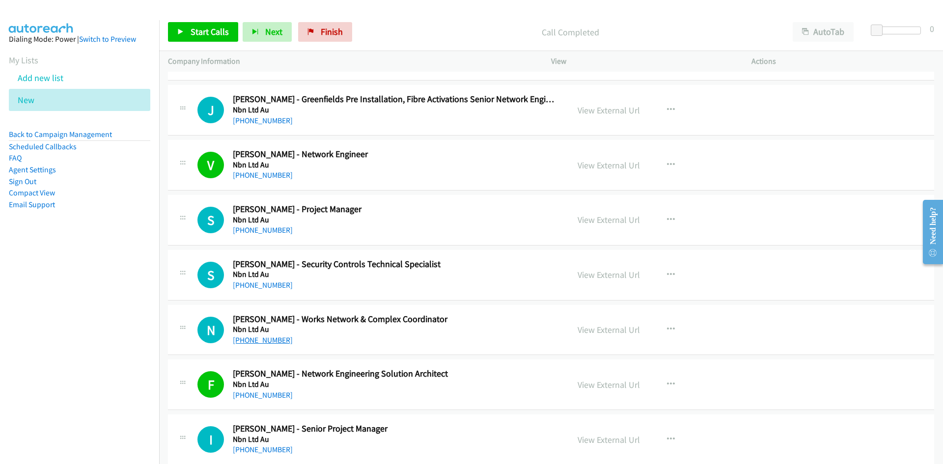
click at [261, 338] on link "+61 447 601 639" at bounding box center [263, 340] width 60 height 9
click at [423, 323] on h2 "Nithin Radhakrishnan - Works Network & Complex Coordinator" at bounding box center [395, 319] width 324 height 11
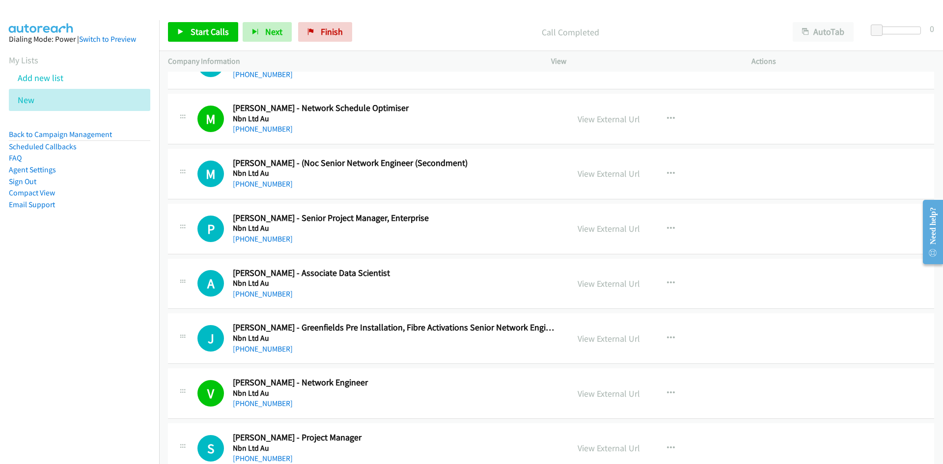
scroll to position [9772, 0]
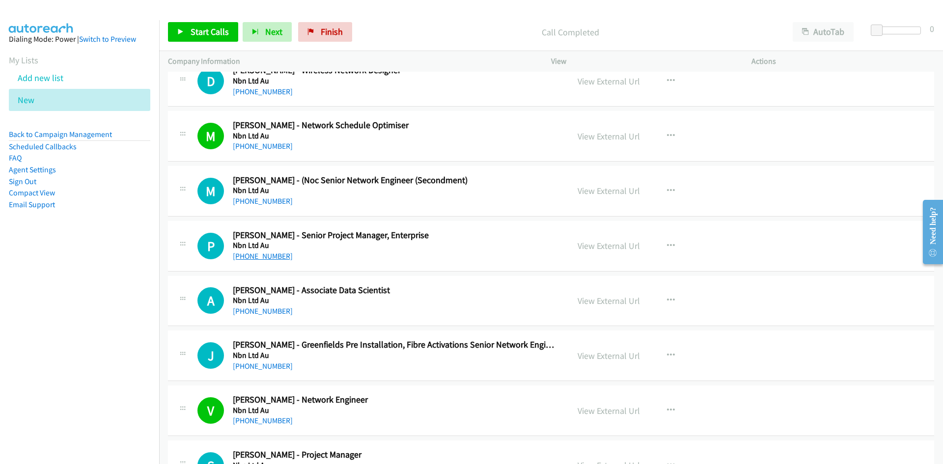
click at [261, 259] on link "+61 424 712 347" at bounding box center [263, 256] width 60 height 9
click at [495, 246] on h5 "Nbn Ltd Au" at bounding box center [395, 246] width 324 height 10
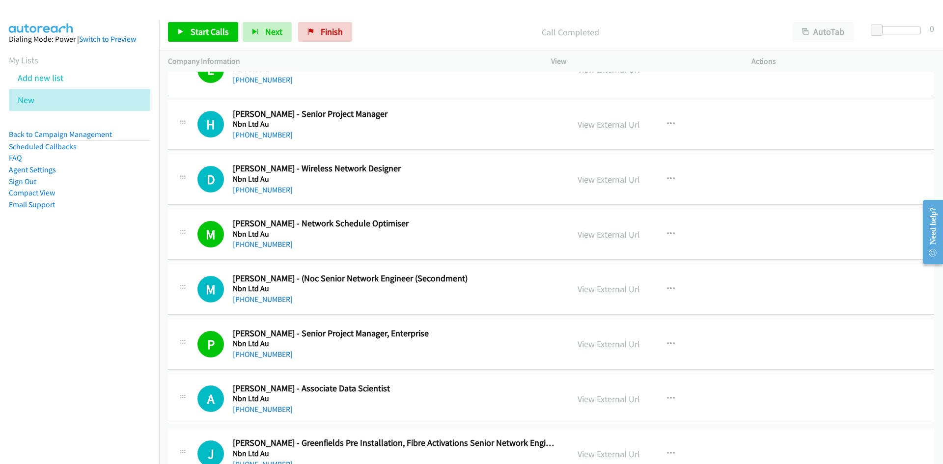
scroll to position [9625, 0]
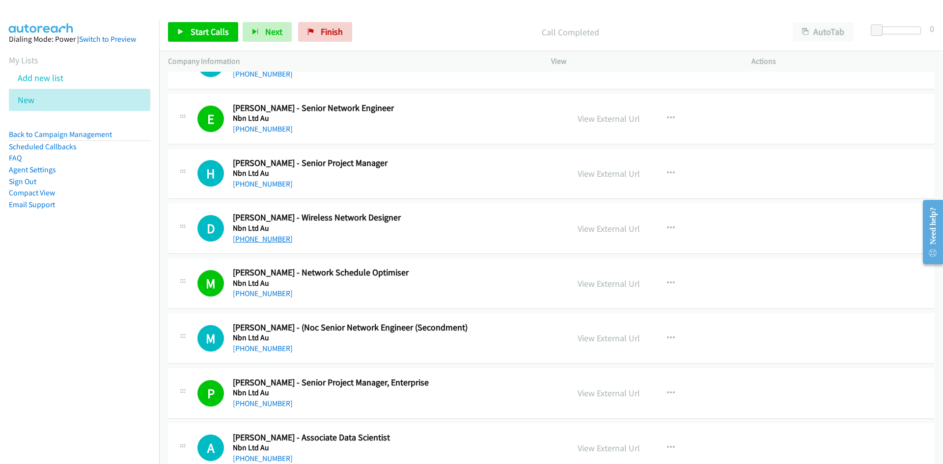
click at [258, 242] on link "+61 423 537 060" at bounding box center [263, 238] width 60 height 9
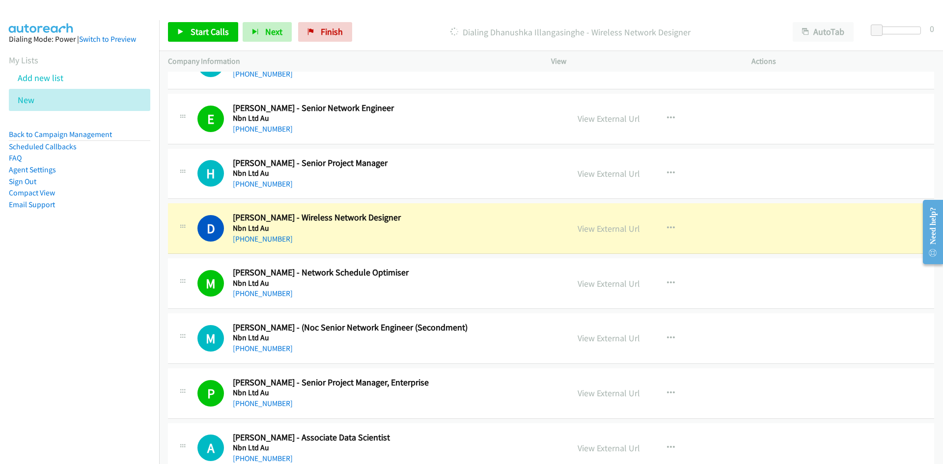
click at [478, 237] on div "+61 423 537 060" at bounding box center [395, 239] width 324 height 12
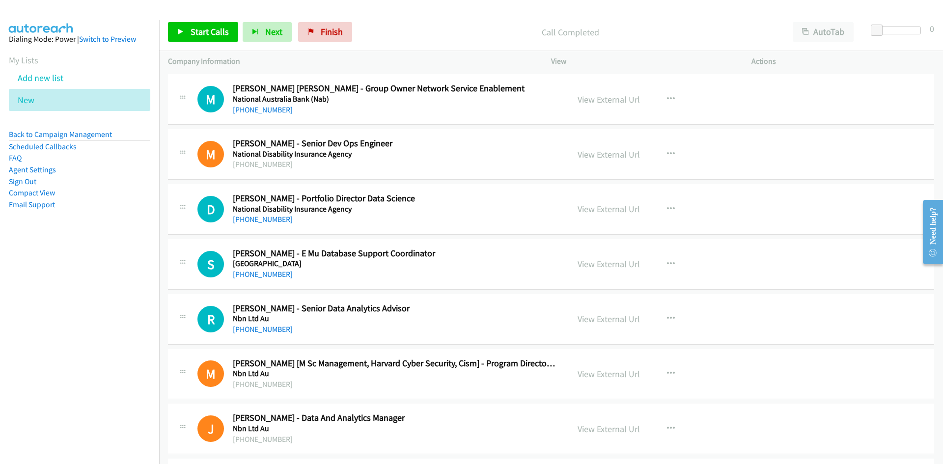
scroll to position [8544, 0]
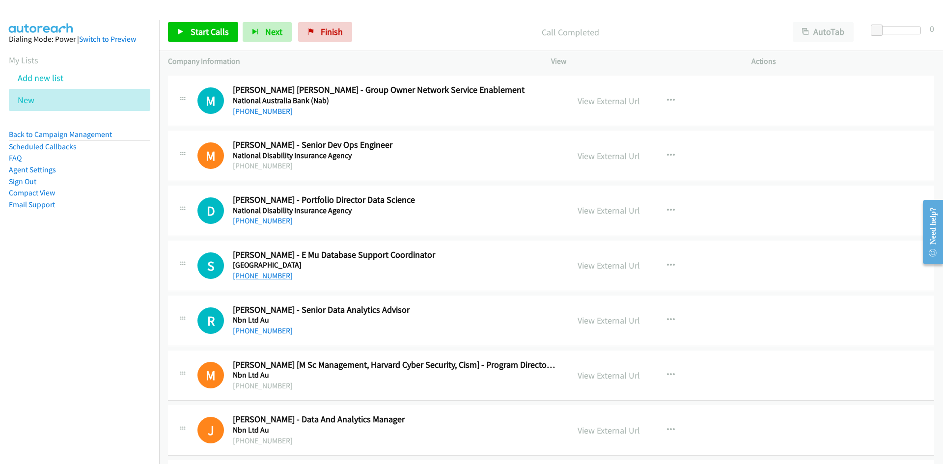
click at [263, 279] on link "+61 434 134 847" at bounding box center [263, 275] width 60 height 9
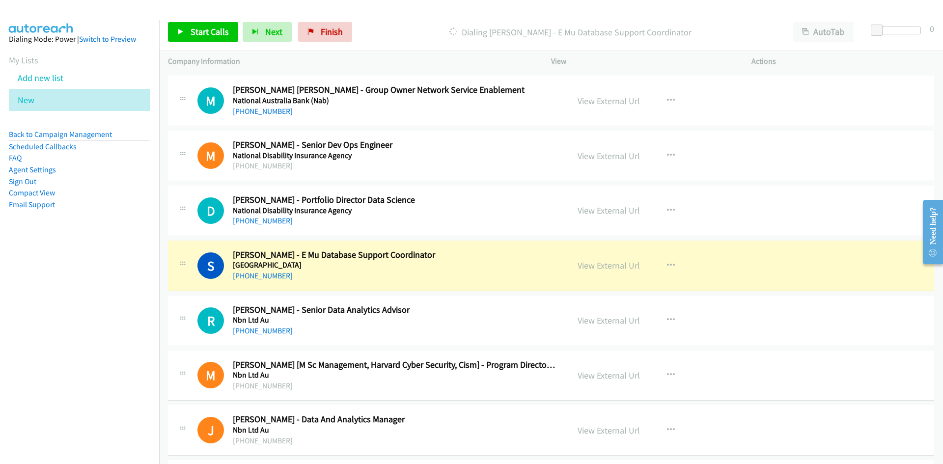
click at [492, 263] on h5 "National Museum Of Australia" at bounding box center [395, 265] width 324 height 10
click at [598, 262] on link "View External Url" at bounding box center [609, 265] width 62 height 11
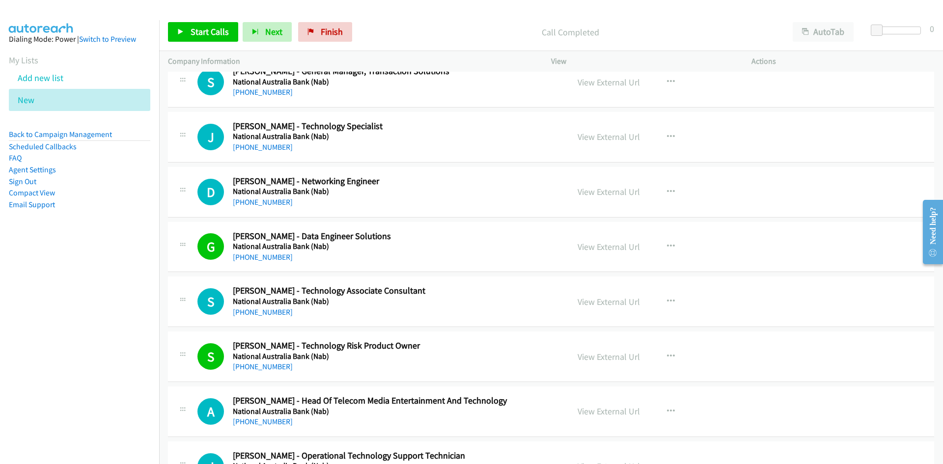
scroll to position [8053, 0]
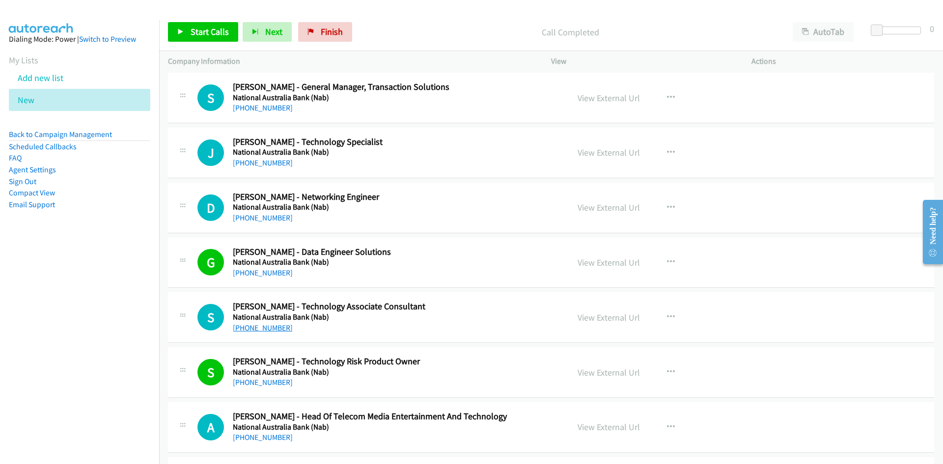
click at [258, 329] on link "+61 433 938 408" at bounding box center [263, 327] width 60 height 9
click at [364, 317] on h5 "National Australia Bank (Nab)" at bounding box center [395, 317] width 324 height 10
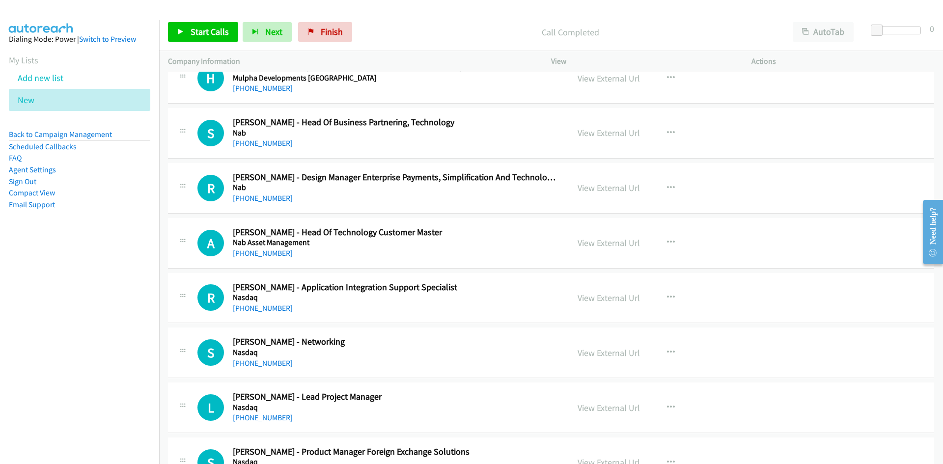
scroll to position [5105, 0]
click at [265, 251] on link "+61 435 835 597" at bounding box center [263, 254] width 60 height 9
click at [450, 240] on h5 "Nab Asset Management" at bounding box center [395, 244] width 324 height 10
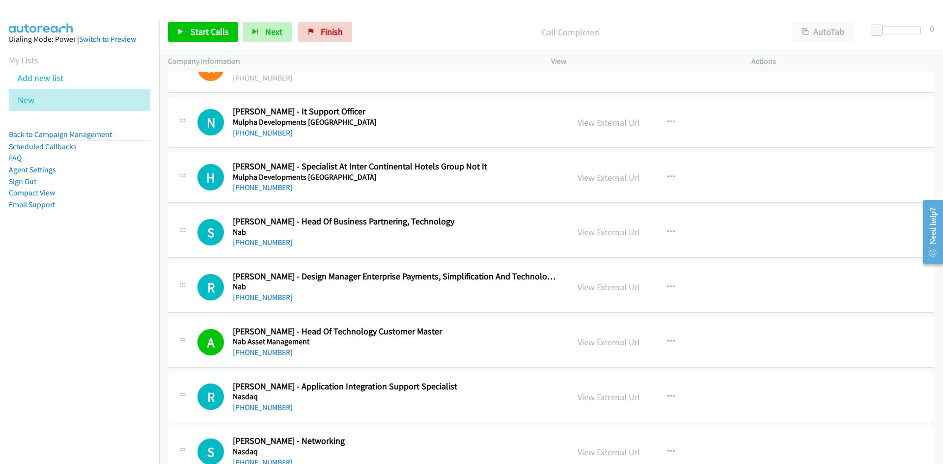
scroll to position [4958, 0]
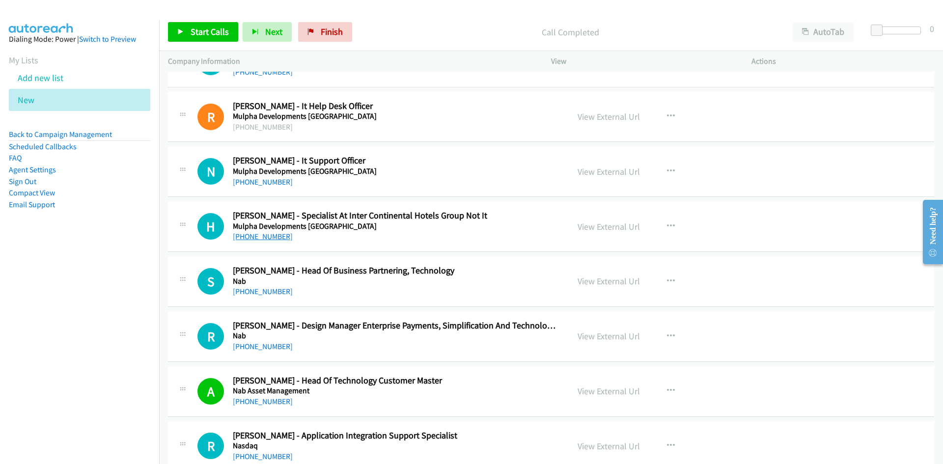
click at [271, 239] on link "+61 406 394 087" at bounding box center [263, 236] width 60 height 9
click at [504, 238] on div "+61 406 394 087" at bounding box center [395, 237] width 324 height 12
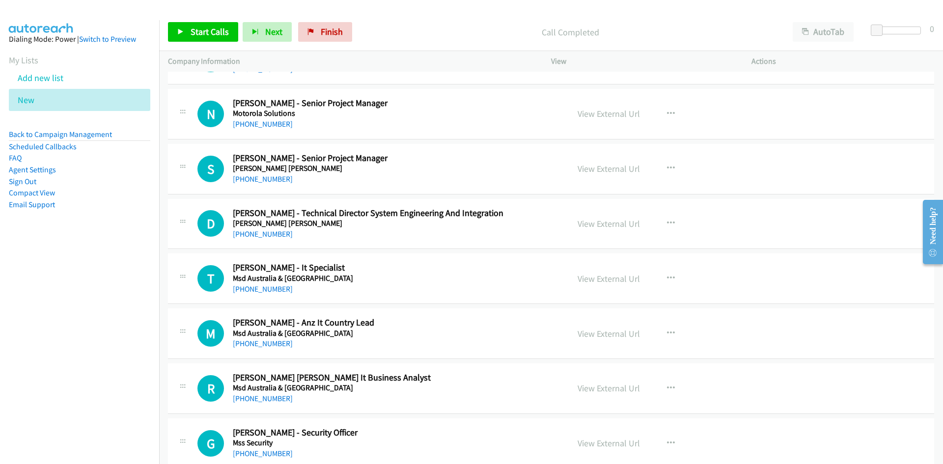
scroll to position [4319, 0]
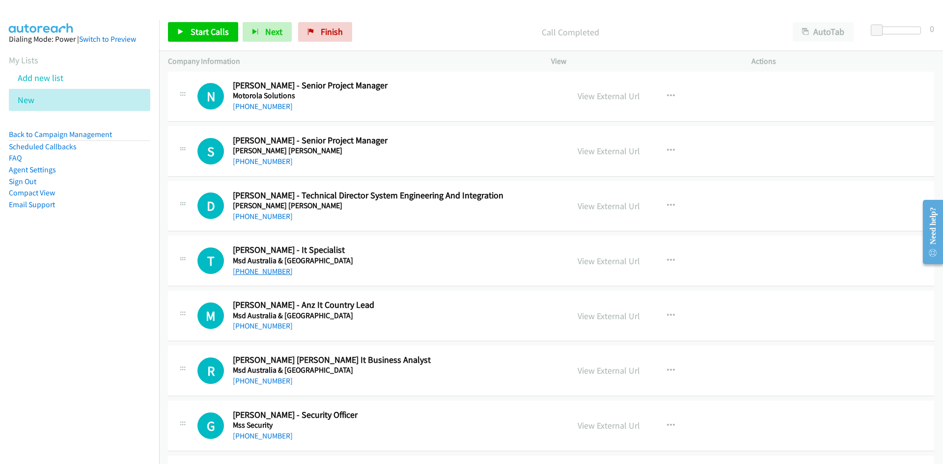
click at [259, 269] on link "+61 438 076 109" at bounding box center [263, 271] width 60 height 9
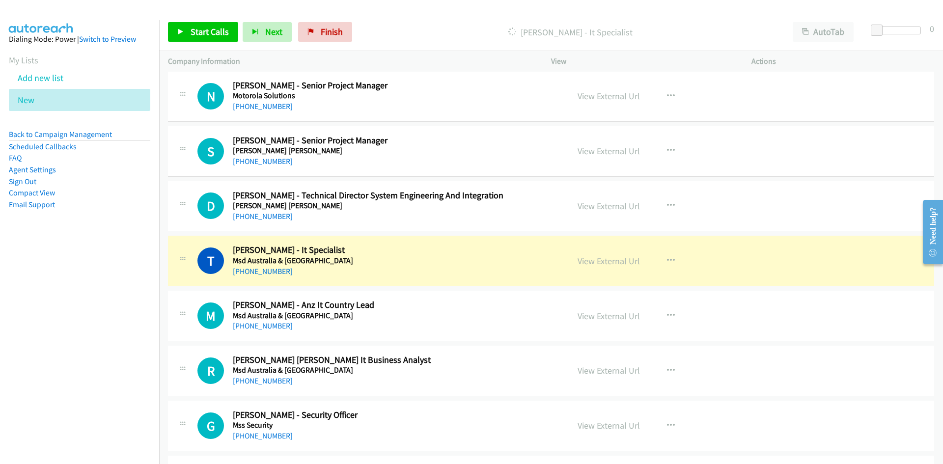
click at [501, 259] on h5 "Msd Australia & New Zealand" at bounding box center [395, 261] width 324 height 10
click at [615, 260] on link "View External Url" at bounding box center [609, 260] width 62 height 11
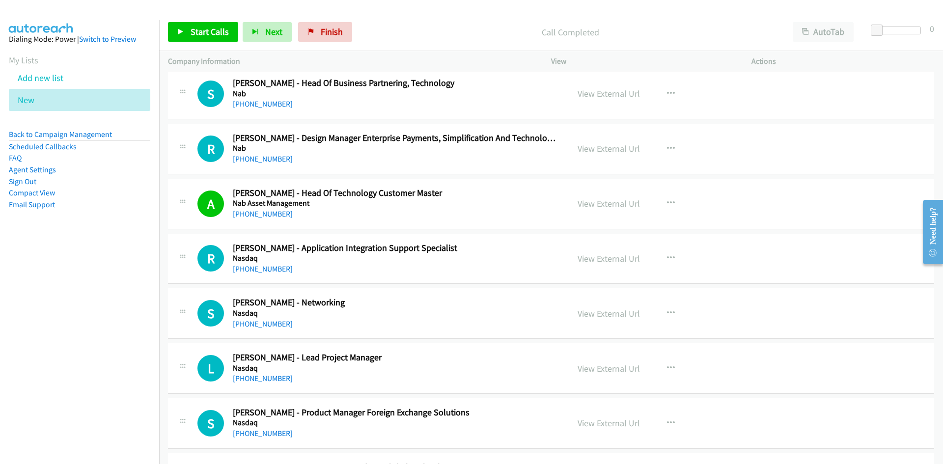
scroll to position [5154, 0]
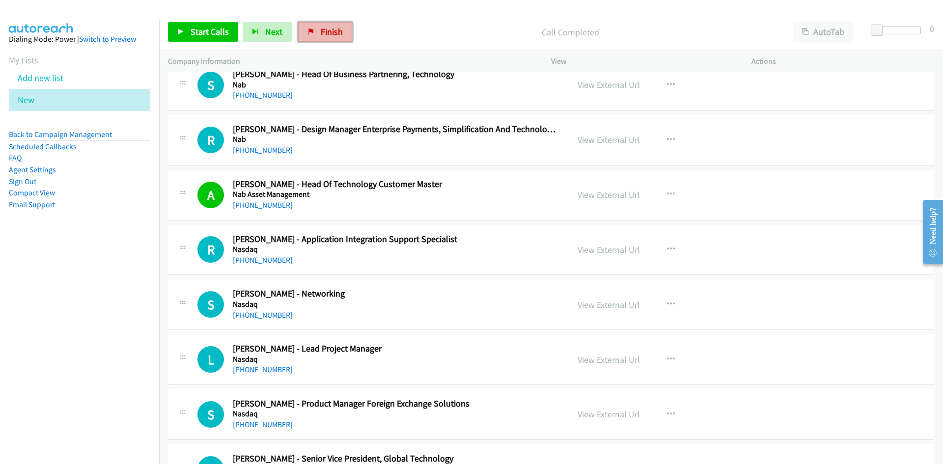
click at [321, 32] on span "Finish" at bounding box center [332, 31] width 22 height 11
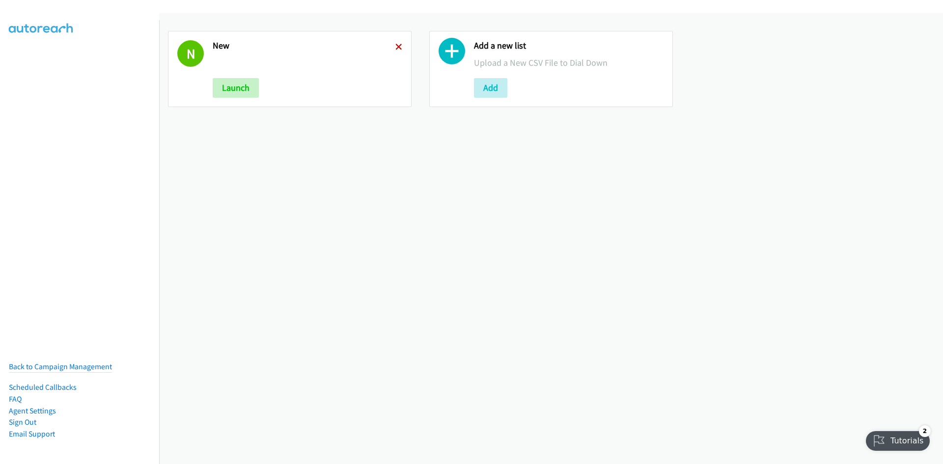
click at [397, 44] on icon at bounding box center [398, 47] width 7 height 7
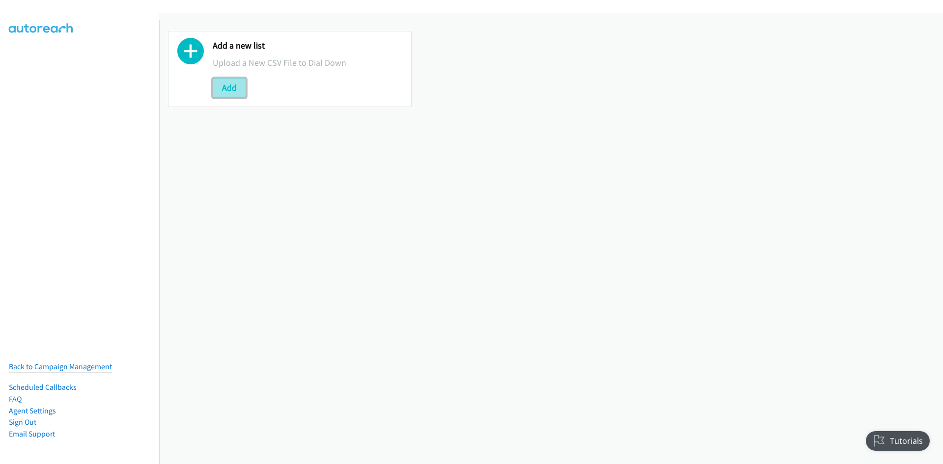
click at [223, 89] on button "Add" at bounding box center [229, 88] width 33 height 20
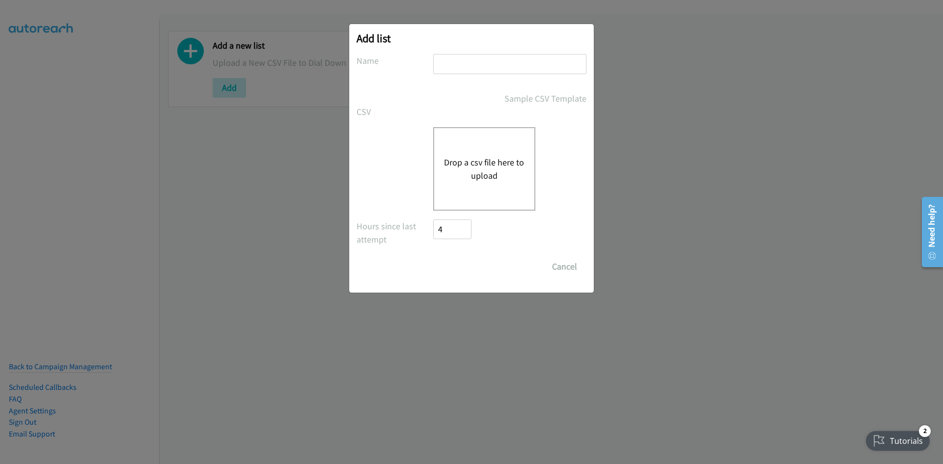
click at [488, 164] on button "Drop a csv file here to upload" at bounding box center [484, 169] width 81 height 27
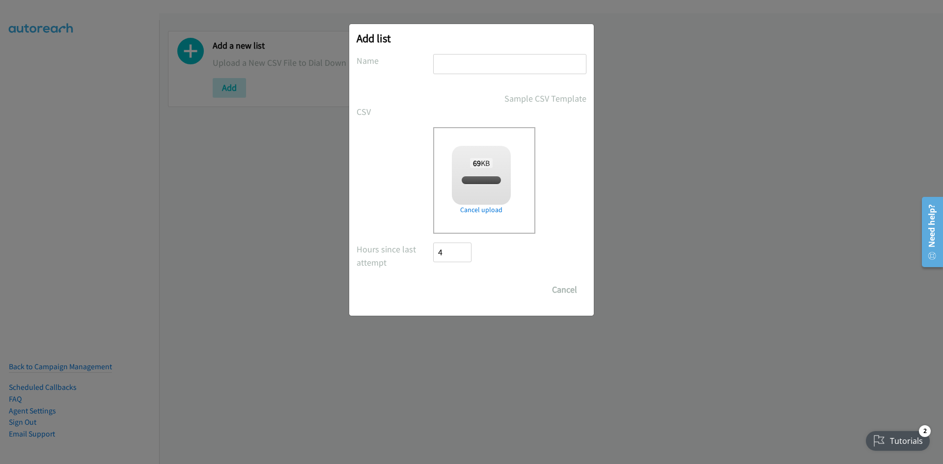
checkbox input "true"
click at [488, 67] on input "text" at bounding box center [509, 64] width 153 height 20
type input "new"
click at [454, 289] on input "Save List" at bounding box center [459, 290] width 52 height 20
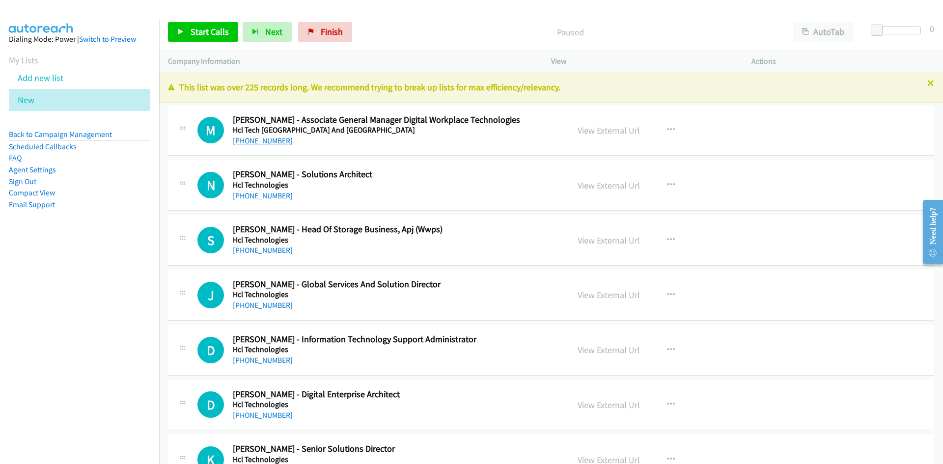
click at [262, 142] on link "[PHONE_NUMBER]" at bounding box center [263, 140] width 60 height 9
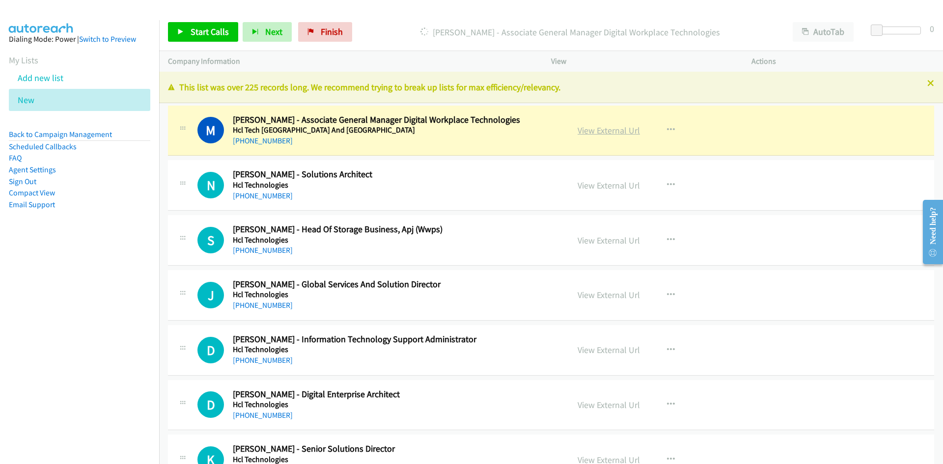
click at [594, 130] on link "View External Url" at bounding box center [609, 130] width 62 height 11
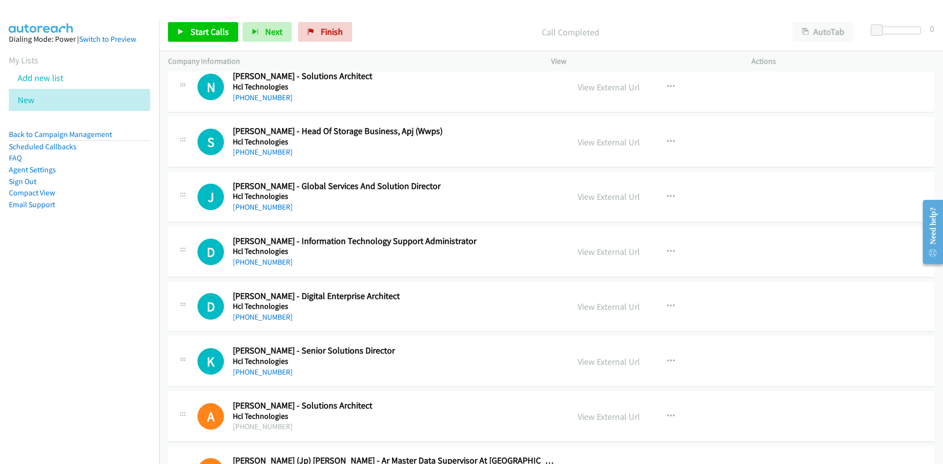
scroll to position [49, 0]
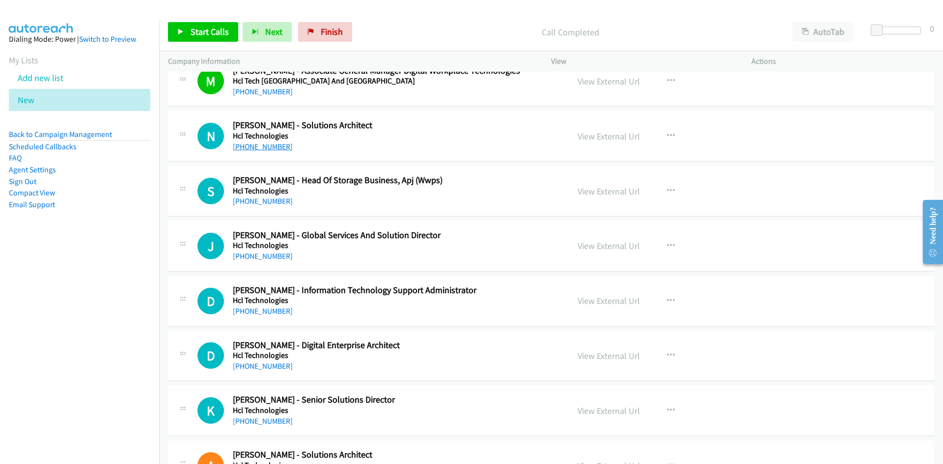
click at [265, 144] on link "[PHONE_NUMBER]" at bounding box center [263, 146] width 60 height 9
click at [325, 199] on div "[PHONE_NUMBER]" at bounding box center [394, 202] width 322 height 12
click at [261, 259] on link "[PHONE_NUMBER]" at bounding box center [263, 256] width 60 height 9
drag, startPoint x: 400, startPoint y: 245, endPoint x: 390, endPoint y: 242, distance: 10.7
click at [259, 204] on link "[PHONE_NUMBER]" at bounding box center [263, 201] width 60 height 9
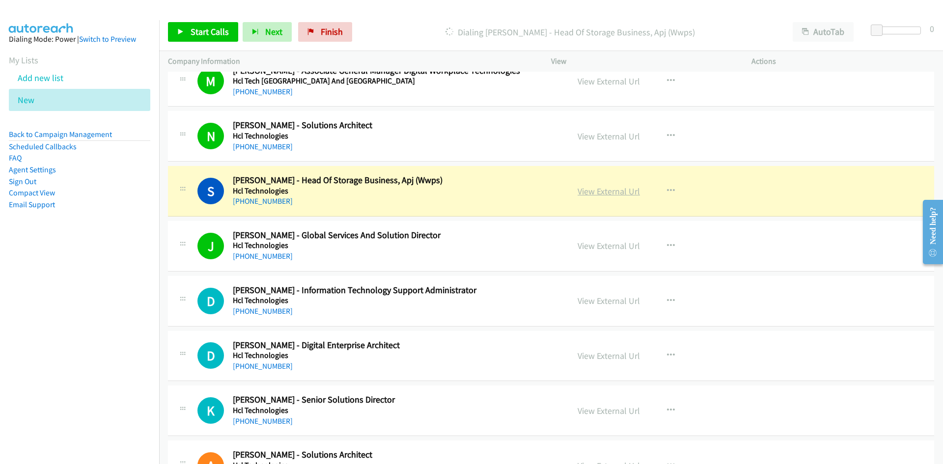
click at [594, 189] on link "View External Url" at bounding box center [609, 191] width 62 height 11
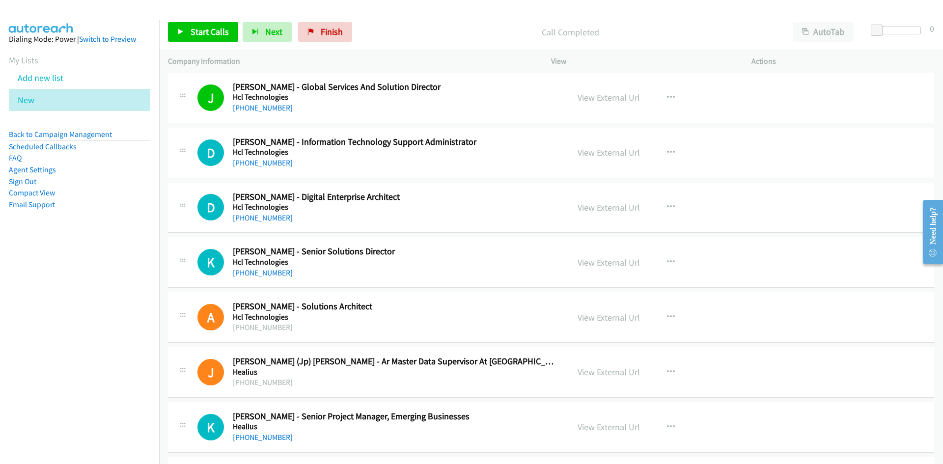
scroll to position [197, 0]
click at [258, 270] on link "[PHONE_NUMBER]" at bounding box center [263, 273] width 60 height 9
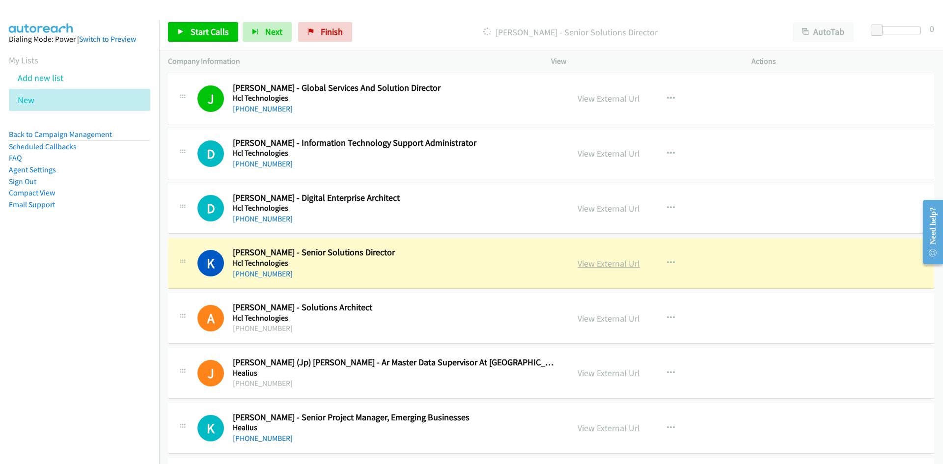
click at [595, 265] on link "View External Url" at bounding box center [609, 263] width 62 height 11
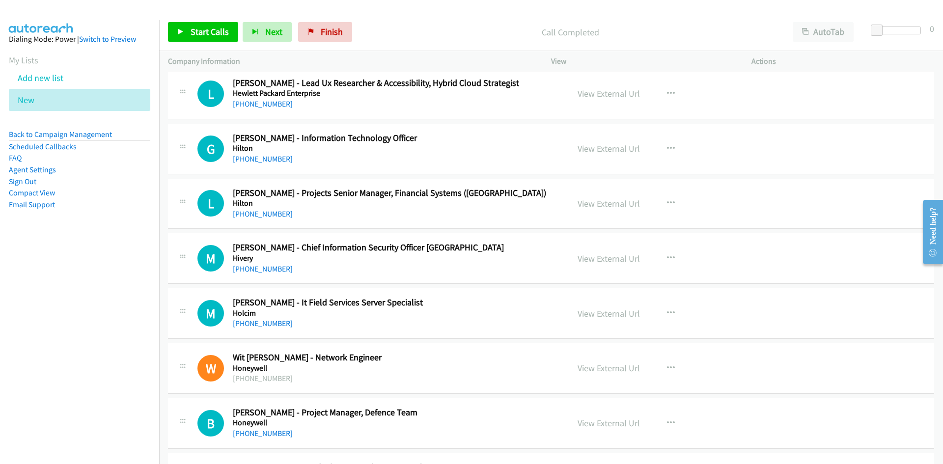
scroll to position [1081, 0]
click at [247, 159] on link "[PHONE_NUMBER]" at bounding box center [263, 158] width 60 height 9
click at [496, 234] on div "M Callback Scheduled [PERSON_NAME] - Chief Information Security Officer [GEOGRA…" at bounding box center [551, 258] width 766 height 51
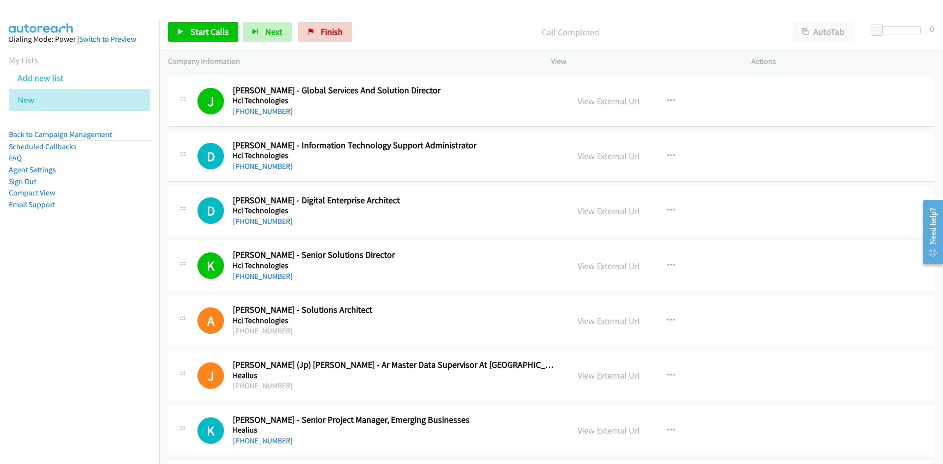
scroll to position [197, 0]
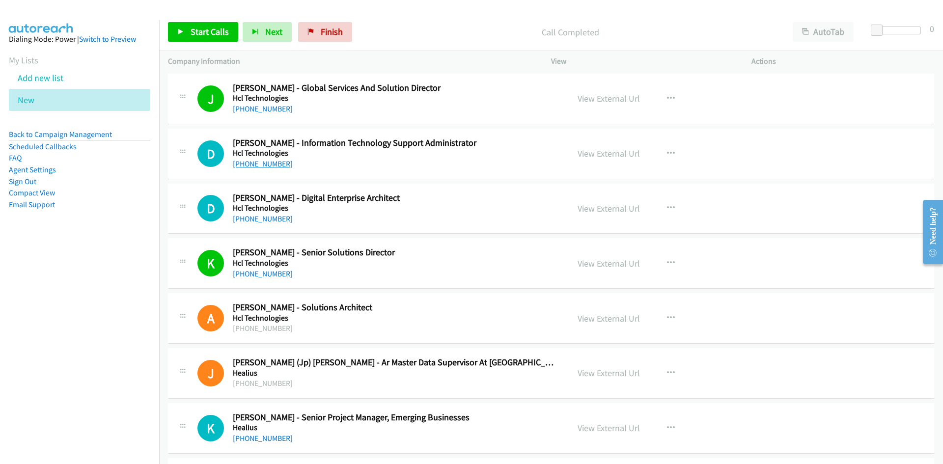
click at [259, 160] on link "[PHONE_NUMBER]" at bounding box center [263, 163] width 60 height 9
click at [255, 216] on link "[PHONE_NUMBER]" at bounding box center [263, 218] width 60 height 9
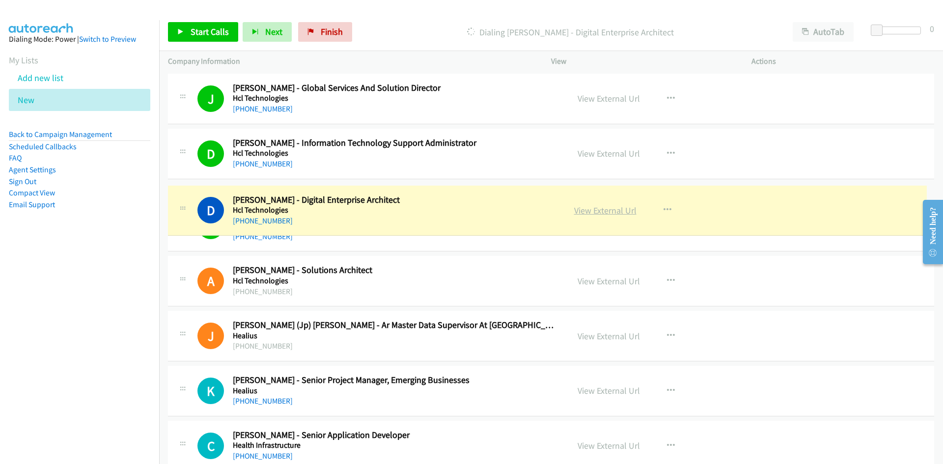
drag, startPoint x: 595, startPoint y: 209, endPoint x: 583, endPoint y: 211, distance: 12.4
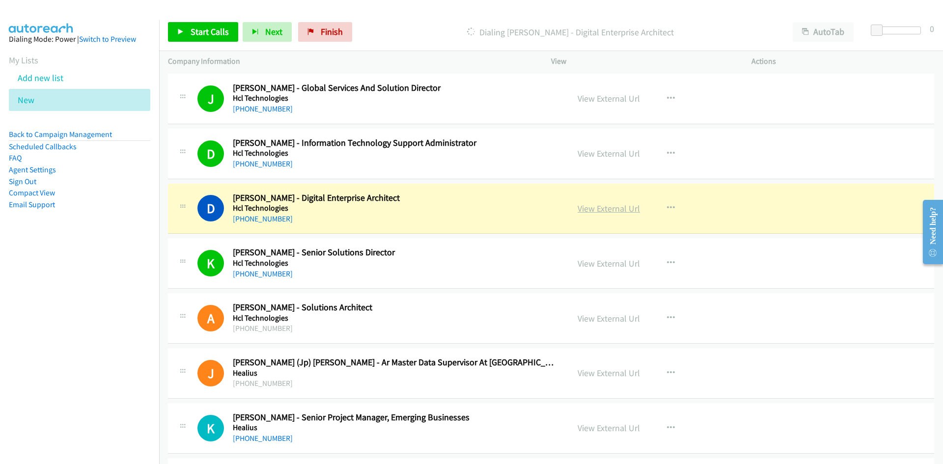
click at [601, 210] on link "View External Url" at bounding box center [609, 208] width 62 height 11
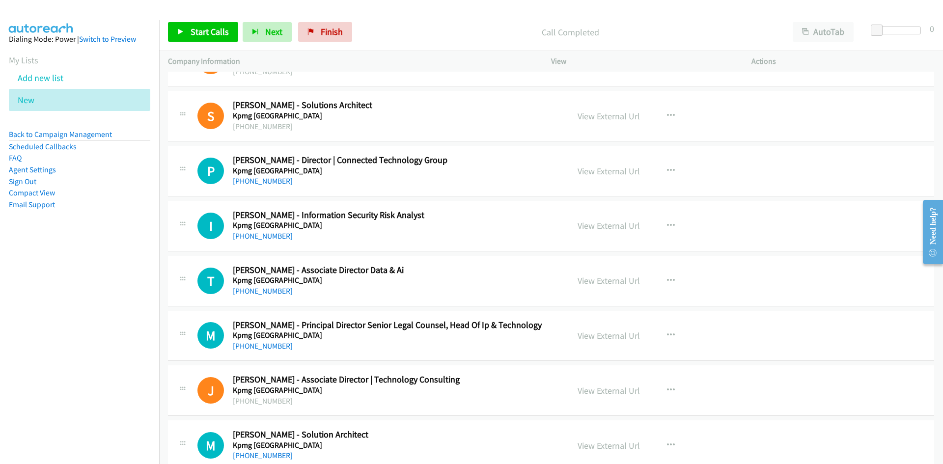
scroll to position [15001, 0]
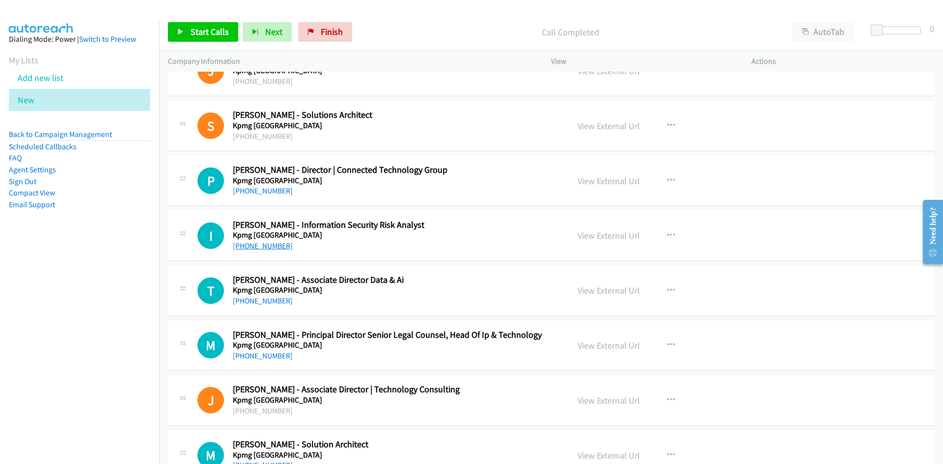
click at [271, 244] on link "[PHONE_NUMBER]" at bounding box center [263, 245] width 60 height 9
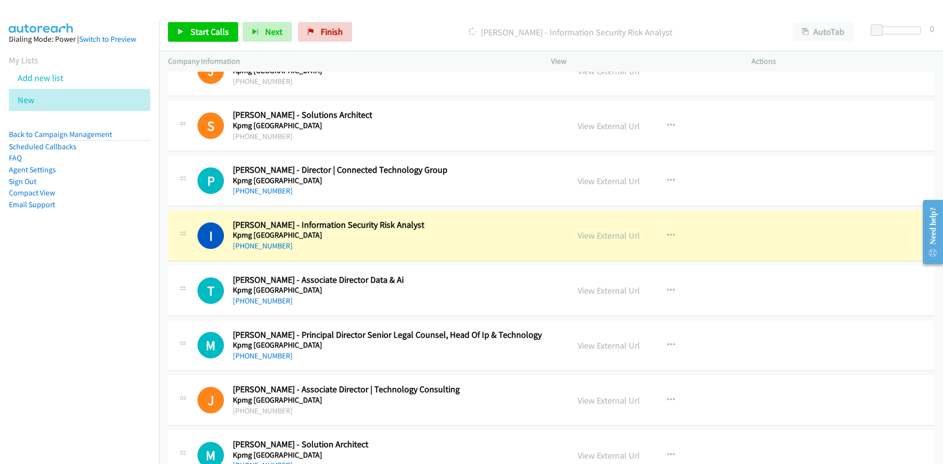
click at [455, 235] on div "I Callback Scheduled [PERSON_NAME] - Information Security Risk Analyst Kpmg [GE…" at bounding box center [378, 236] width 363 height 32
click at [608, 237] on link "View External Url" at bounding box center [609, 235] width 62 height 11
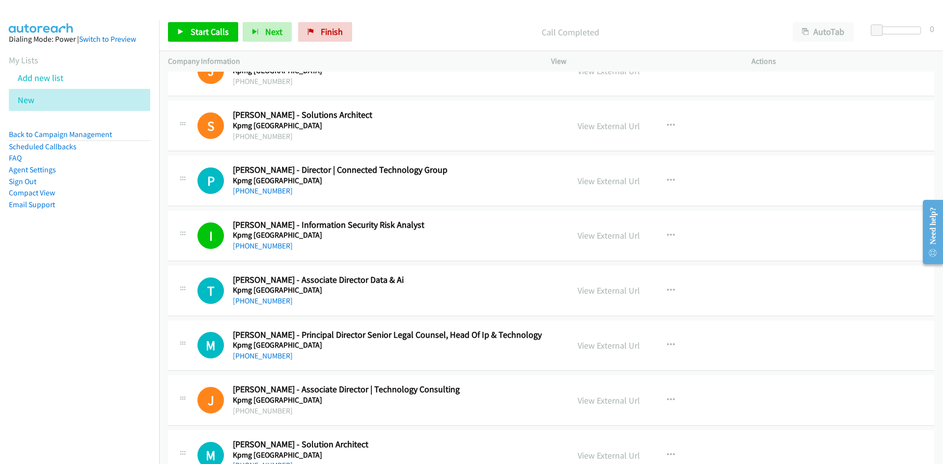
scroll to position [14903, 0]
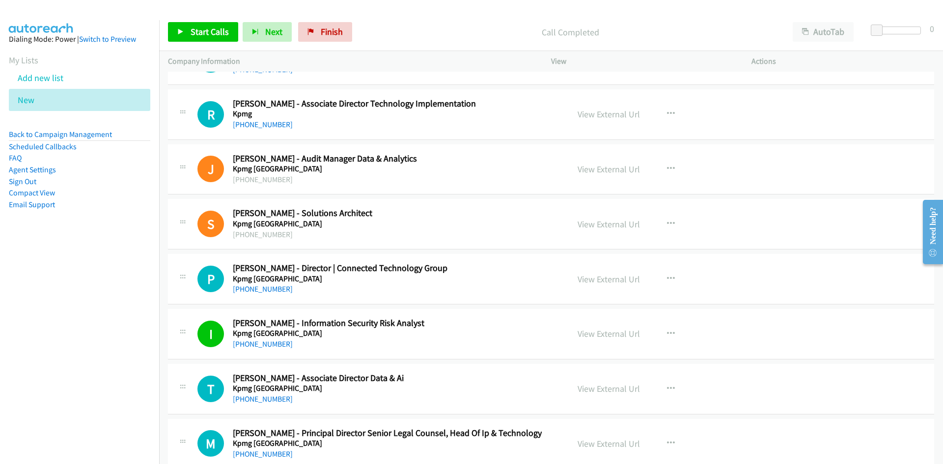
click at [486, 269] on div "P Callback Scheduled [PERSON_NAME] - Director | Connected Technology Group Kpmg…" at bounding box center [378, 279] width 363 height 32
click at [259, 290] on link "[PHONE_NUMBER]" at bounding box center [263, 288] width 60 height 9
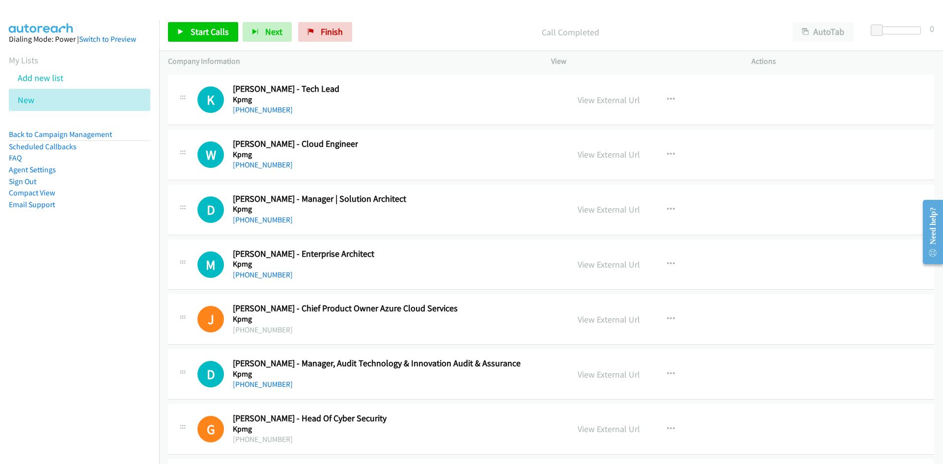
scroll to position [14313, 0]
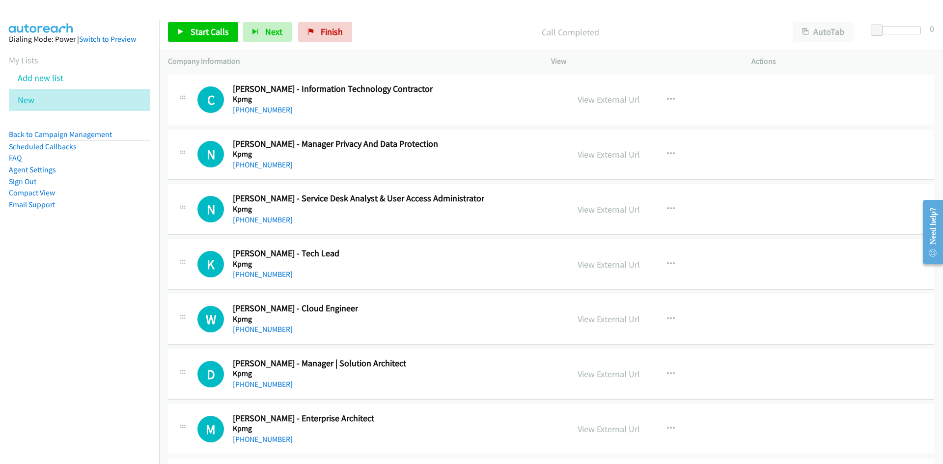
click at [464, 268] on div "K Callback Scheduled [PERSON_NAME] - Tech Lead Kpmg [GEOGRAPHIC_DATA]/[GEOGRAPH…" at bounding box center [378, 264] width 363 height 32
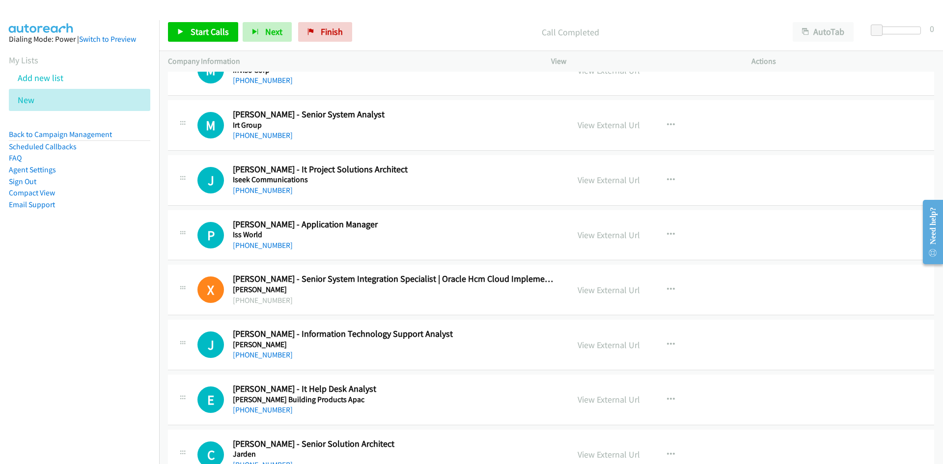
scroll to position [11857, 0]
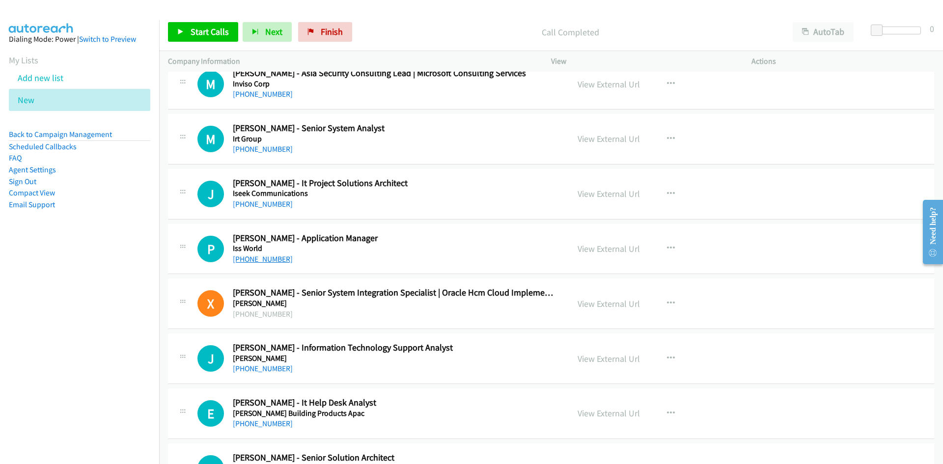
click at [260, 258] on link "[PHONE_NUMBER]" at bounding box center [263, 258] width 60 height 9
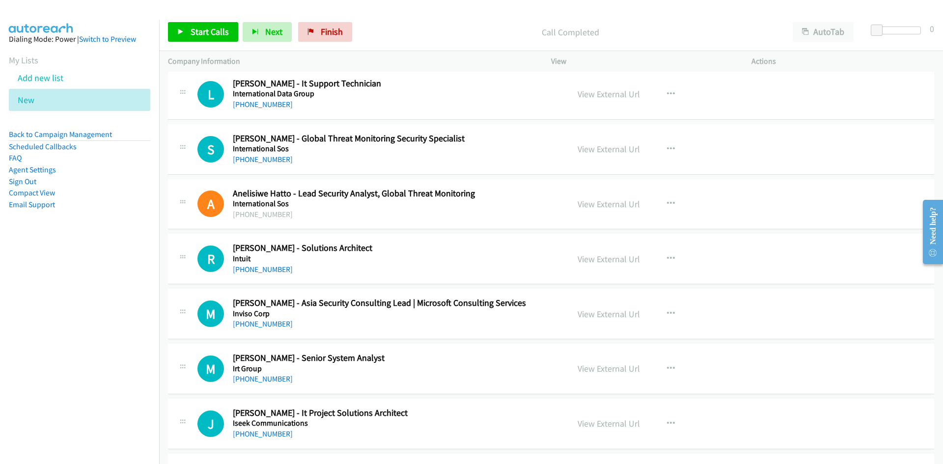
scroll to position [11611, 0]
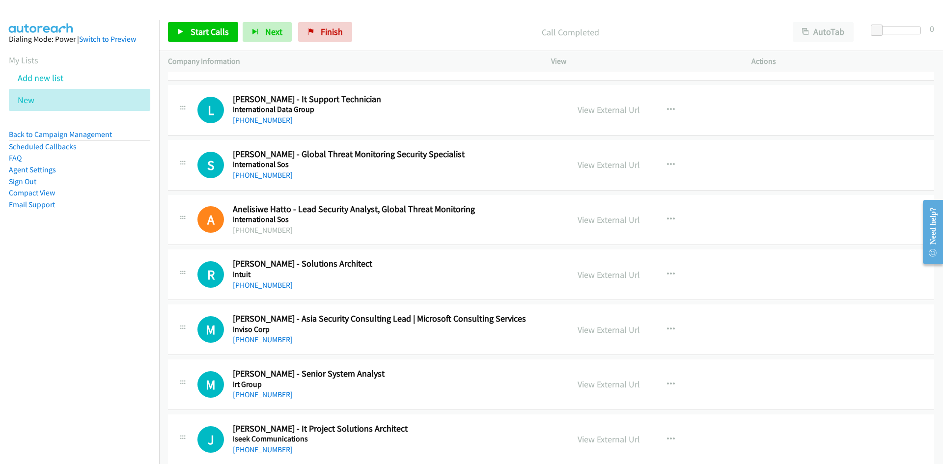
click at [452, 283] on div "[PHONE_NUMBER]" at bounding box center [394, 286] width 322 height 12
click at [260, 281] on link "[PHONE_NUMBER]" at bounding box center [263, 285] width 60 height 9
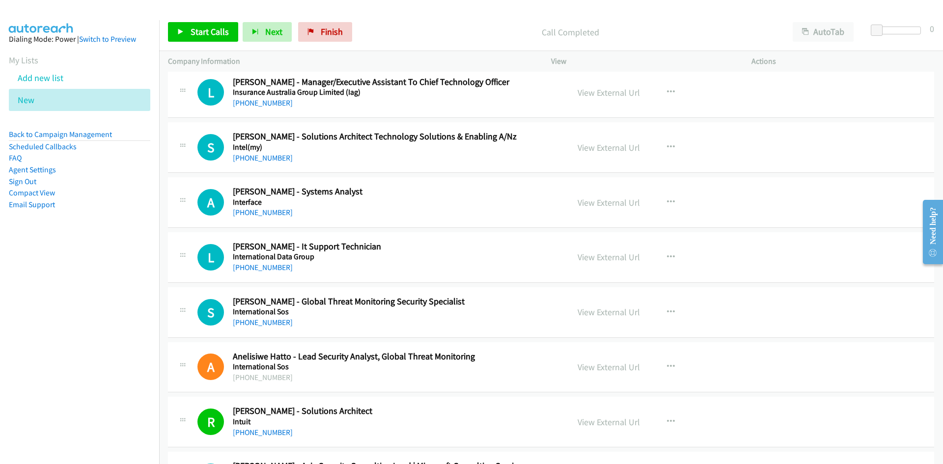
click at [528, 277] on div "L Callback Scheduled [PERSON_NAME] - It Support Technician International Data G…" at bounding box center [551, 257] width 766 height 51
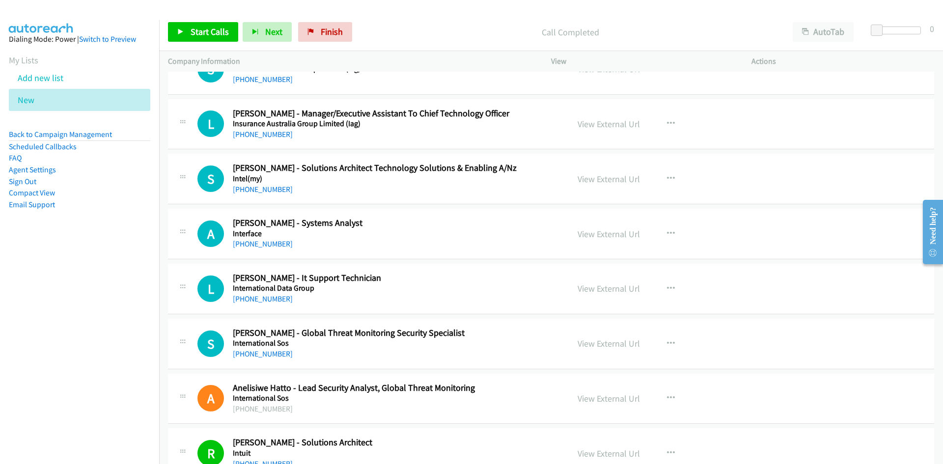
scroll to position [11414, 0]
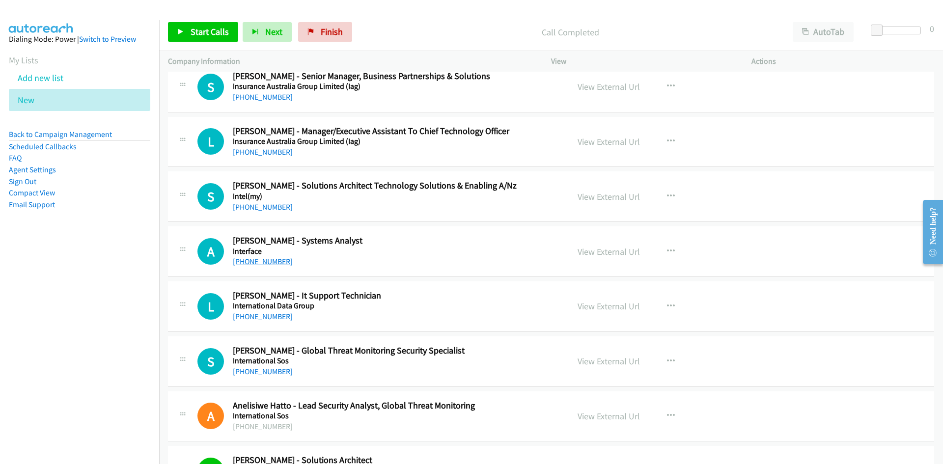
click at [262, 260] on link "[PHONE_NUMBER]" at bounding box center [263, 261] width 60 height 9
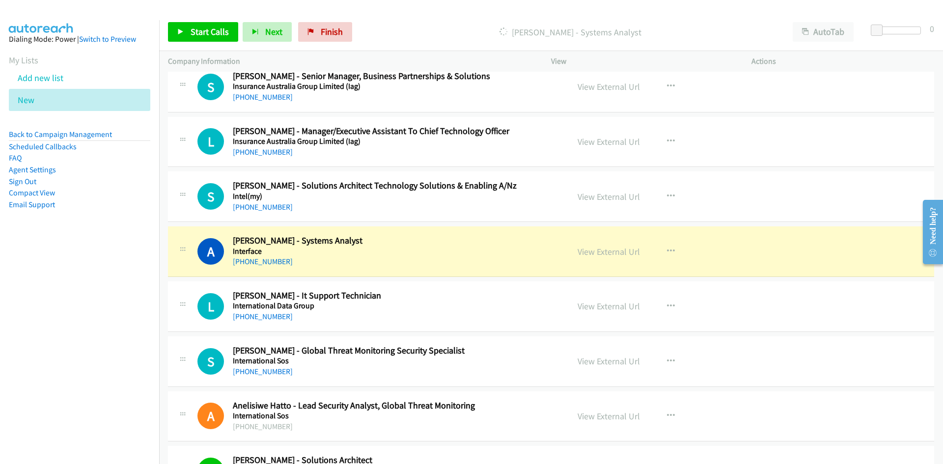
click at [470, 255] on h5 "Interface" at bounding box center [394, 252] width 322 height 10
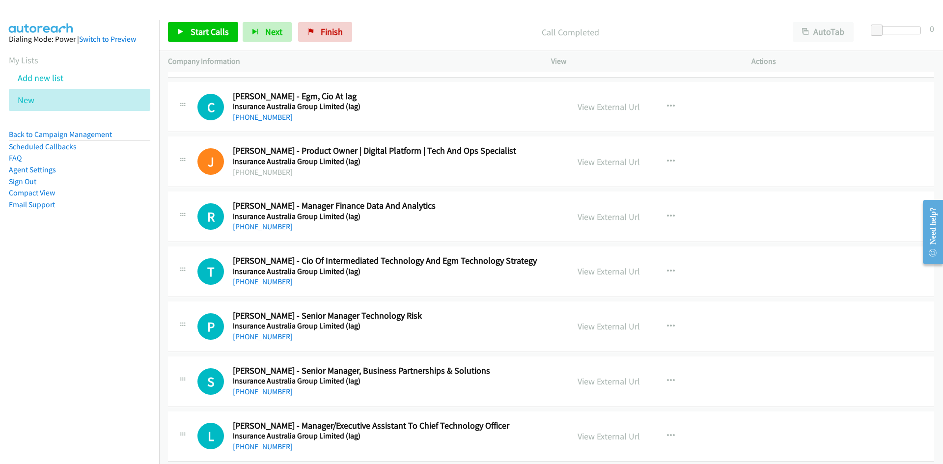
scroll to position [11071, 0]
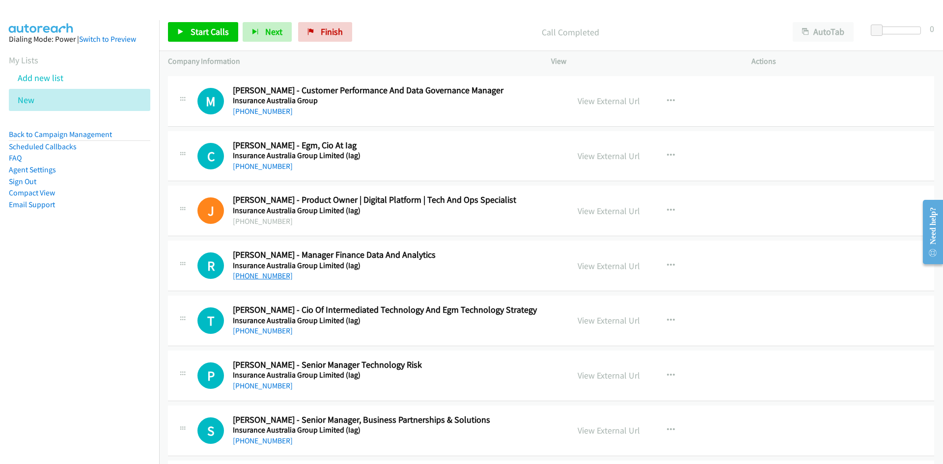
click at [259, 273] on link "[PHONE_NUMBER]" at bounding box center [263, 275] width 60 height 9
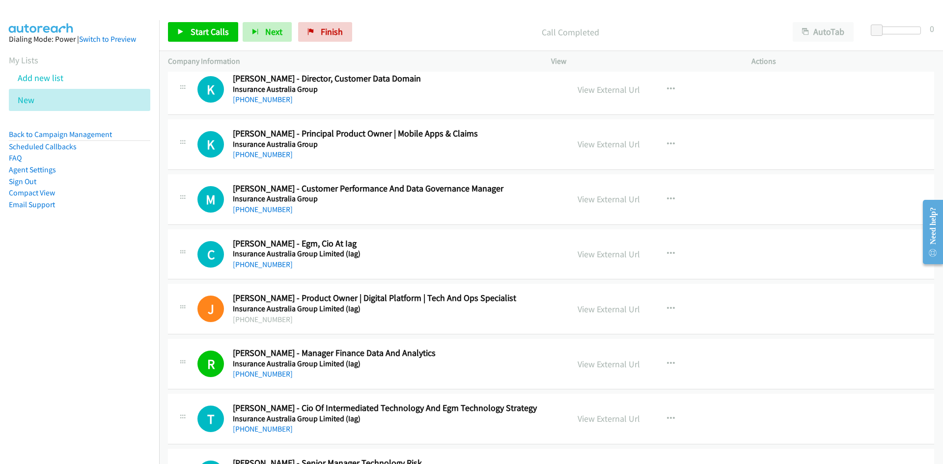
click at [516, 256] on h5 "Insurance Australia Group Limited (Iag)" at bounding box center [394, 254] width 322 height 10
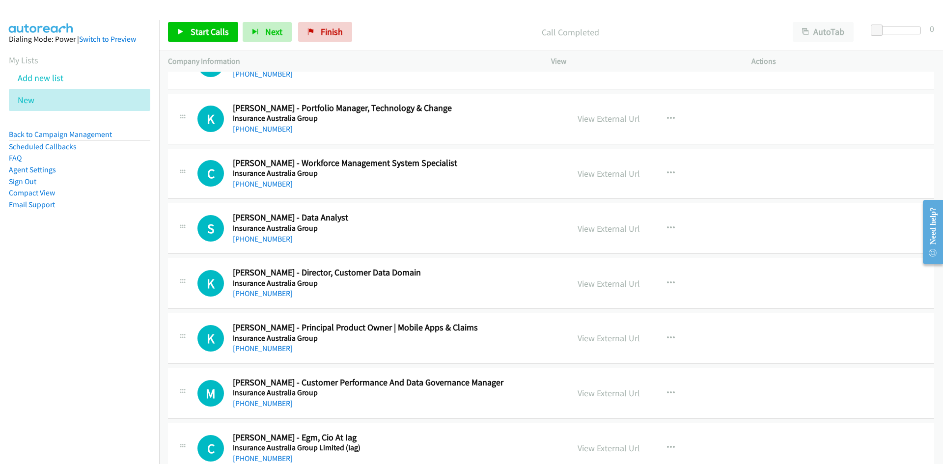
scroll to position [10776, 0]
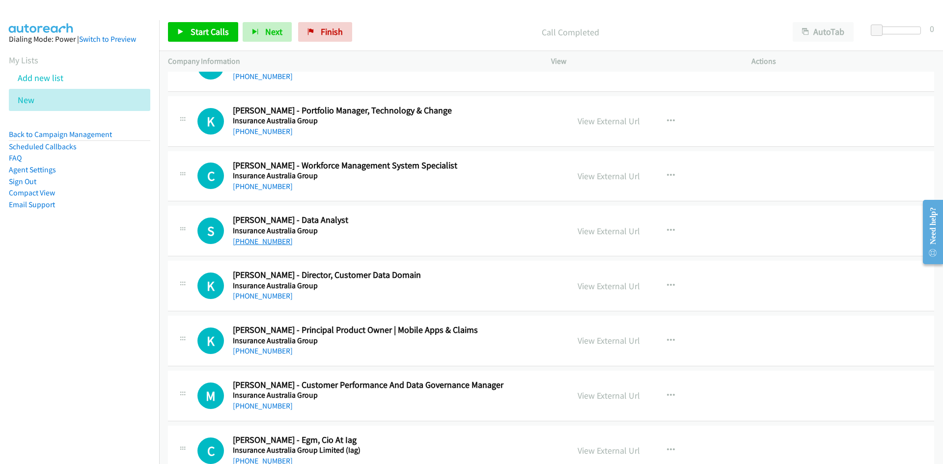
click at [270, 242] on link "[PHONE_NUMBER]" at bounding box center [263, 241] width 60 height 9
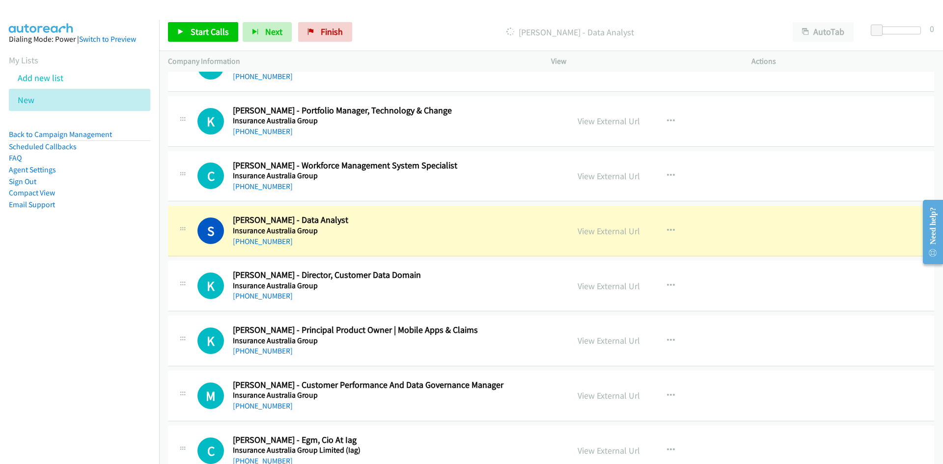
scroll to position [10727, 0]
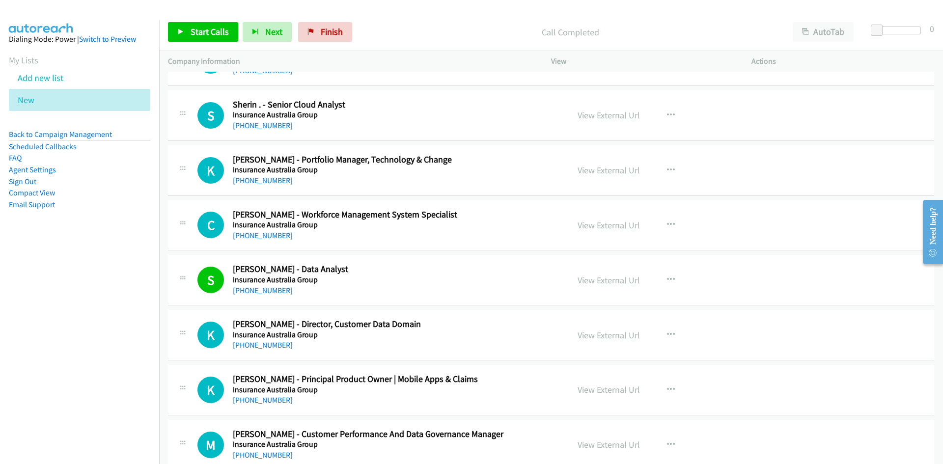
click at [451, 273] on h2 "[PERSON_NAME] - Data Analyst" at bounding box center [394, 269] width 322 height 11
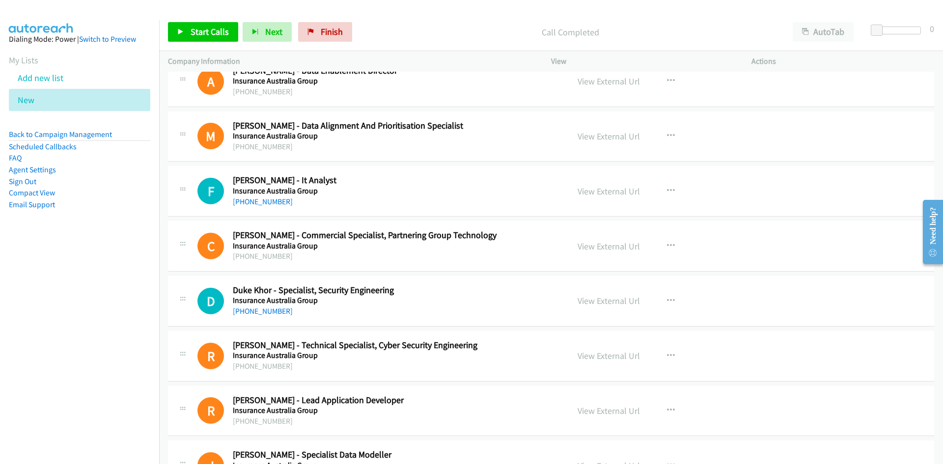
scroll to position [9597, 0]
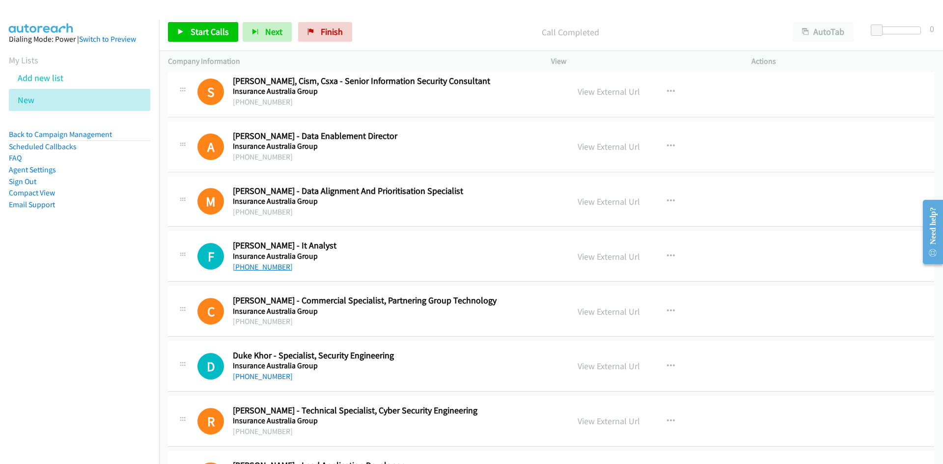
click at [269, 271] on link "[PHONE_NUMBER]" at bounding box center [263, 266] width 60 height 9
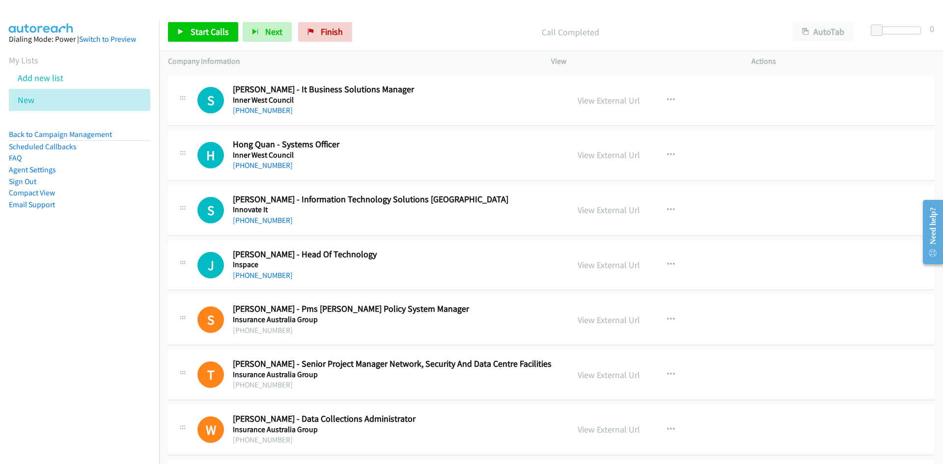
click at [494, 258] on h2 "[PERSON_NAME] - Head Of Technology" at bounding box center [394, 254] width 322 height 11
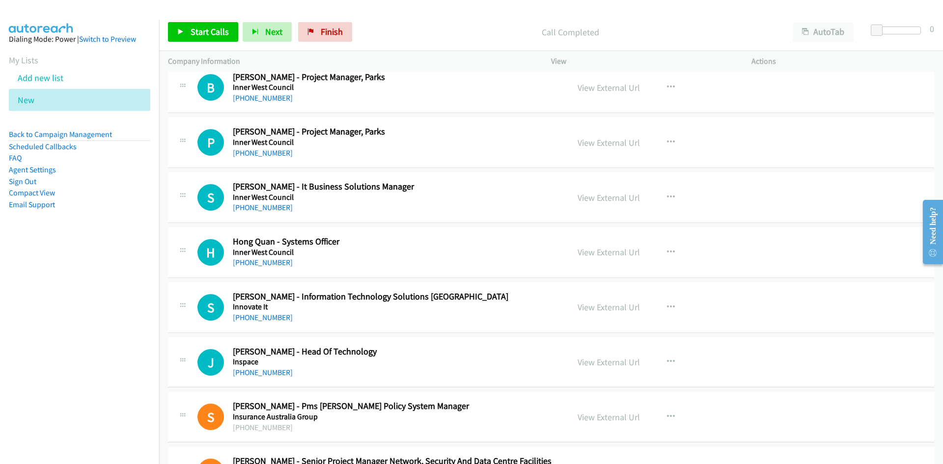
scroll to position [9105, 0]
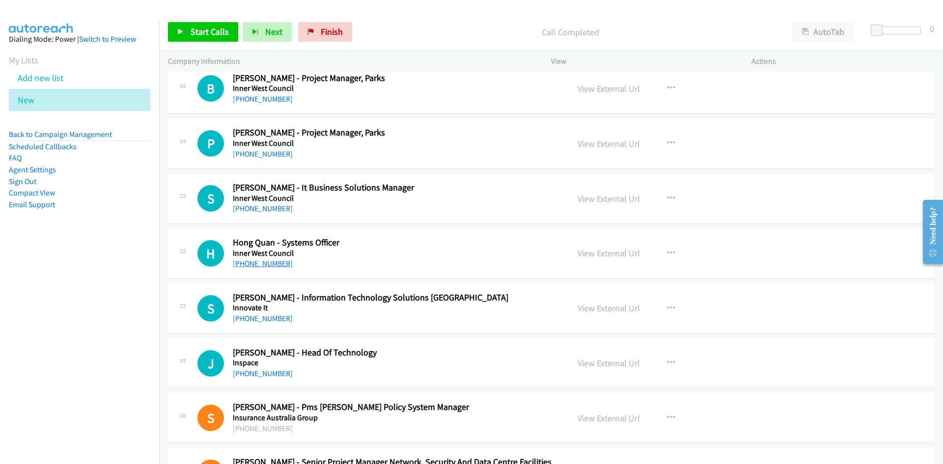
click at [268, 267] on link "[PHONE_NUMBER]" at bounding box center [263, 263] width 60 height 9
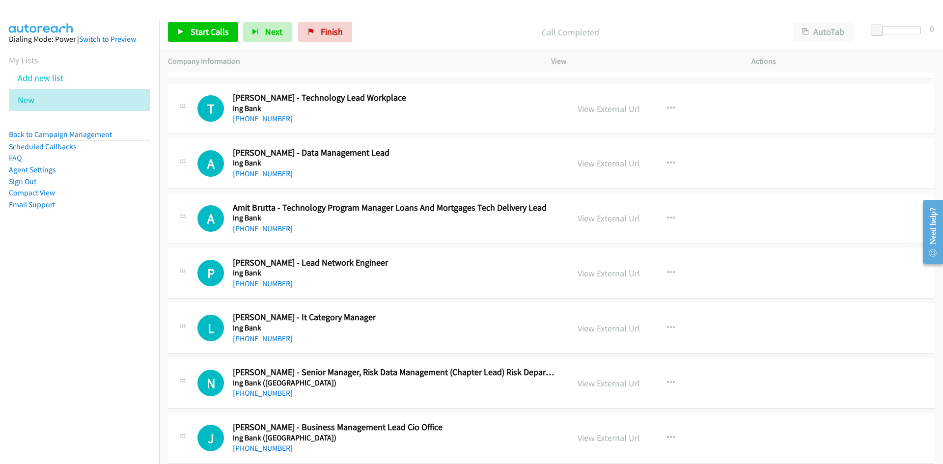
scroll to position [8025, 0]
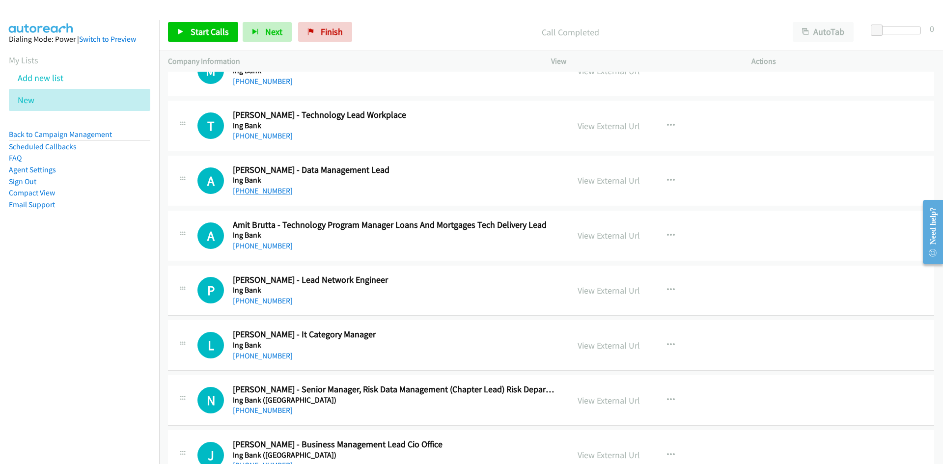
click at [264, 189] on link "[PHONE_NUMBER]" at bounding box center [263, 190] width 60 height 9
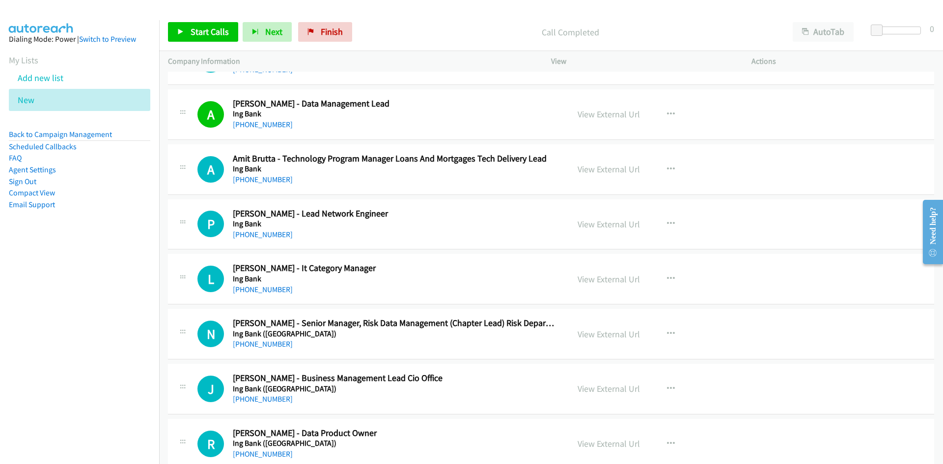
scroll to position [8123, 0]
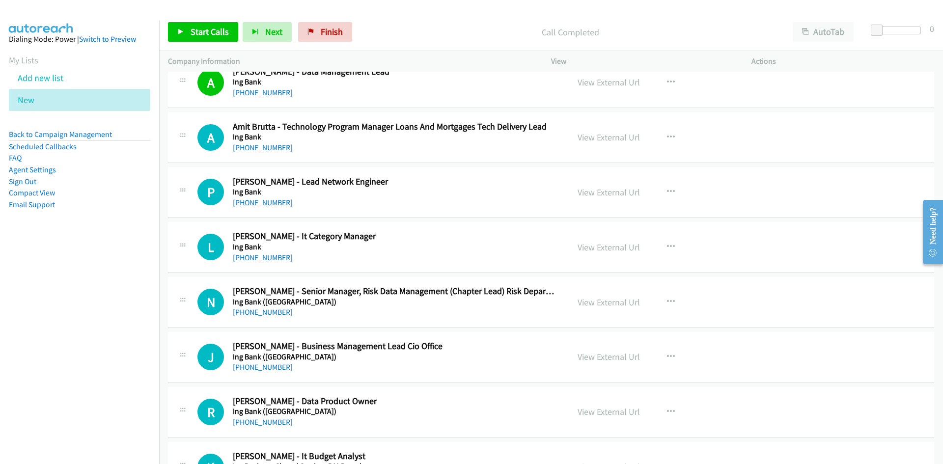
click at [270, 202] on link "[PHONE_NUMBER]" at bounding box center [263, 202] width 60 height 9
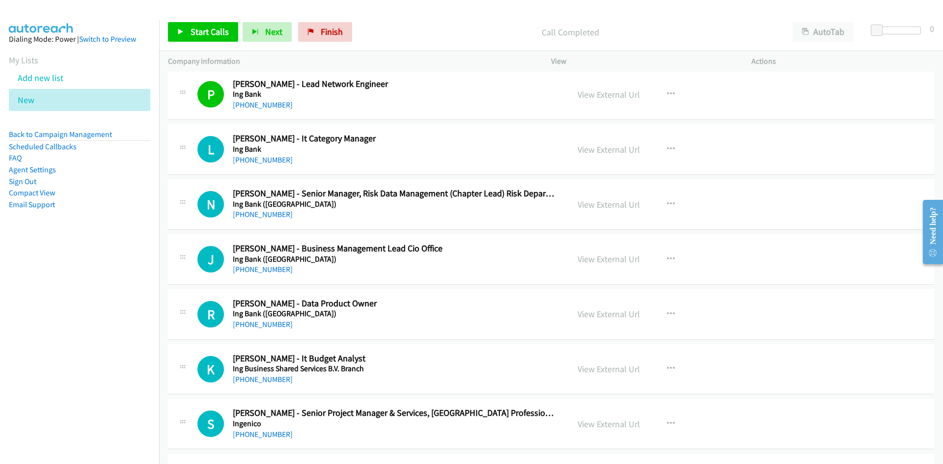
scroll to position [8221, 0]
click at [439, 296] on div "R Callback Scheduled Riaan Rossouw - Data Product Owner Ing Bank ([GEOGRAPHIC_D…" at bounding box center [551, 314] width 766 height 51
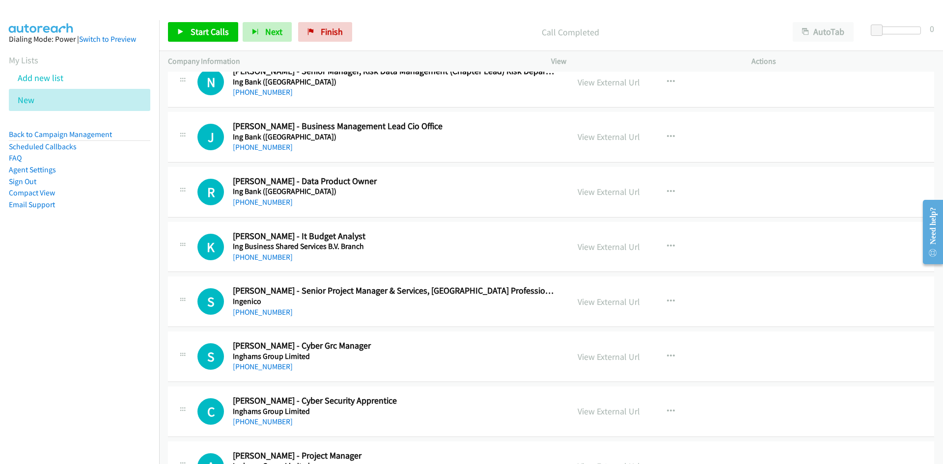
scroll to position [8369, 0]
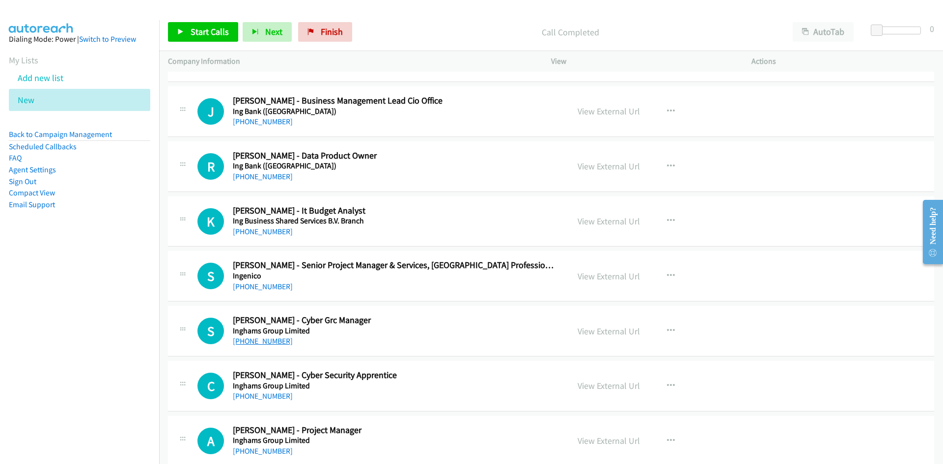
click at [263, 341] on link "[PHONE_NUMBER]" at bounding box center [263, 341] width 60 height 9
click at [454, 332] on h5 "Inghams Group Limited" at bounding box center [394, 331] width 322 height 10
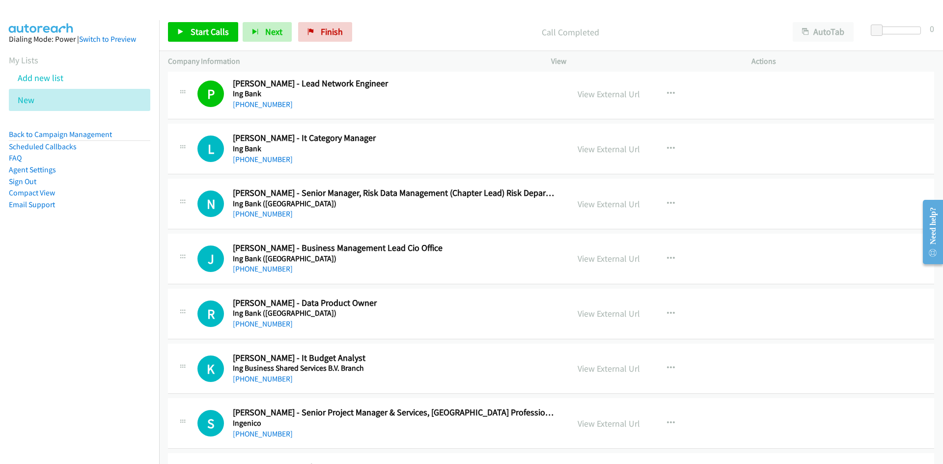
scroll to position [8270, 0]
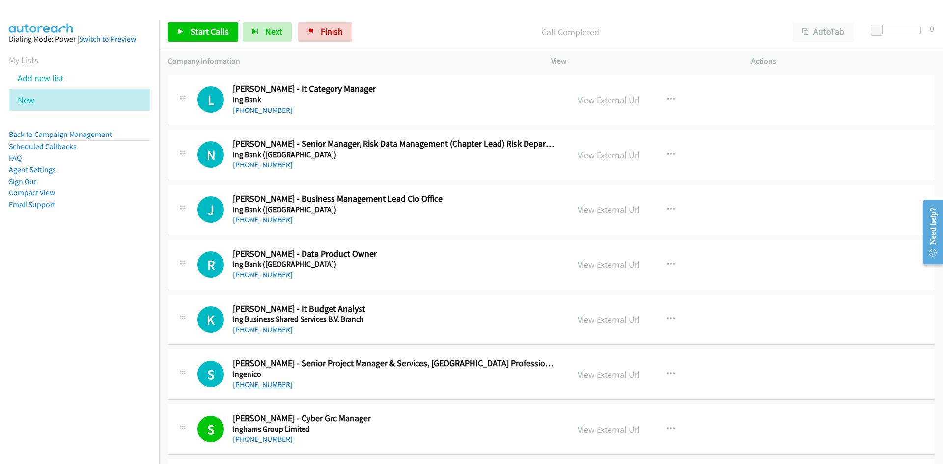
click at [262, 382] on link "[PHONE_NUMBER]" at bounding box center [263, 384] width 60 height 9
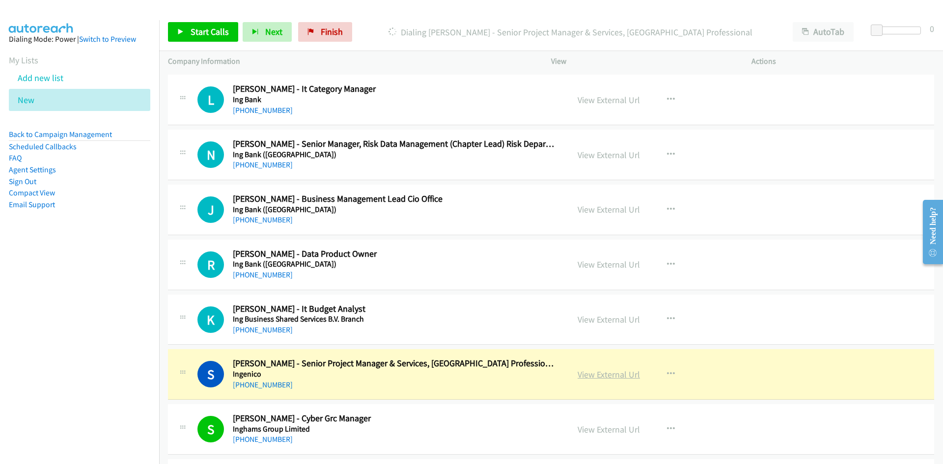
click at [603, 374] on link "View External Url" at bounding box center [609, 374] width 62 height 11
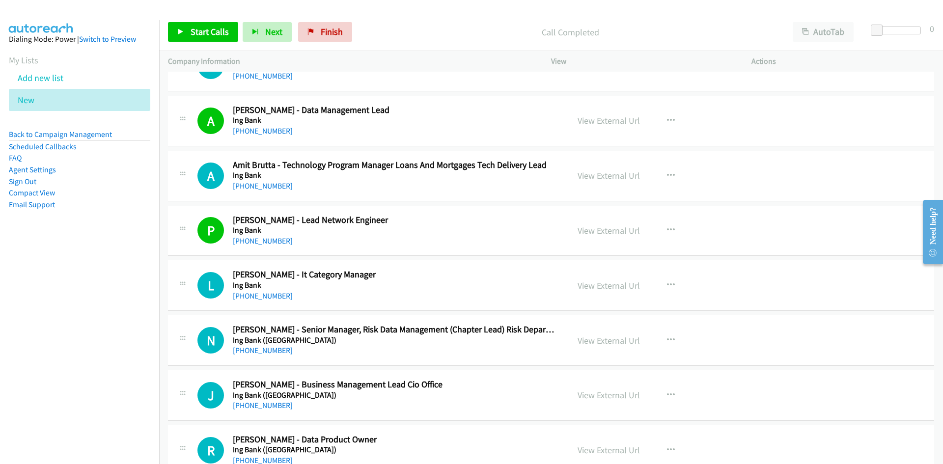
scroll to position [8025, 0]
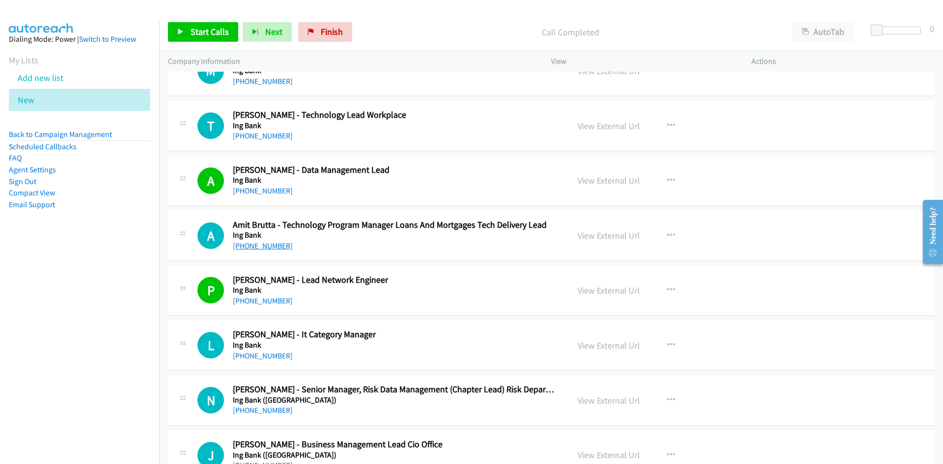
click at [258, 248] on link "[PHONE_NUMBER]" at bounding box center [263, 245] width 60 height 9
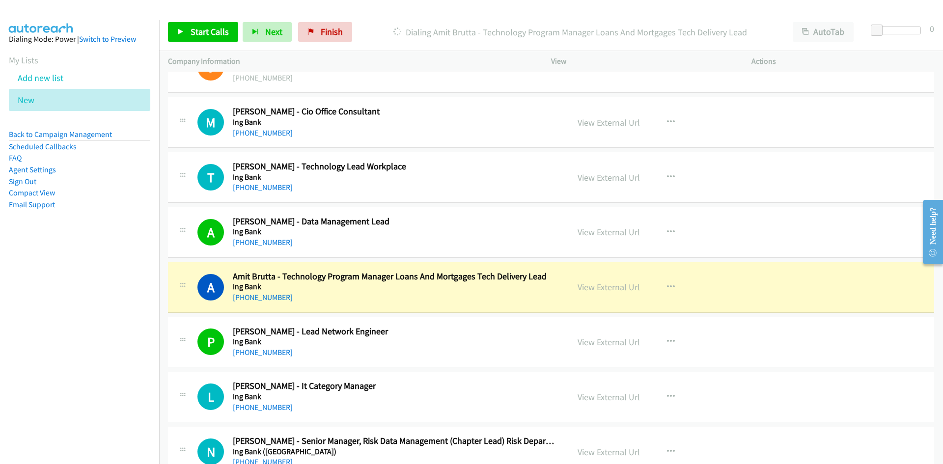
scroll to position [7877, 0]
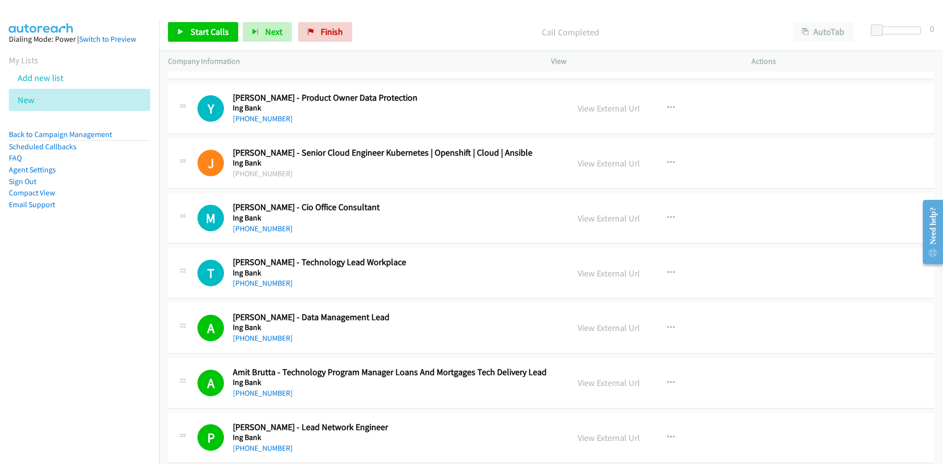
click at [479, 245] on td "M Callback Scheduled [PERSON_NAME] - Cio Office Consultant Ing Bank [GEOGRAPHIC…" at bounding box center [551, 218] width 784 height 55
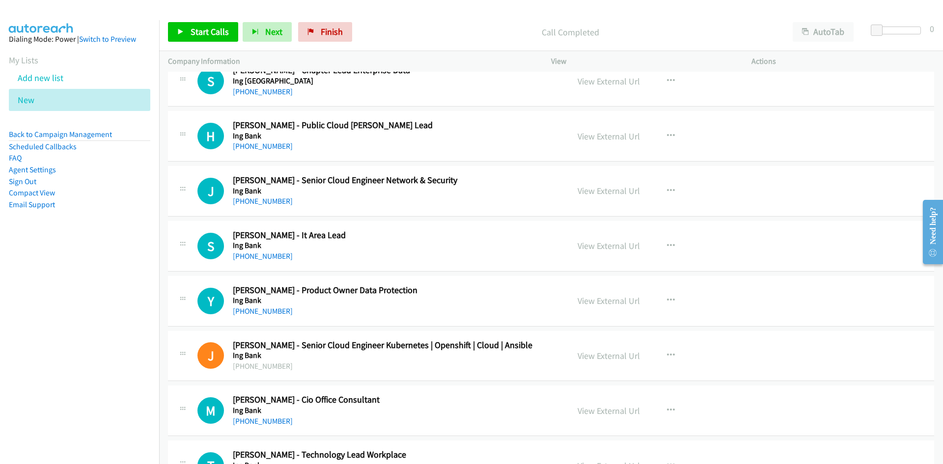
scroll to position [7681, 0]
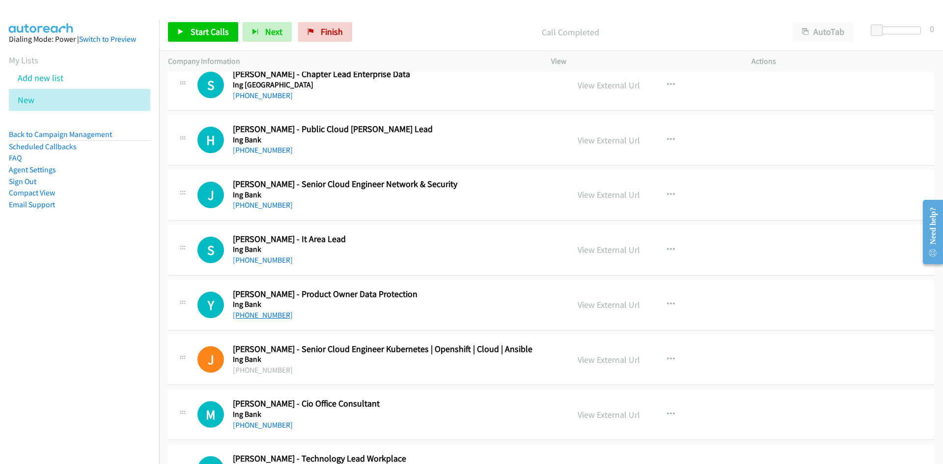
click at [254, 315] on link "[PHONE_NUMBER]" at bounding box center [263, 314] width 60 height 9
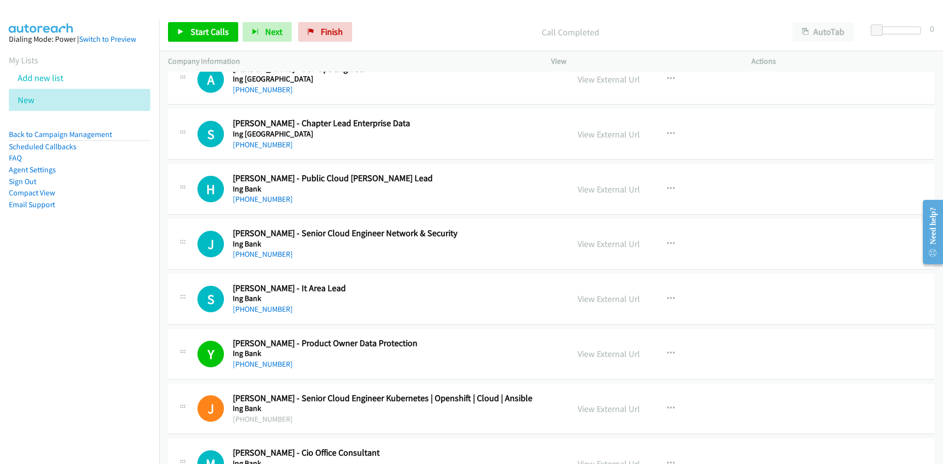
click at [479, 291] on h2 "[PERSON_NAME] - It Area Lead" at bounding box center [394, 288] width 322 height 11
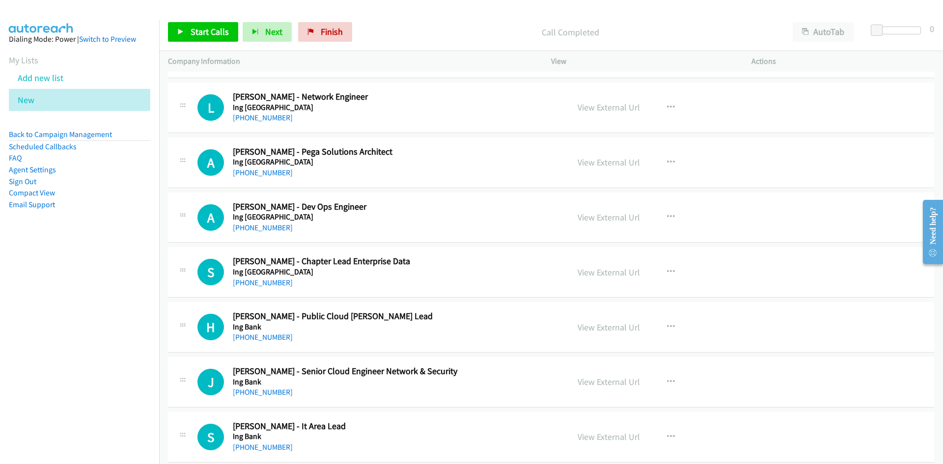
scroll to position [7484, 0]
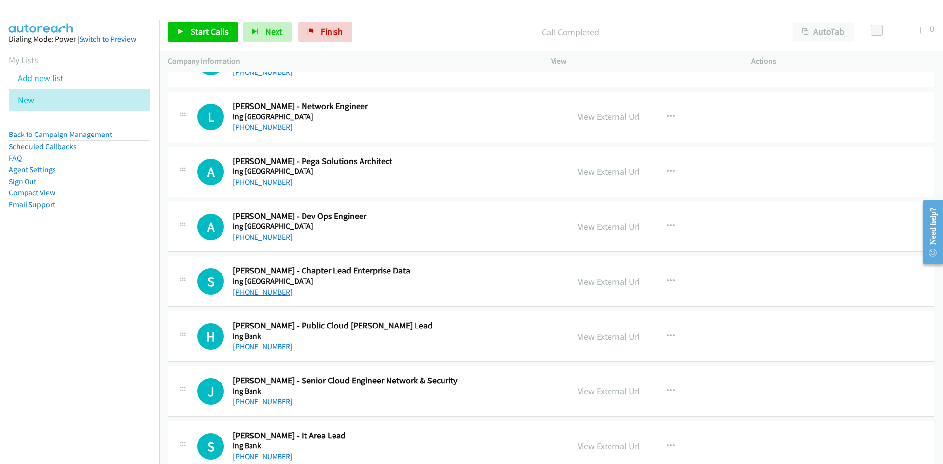
click at [259, 292] on link "[PHONE_NUMBER]" at bounding box center [263, 291] width 60 height 9
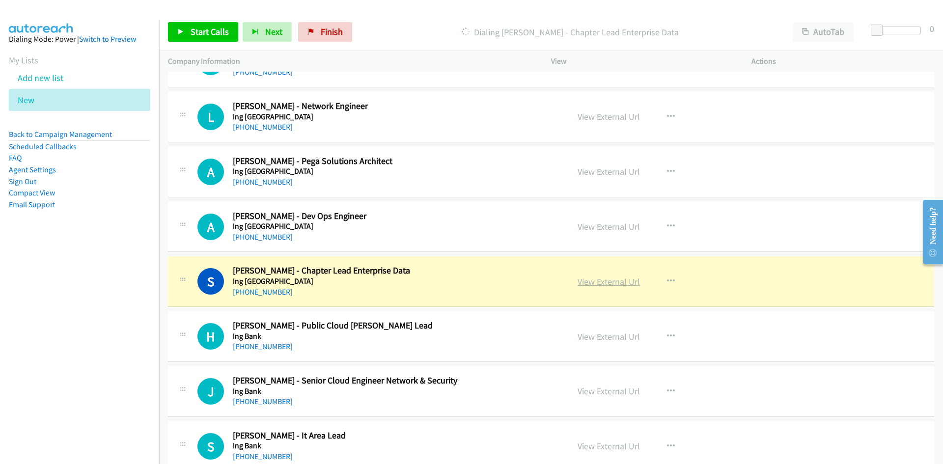
click at [601, 281] on link "View External Url" at bounding box center [609, 281] width 62 height 11
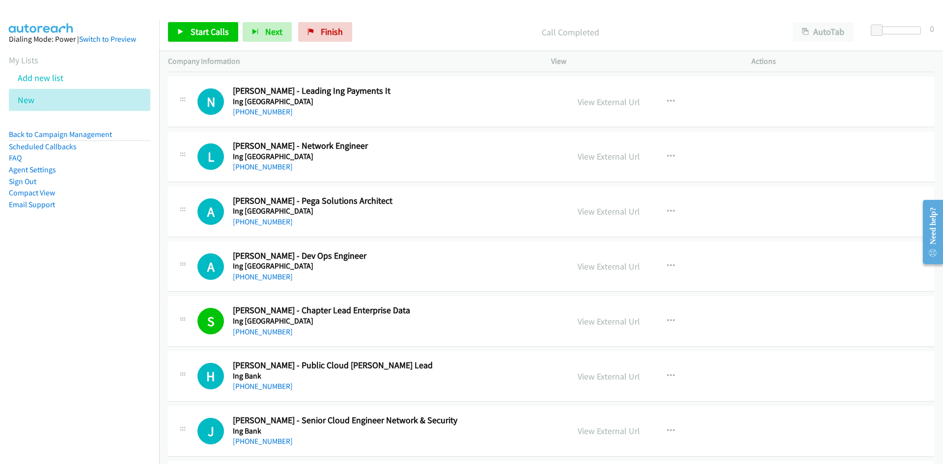
scroll to position [7435, 0]
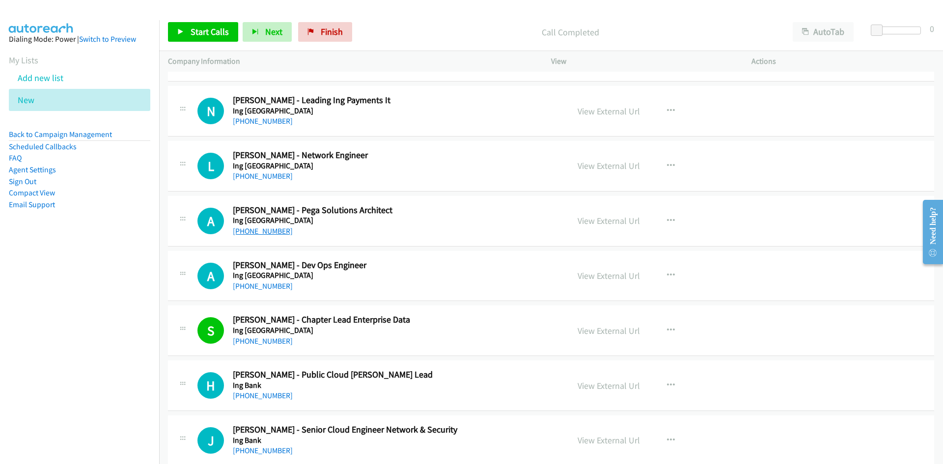
click at [261, 227] on link "[PHONE_NUMBER]" at bounding box center [263, 230] width 60 height 9
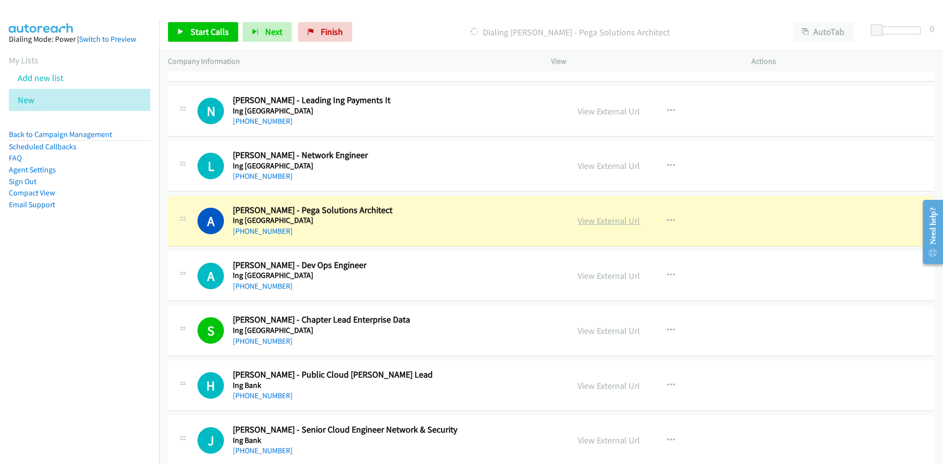
click at [587, 221] on link "View External Url" at bounding box center [609, 220] width 62 height 11
